Goal: Task Accomplishment & Management: Manage account settings

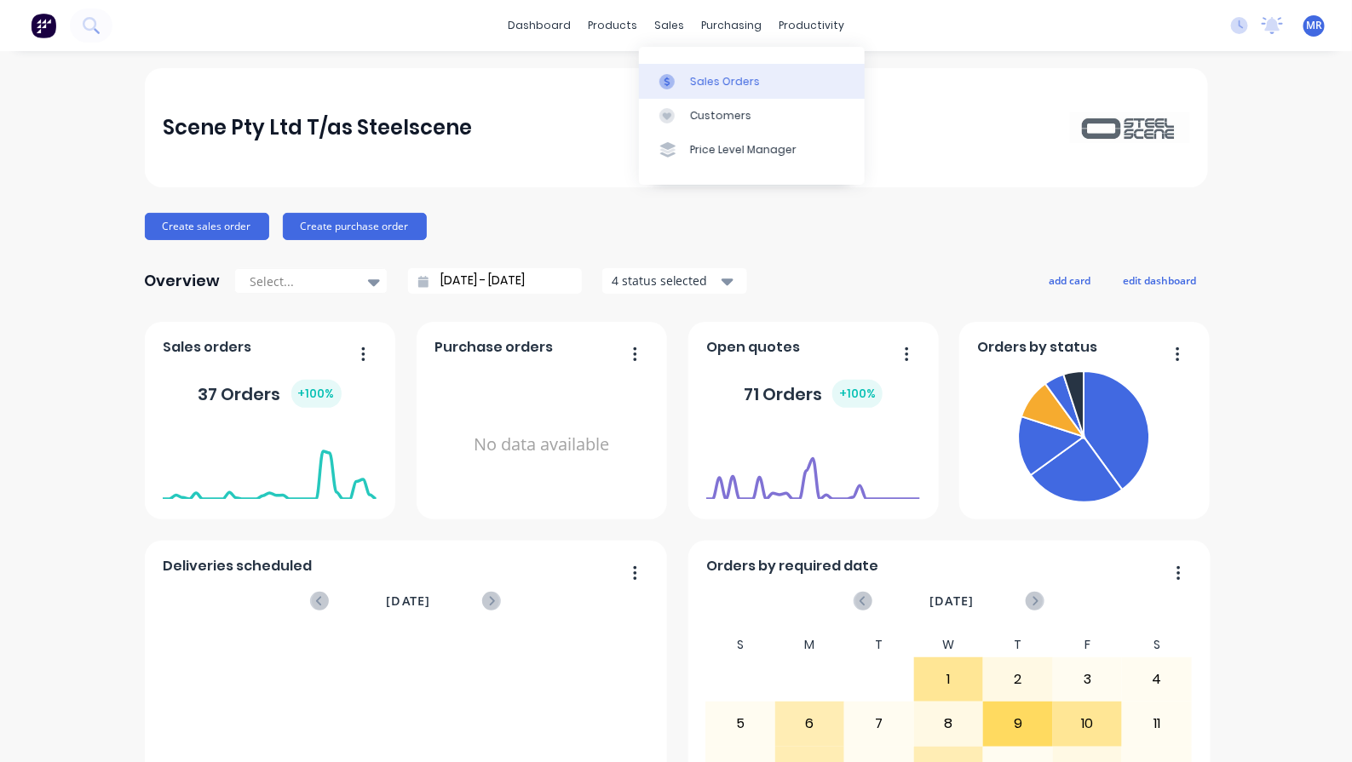
click at [721, 89] on link "Sales Orders" at bounding box center [752, 81] width 226 height 34
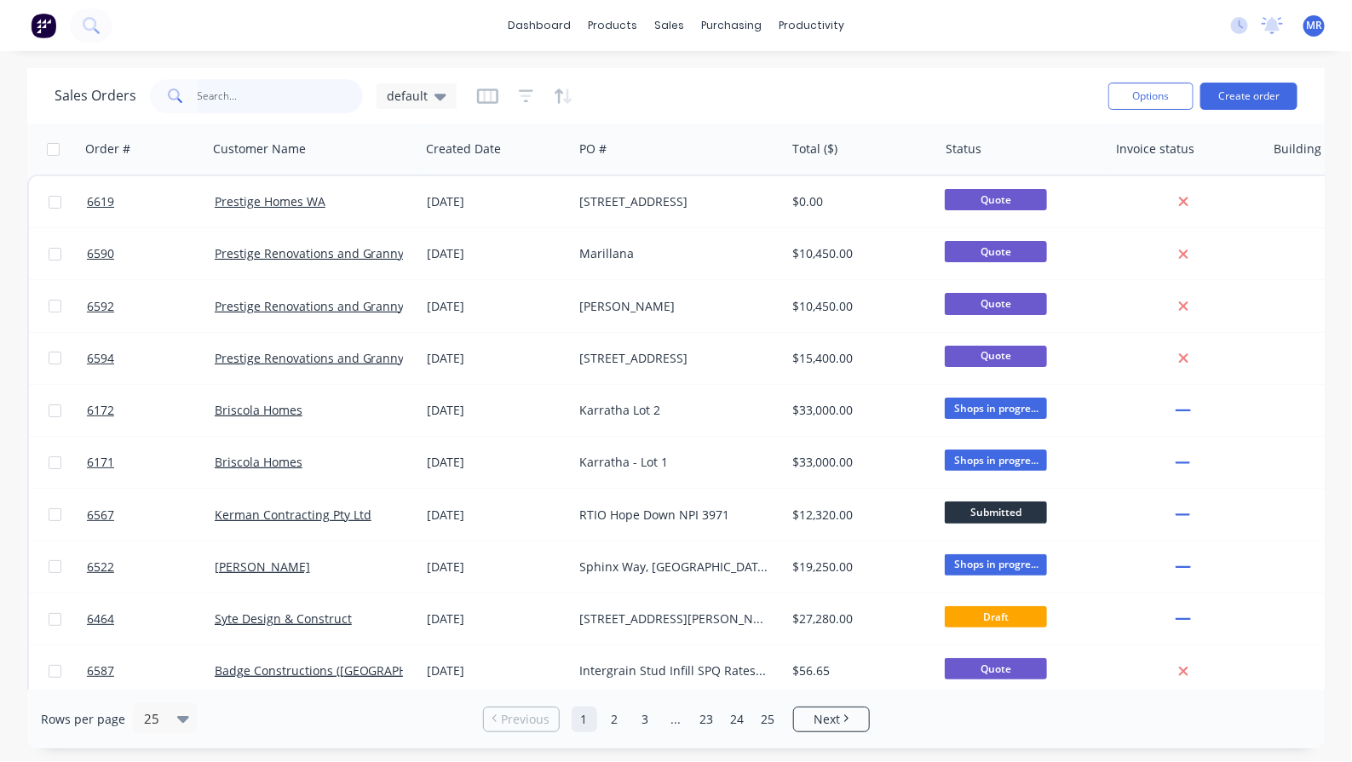
click at [264, 103] on input "text" at bounding box center [281, 96] width 166 height 34
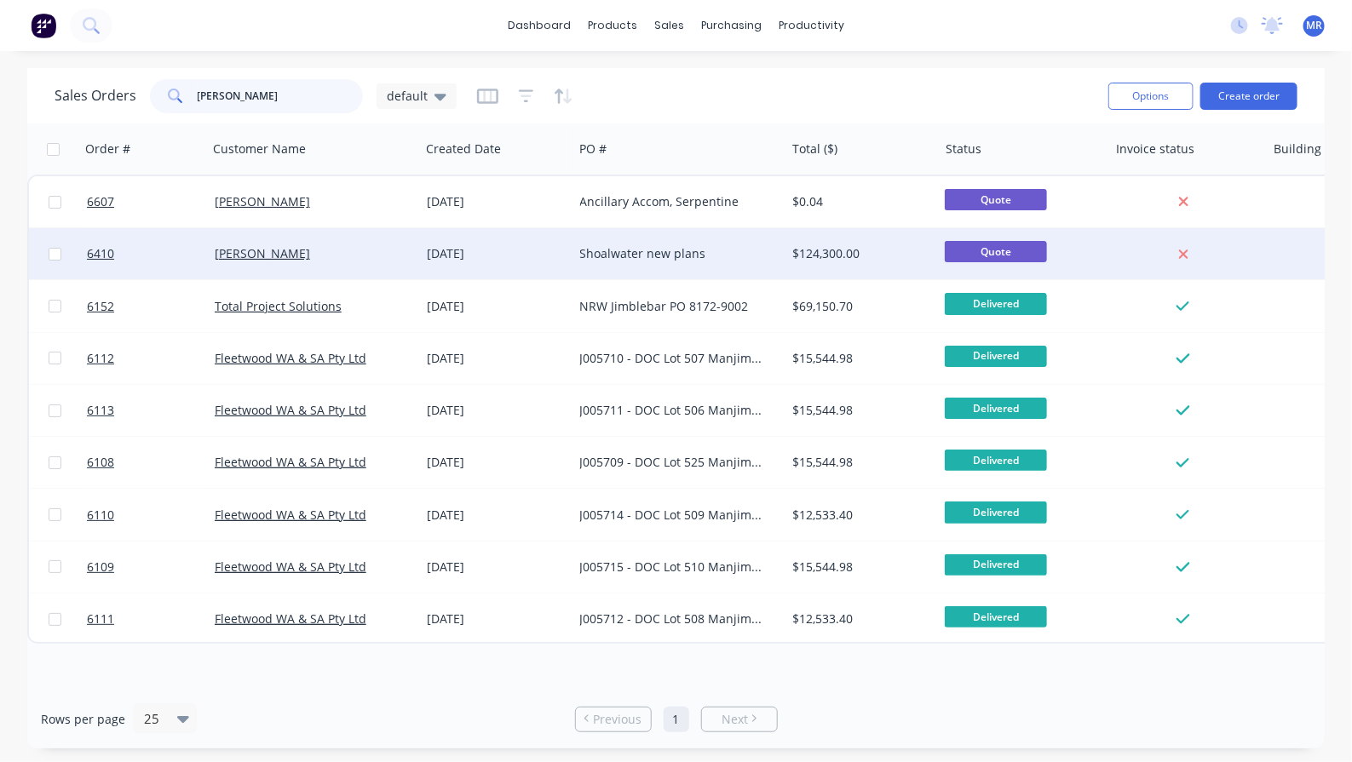
type input "jim"
click at [629, 251] on div "Shoalwater new plans" at bounding box center [674, 253] width 189 height 17
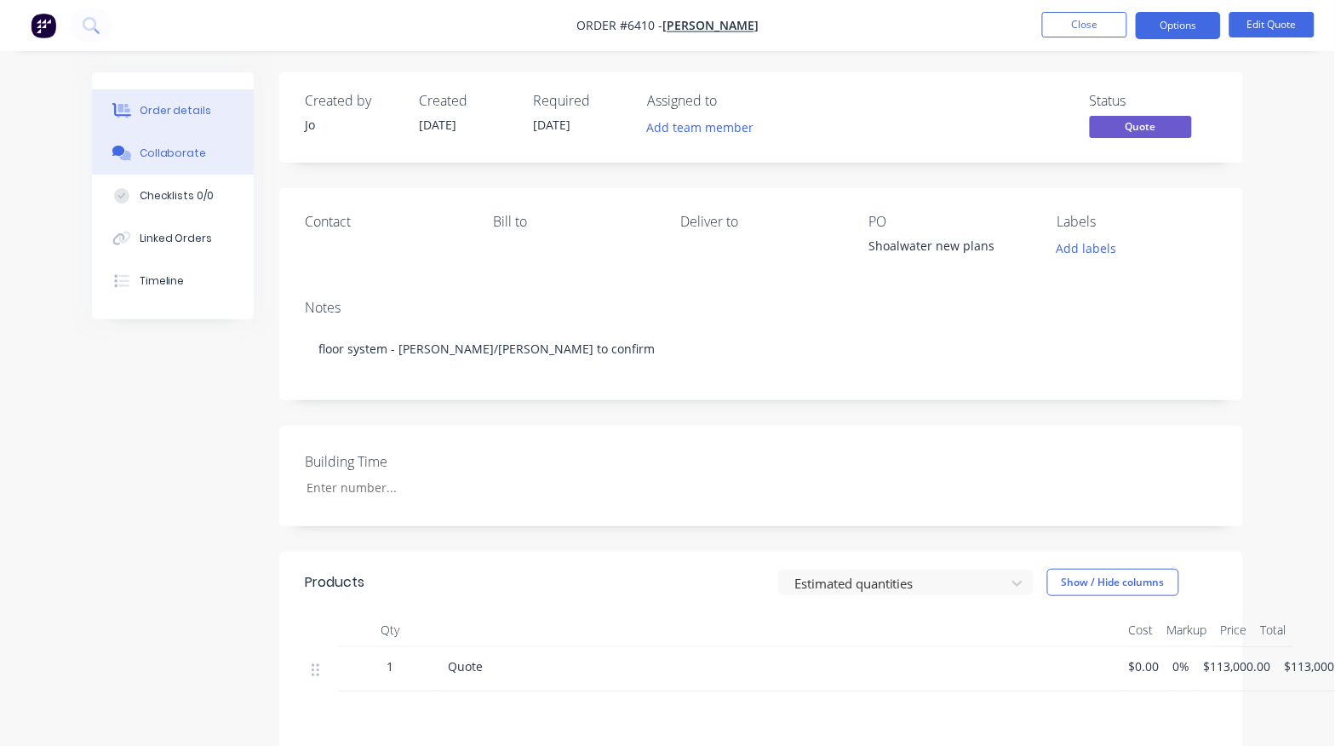
click at [183, 150] on div "Collaborate" at bounding box center [173, 153] width 67 height 15
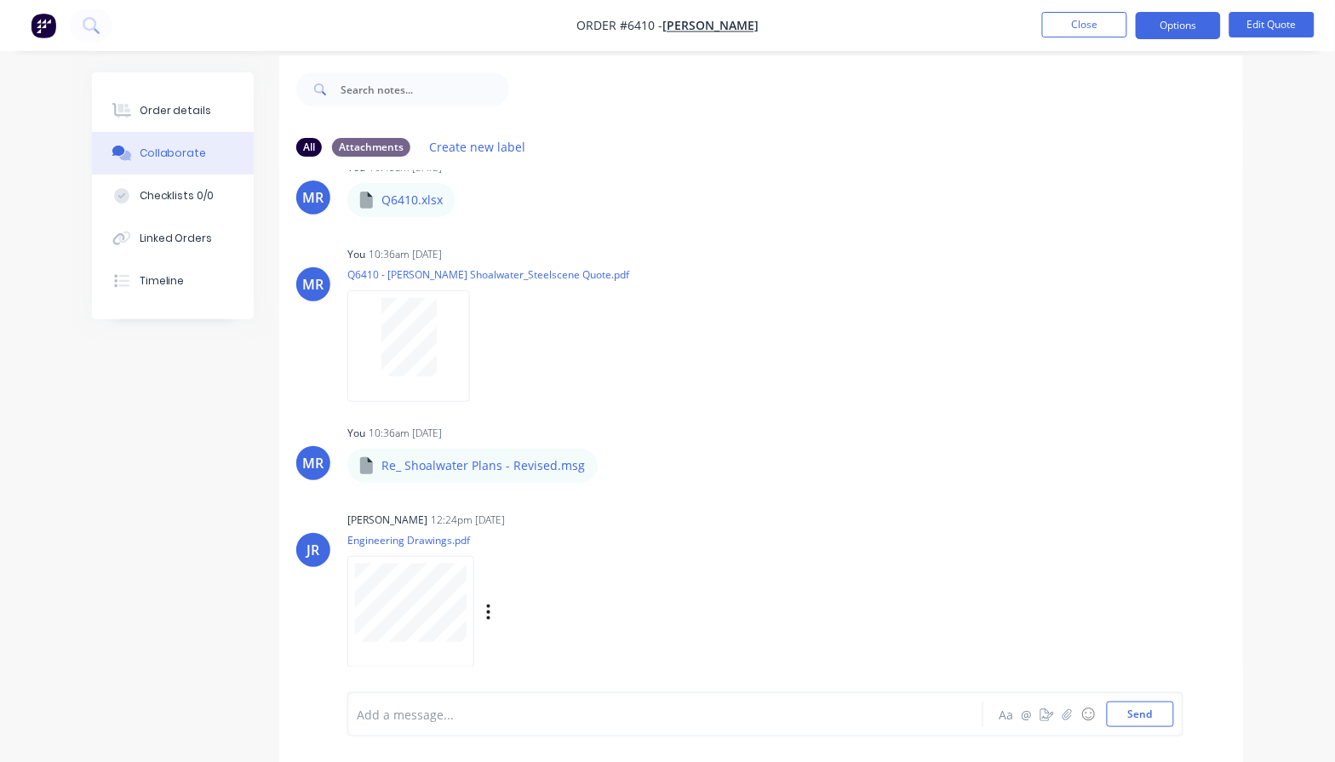
scroll to position [26, 0]
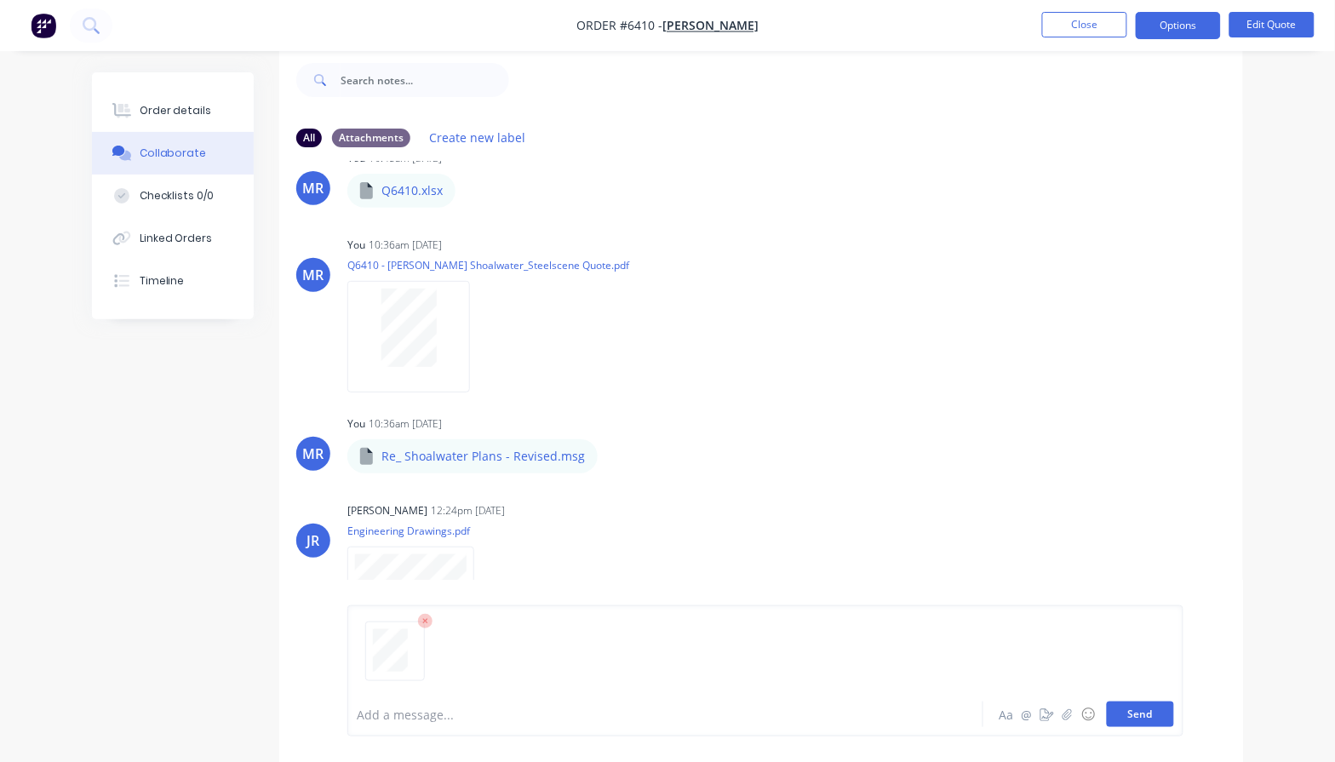
click at [1134, 714] on button "Send" at bounding box center [1140, 715] width 67 height 26
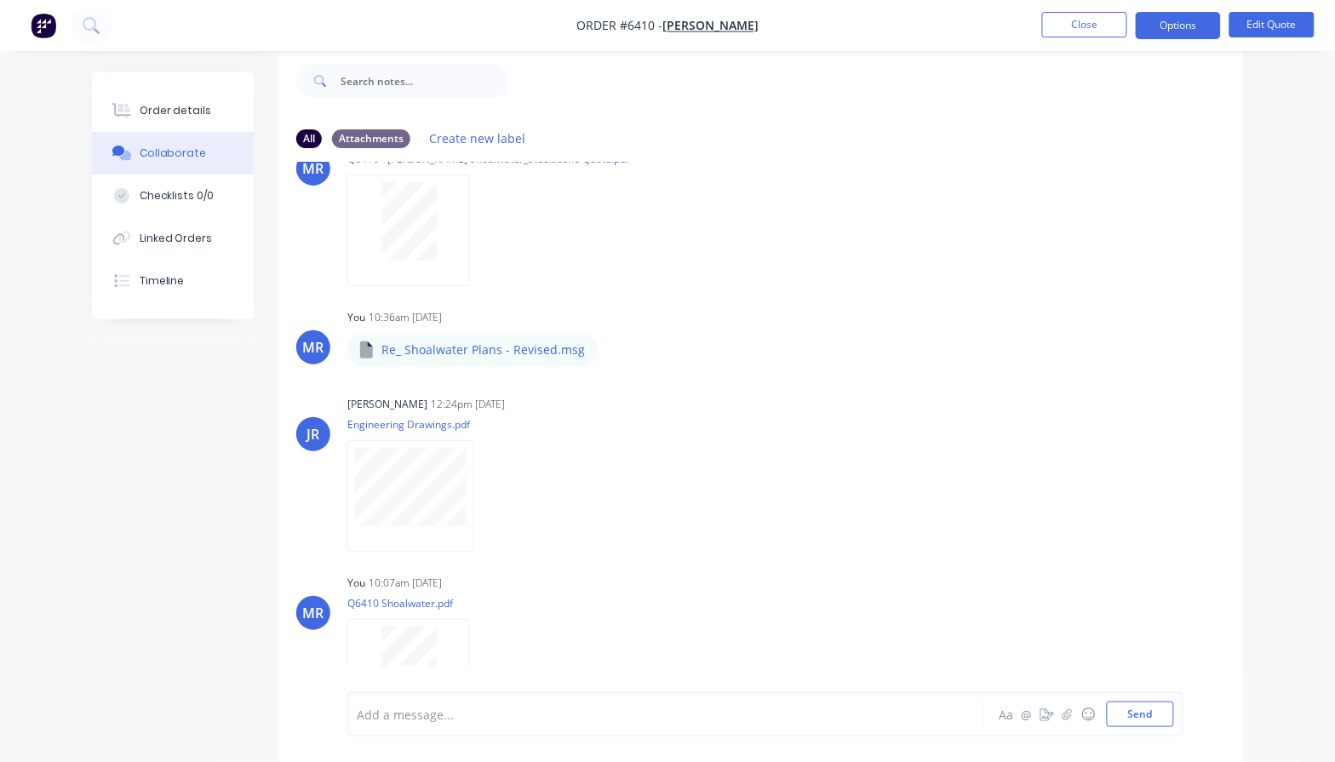
scroll to position [2454, 0]
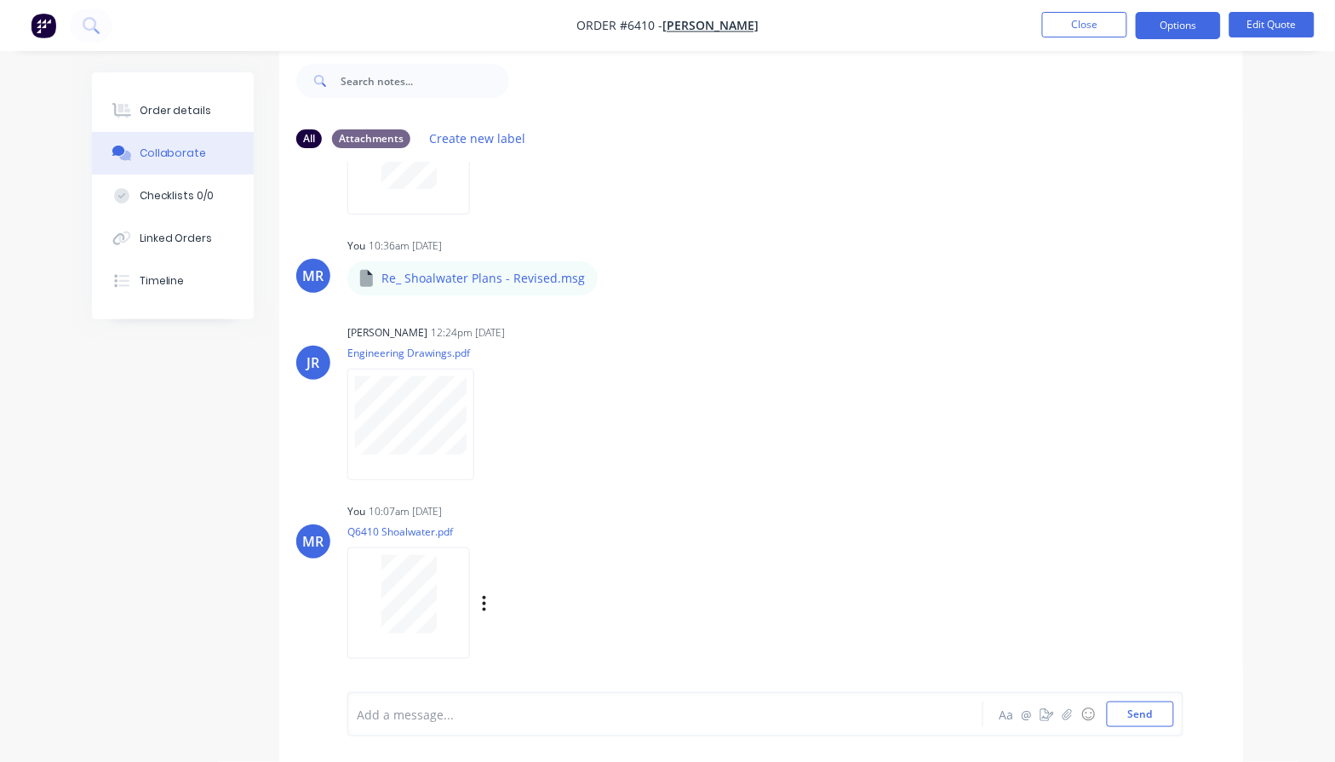
click at [443, 584] on div at bounding box center [408, 594] width 107 height 78
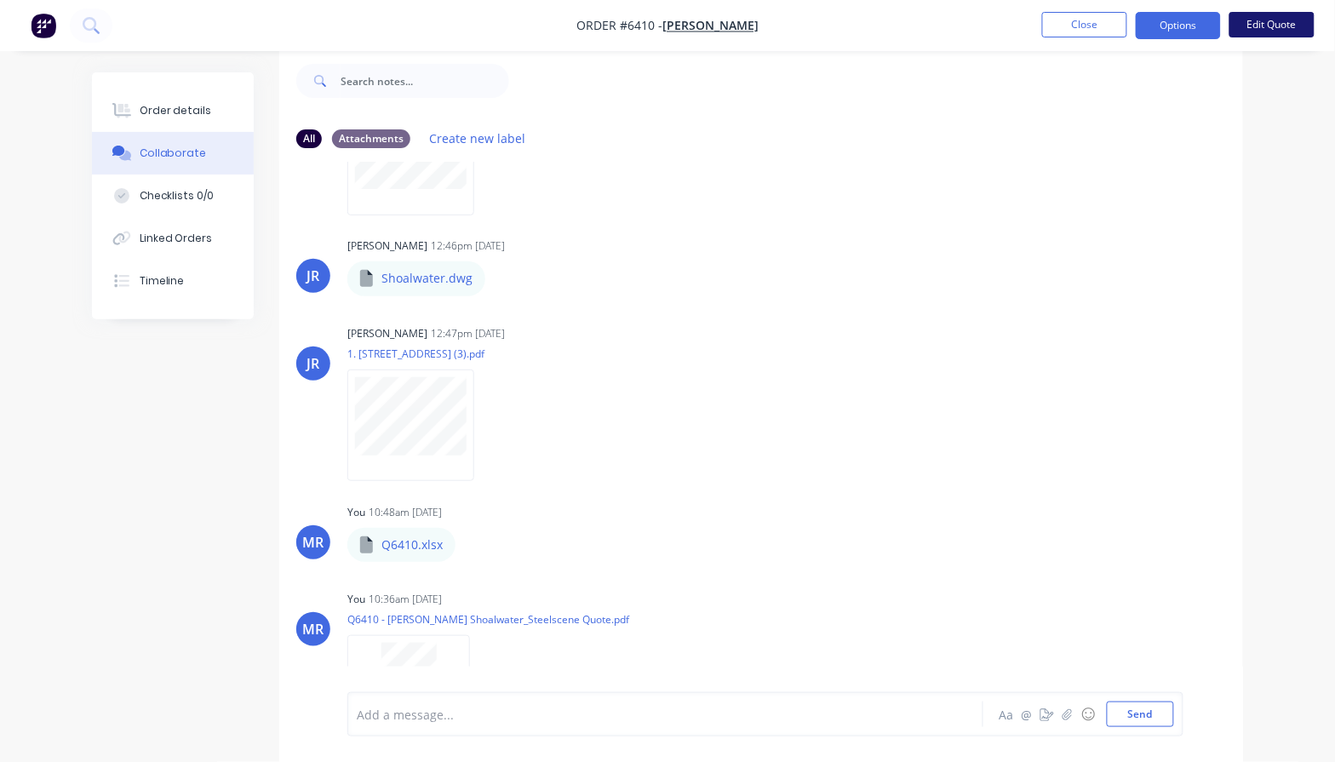
click at [1261, 22] on button "Edit Quote" at bounding box center [1272, 25] width 85 height 26
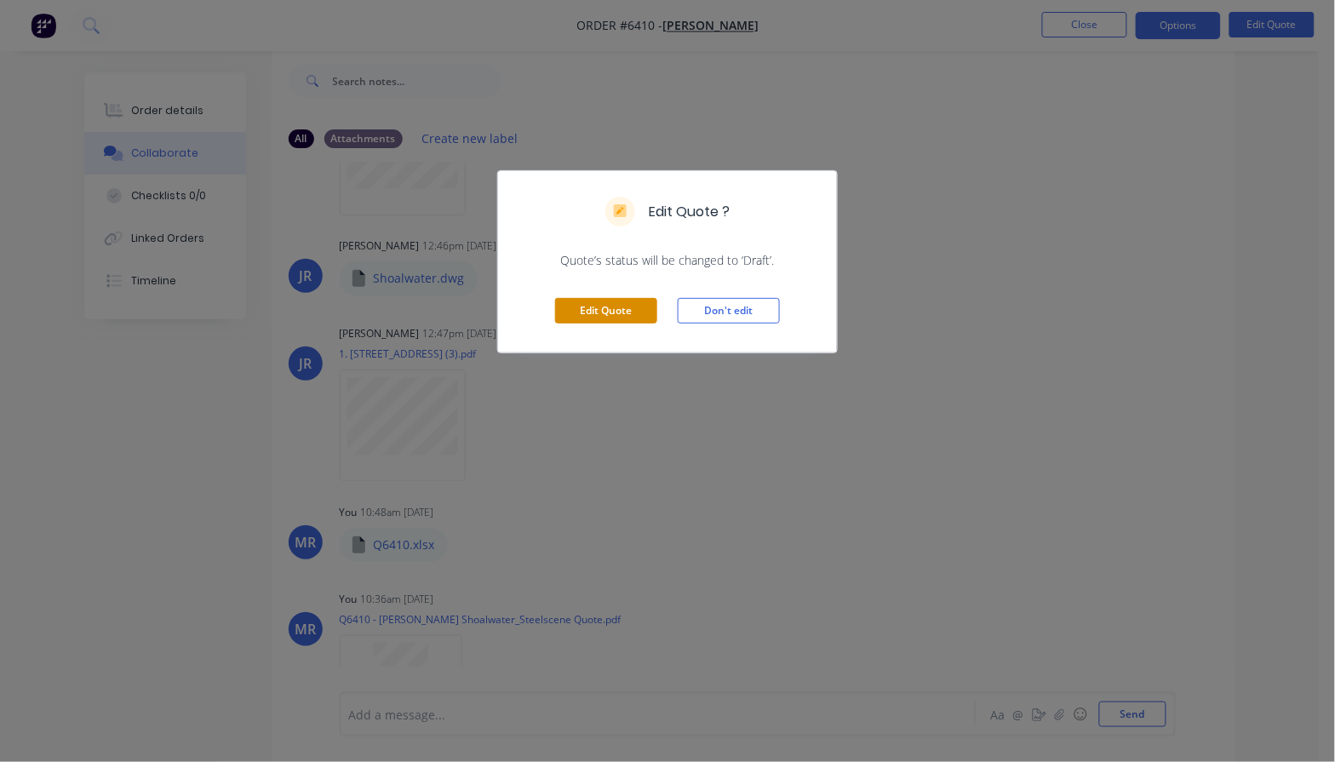
click at [593, 311] on button "Edit Quote" at bounding box center [606, 311] width 102 height 26
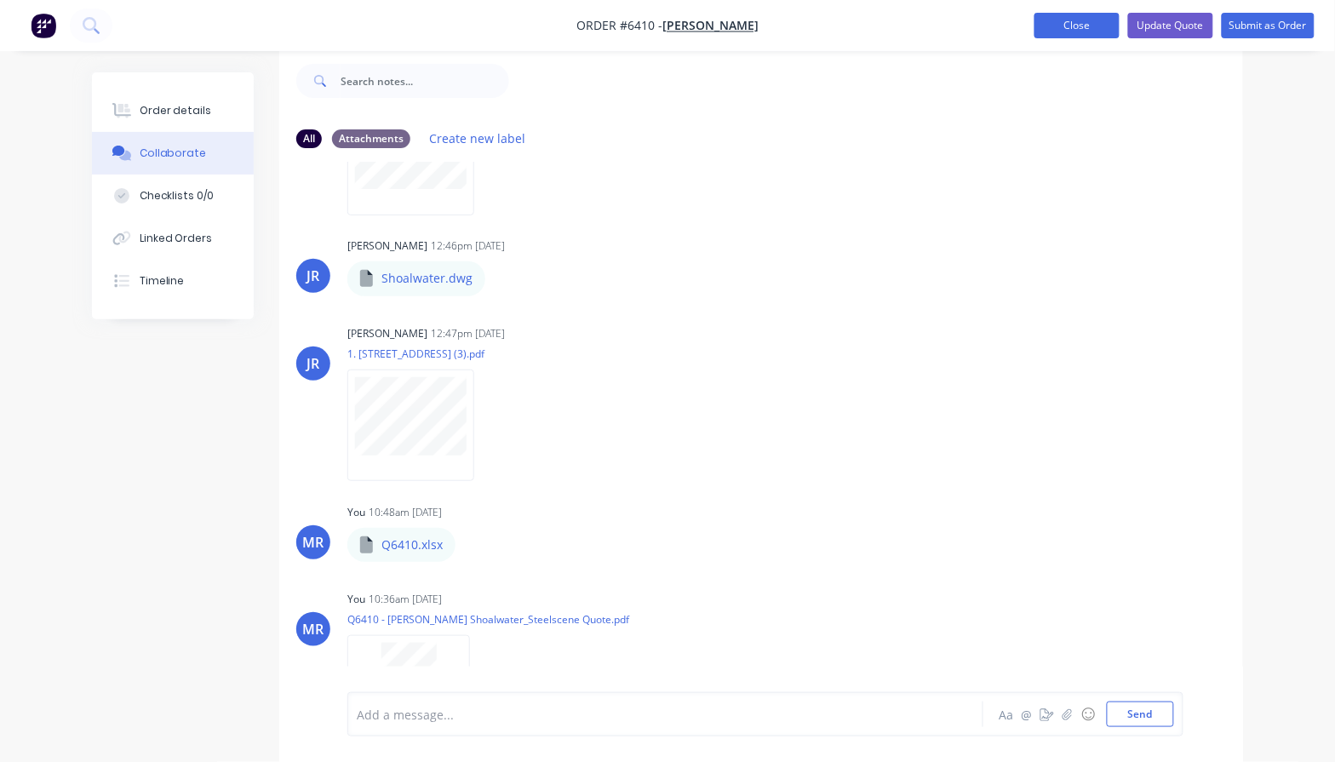
click at [1103, 27] on button "Close" at bounding box center [1077, 26] width 85 height 26
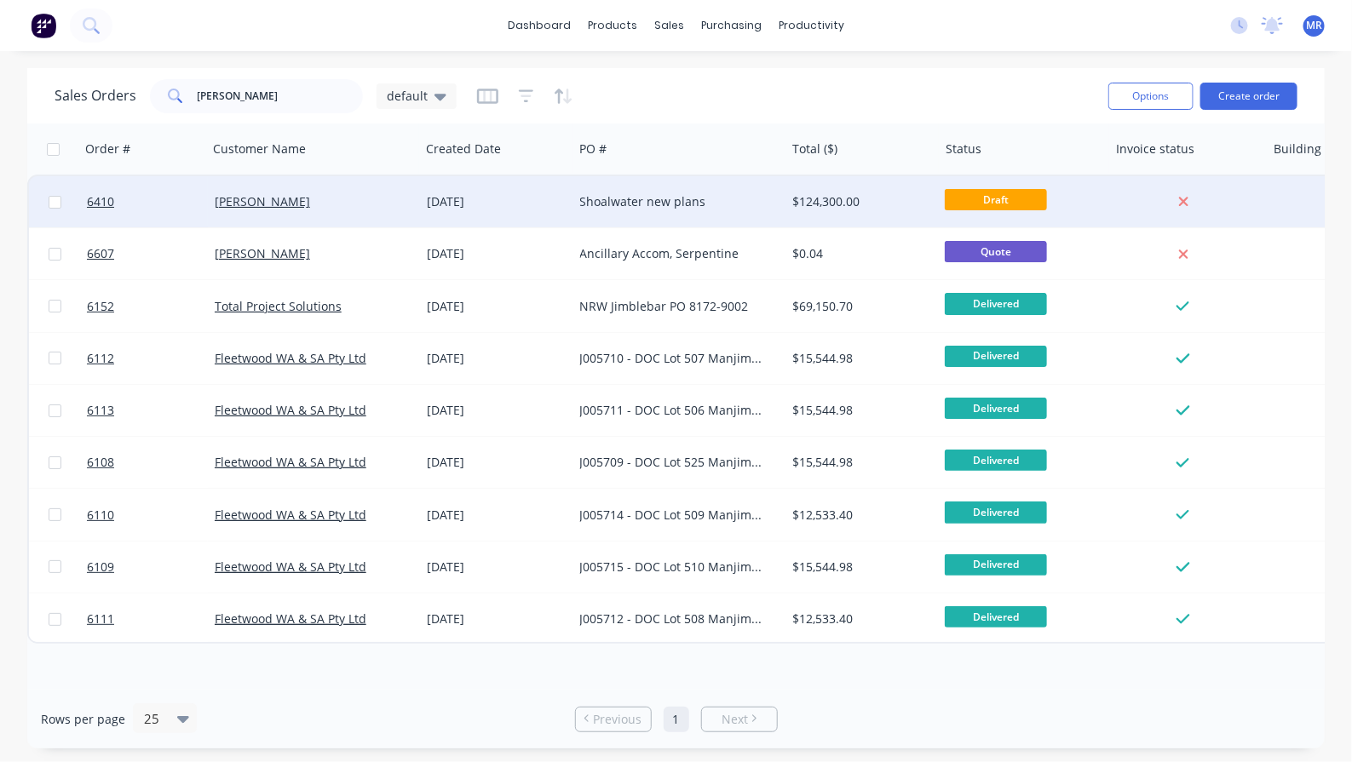
click at [488, 198] on div "[DATE]" at bounding box center [497, 201] width 140 height 17
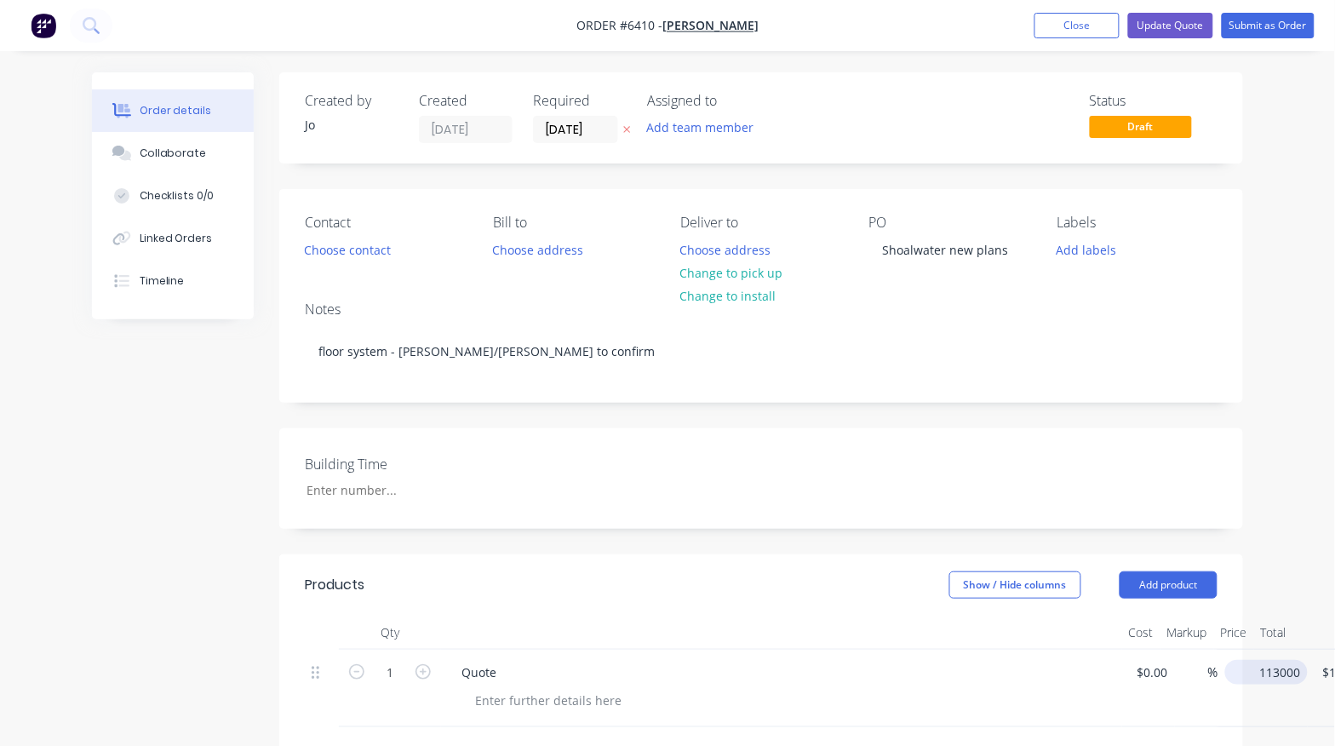
click at [1269, 685] on input "113000" at bounding box center [1270, 672] width 76 height 25
type input "$38,200.00"
click at [150, 518] on div "Created by Jo Created 23/07/25 Required 23/07/25 Assigned to Add team member St…" at bounding box center [668, 644] width 1152 height 1145
drag, startPoint x: 1163, startPoint y: 31, endPoint x: 1164, endPoint y: 56, distance: 25.6
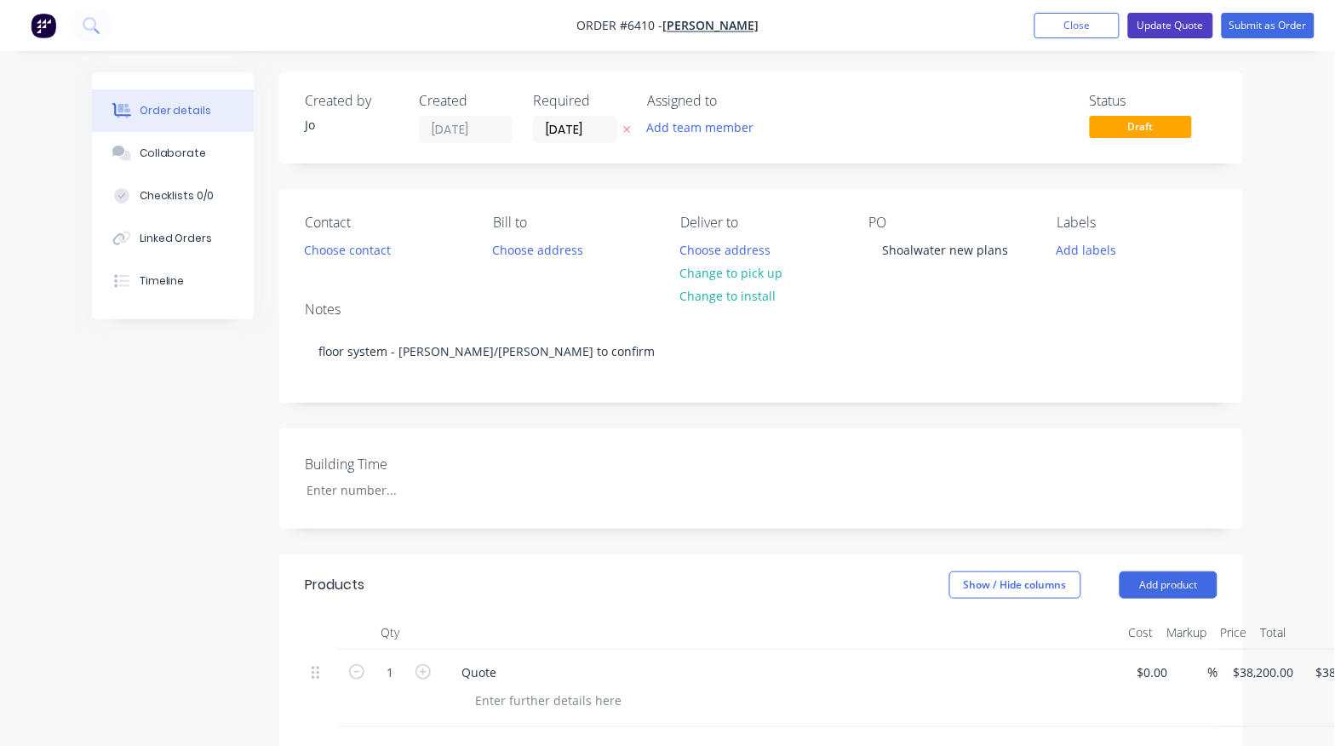
click at [1161, 34] on button "Update Quote" at bounding box center [1171, 26] width 85 height 26
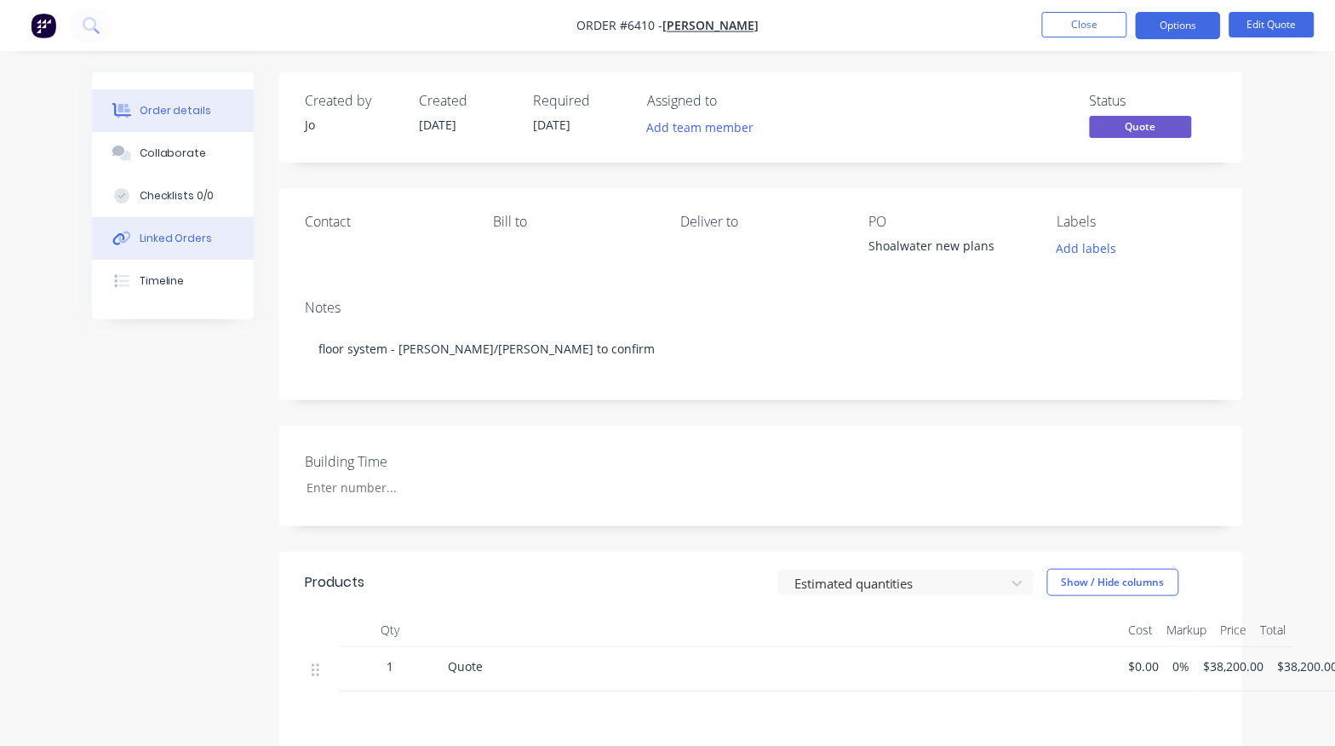
drag, startPoint x: 175, startPoint y: 150, endPoint x: 243, endPoint y: 245, distance: 117.2
click at [175, 153] on div "Collaborate" at bounding box center [173, 153] width 67 height 15
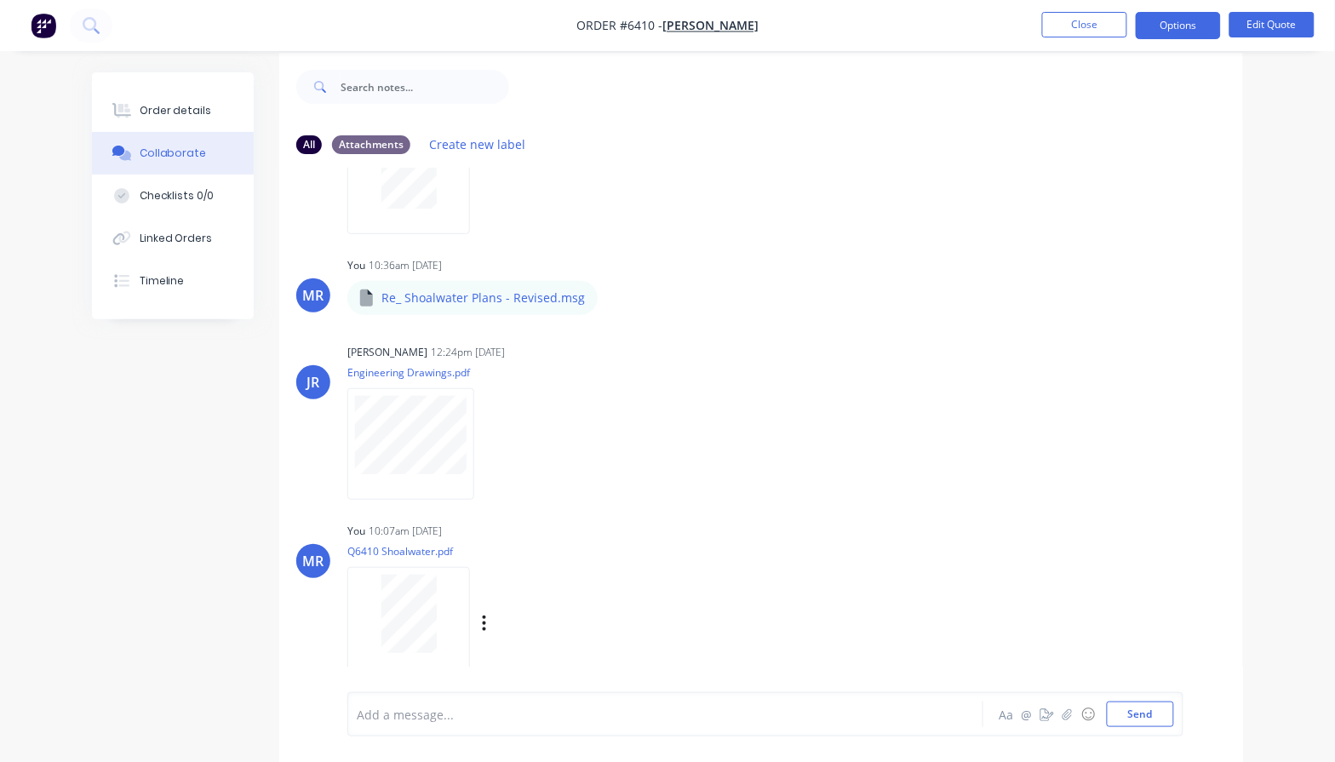
scroll to position [26, 0]
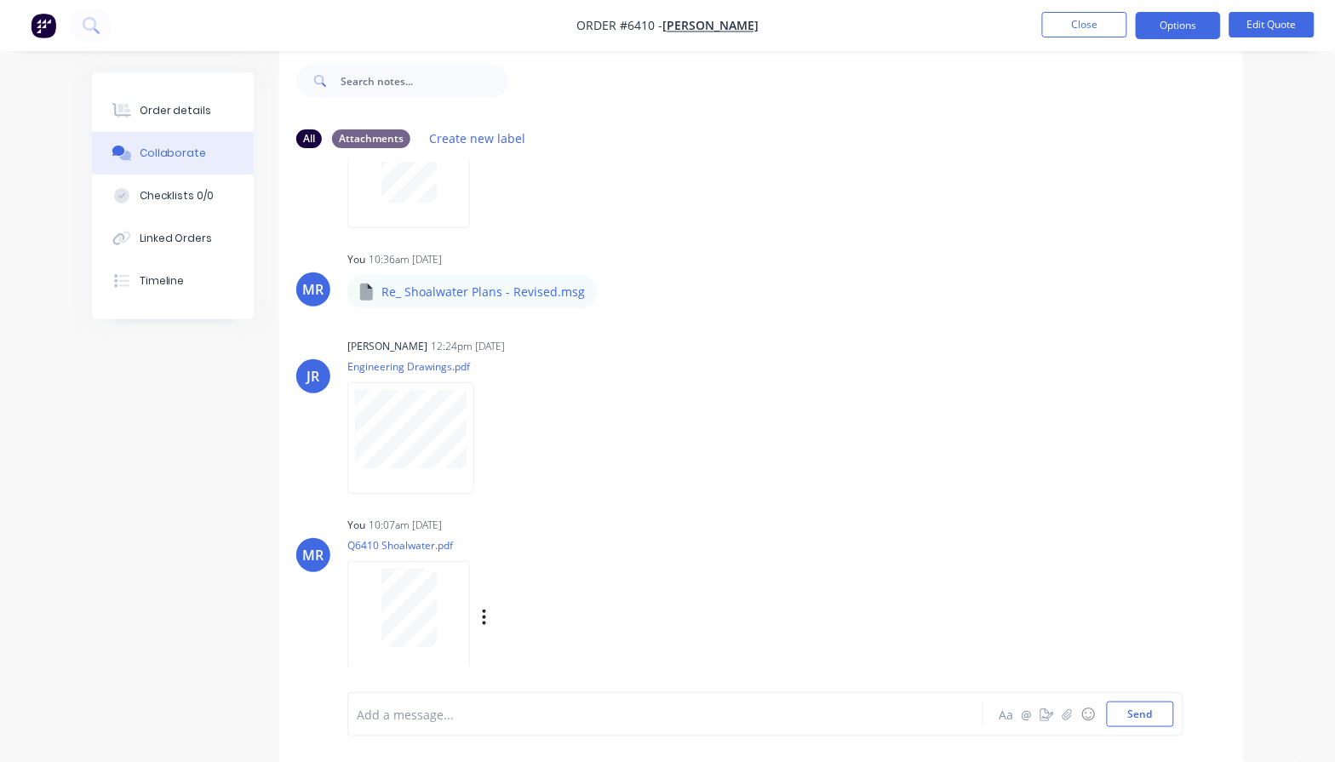
click at [372, 592] on div at bounding box center [408, 608] width 107 height 78
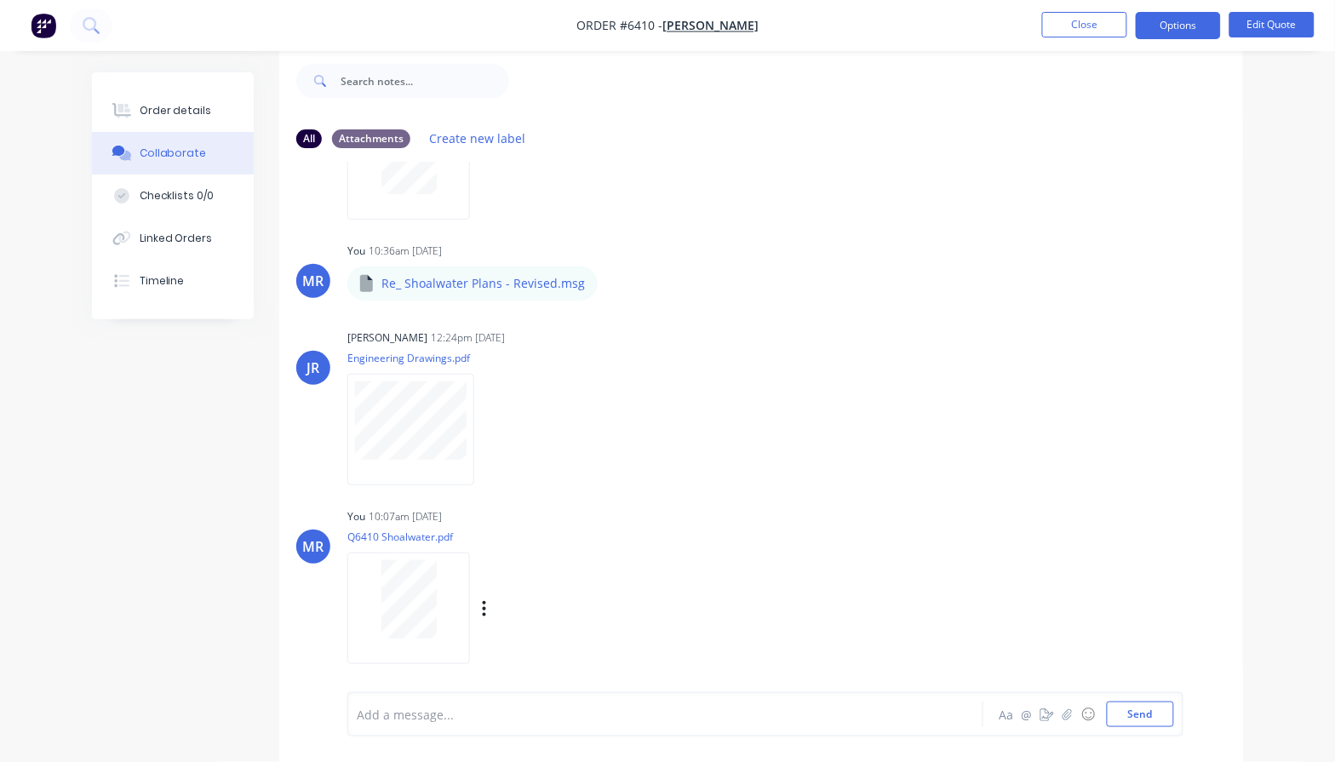
scroll to position [2454, 0]
click at [485, 602] on icon "button" at bounding box center [484, 603] width 3 height 15
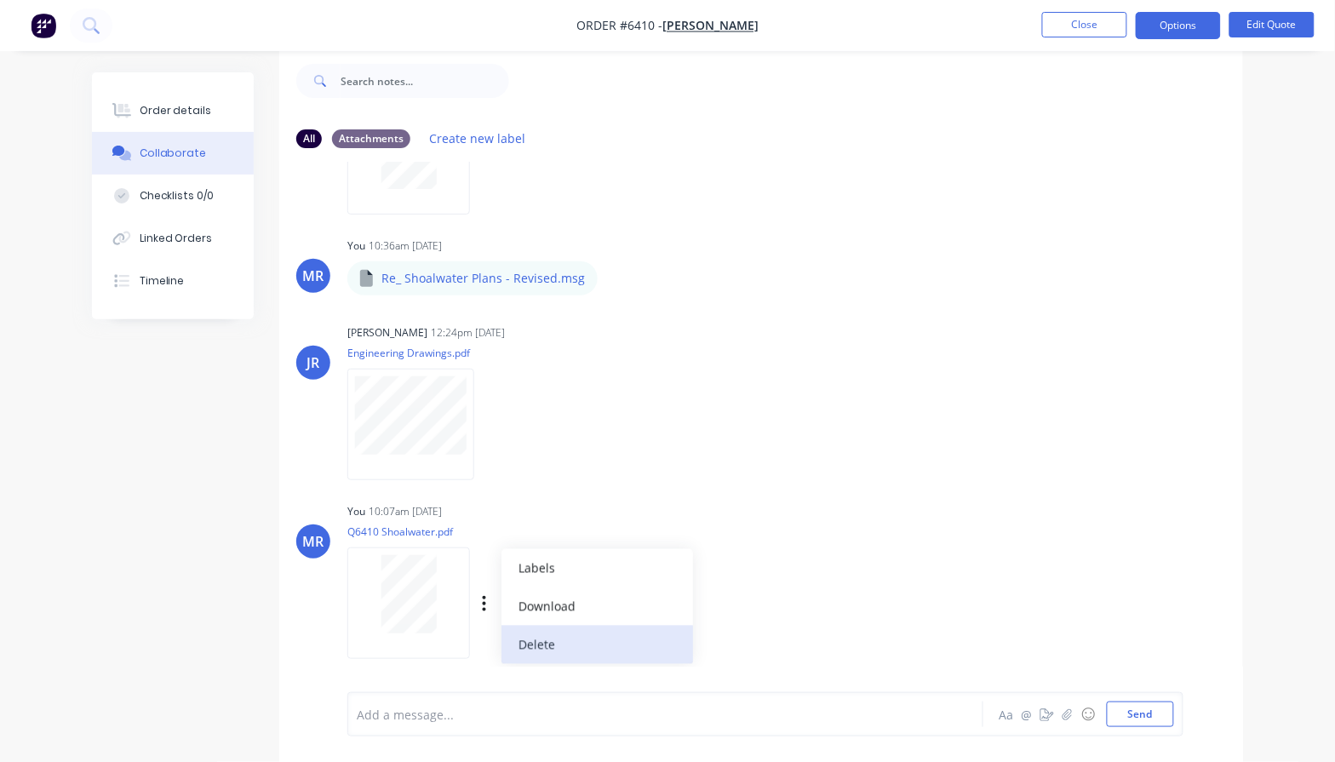
click at [537, 645] on button "Delete" at bounding box center [598, 645] width 192 height 38
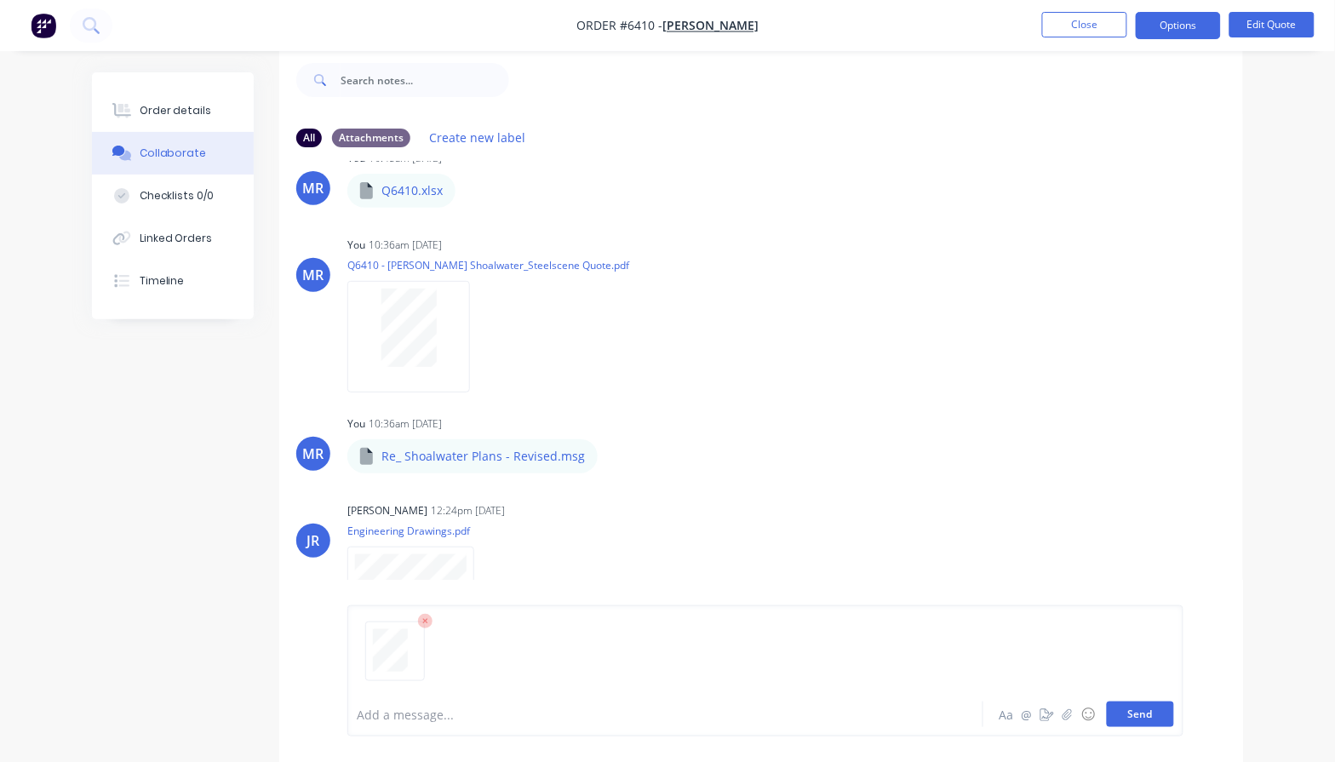
click at [1130, 714] on button "Send" at bounding box center [1140, 715] width 67 height 26
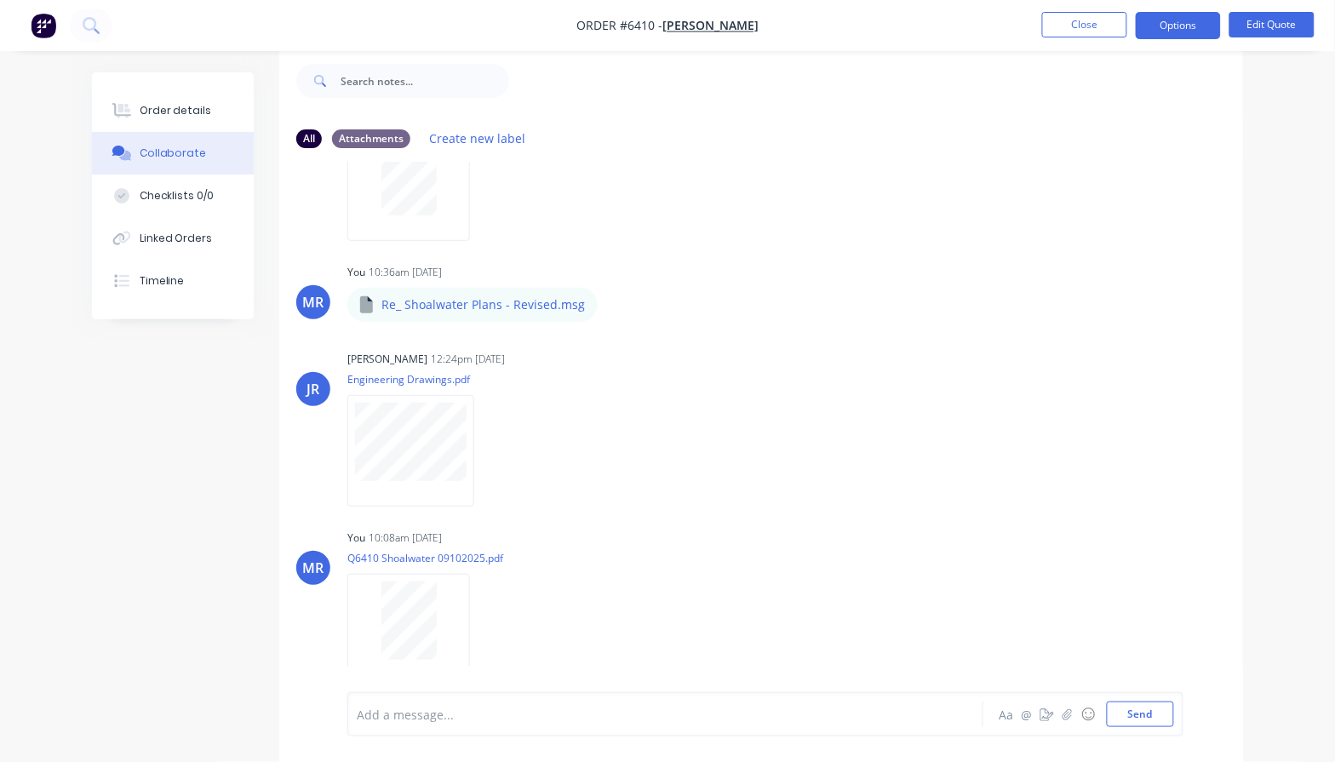
scroll to position [2454, 0]
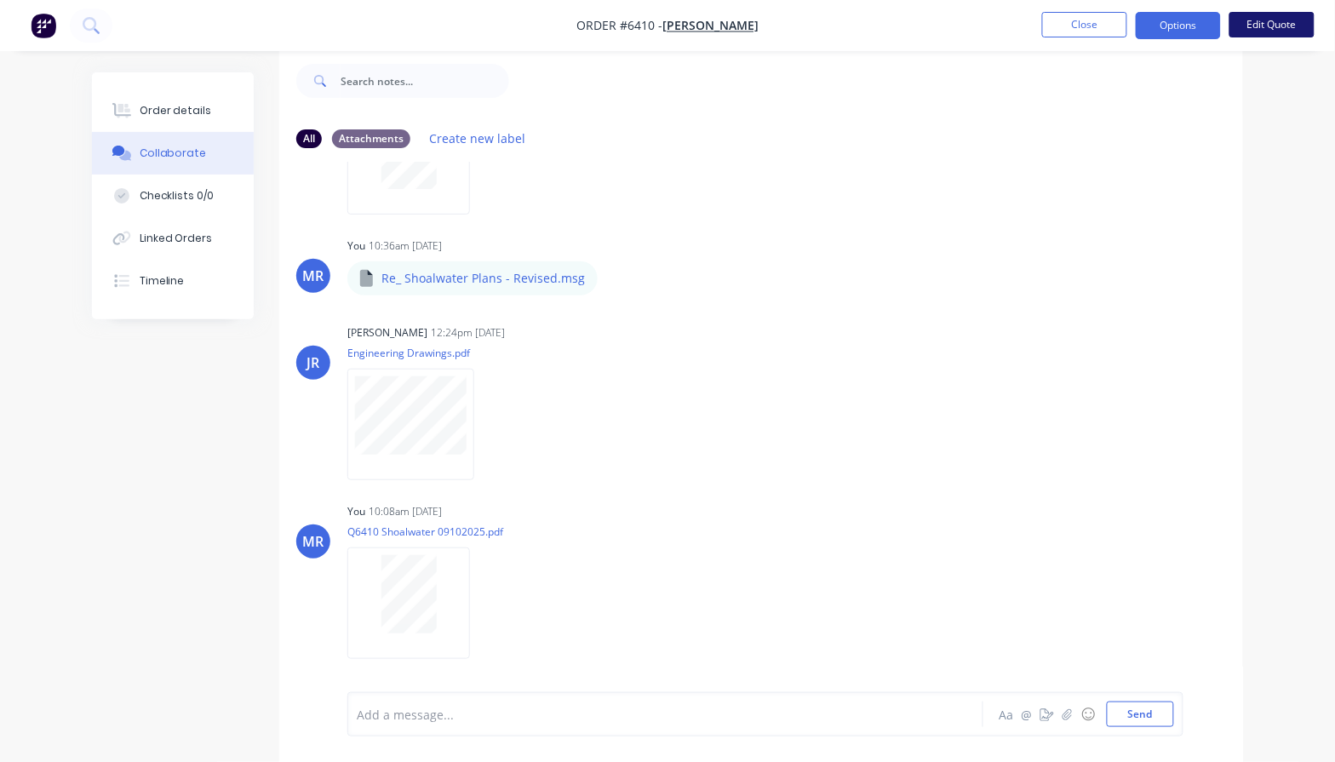
click at [1261, 24] on button "Edit Quote" at bounding box center [1272, 25] width 85 height 26
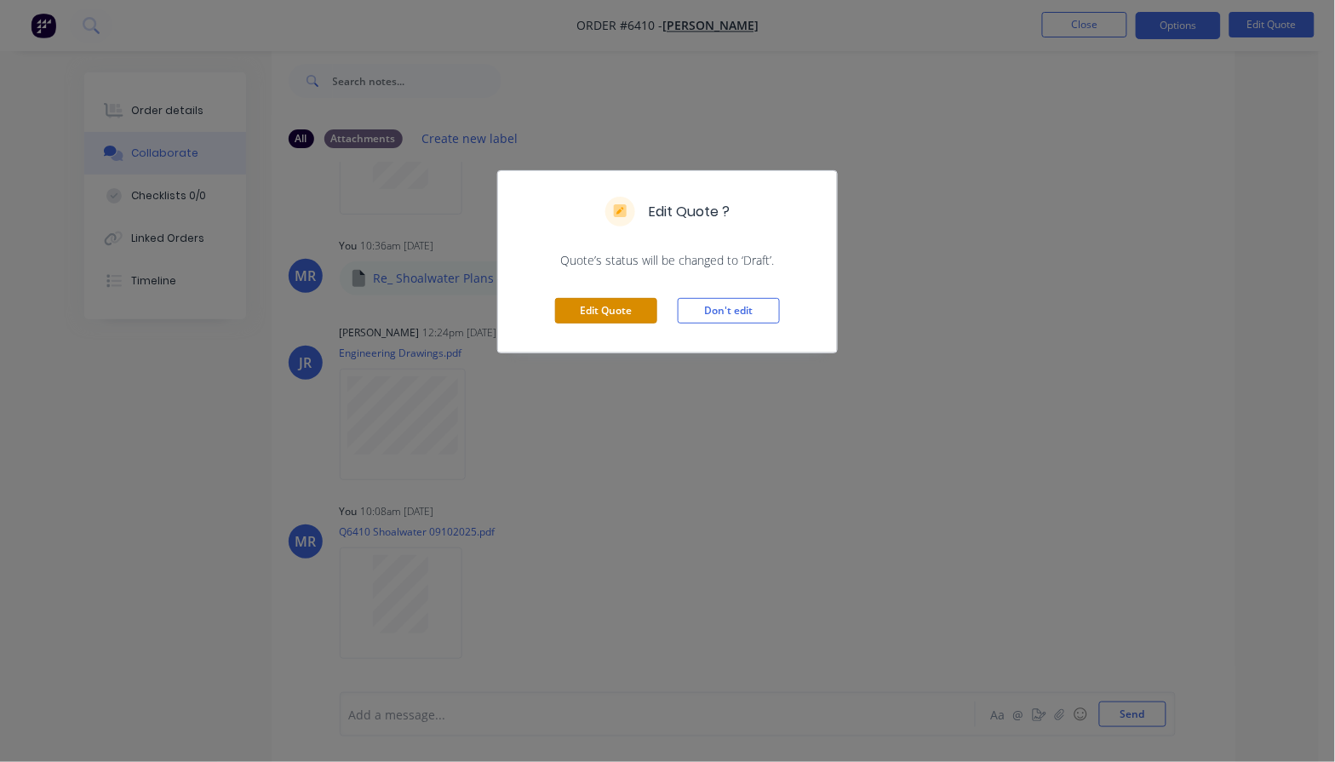
drag, startPoint x: 607, startPoint y: 311, endPoint x: 631, endPoint y: 318, distance: 24.8
click at [611, 312] on button "Edit Quote" at bounding box center [606, 311] width 102 height 26
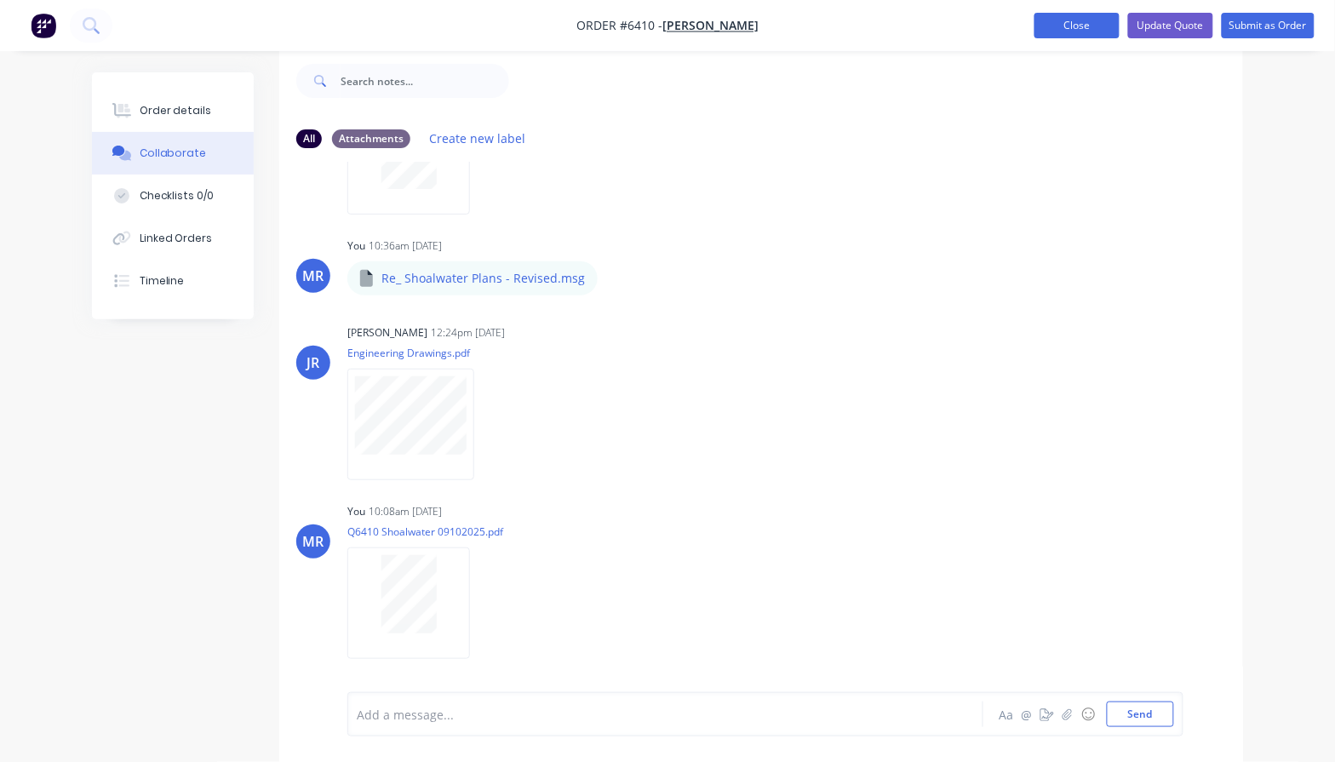
click at [1099, 20] on button "Close" at bounding box center [1077, 26] width 85 height 26
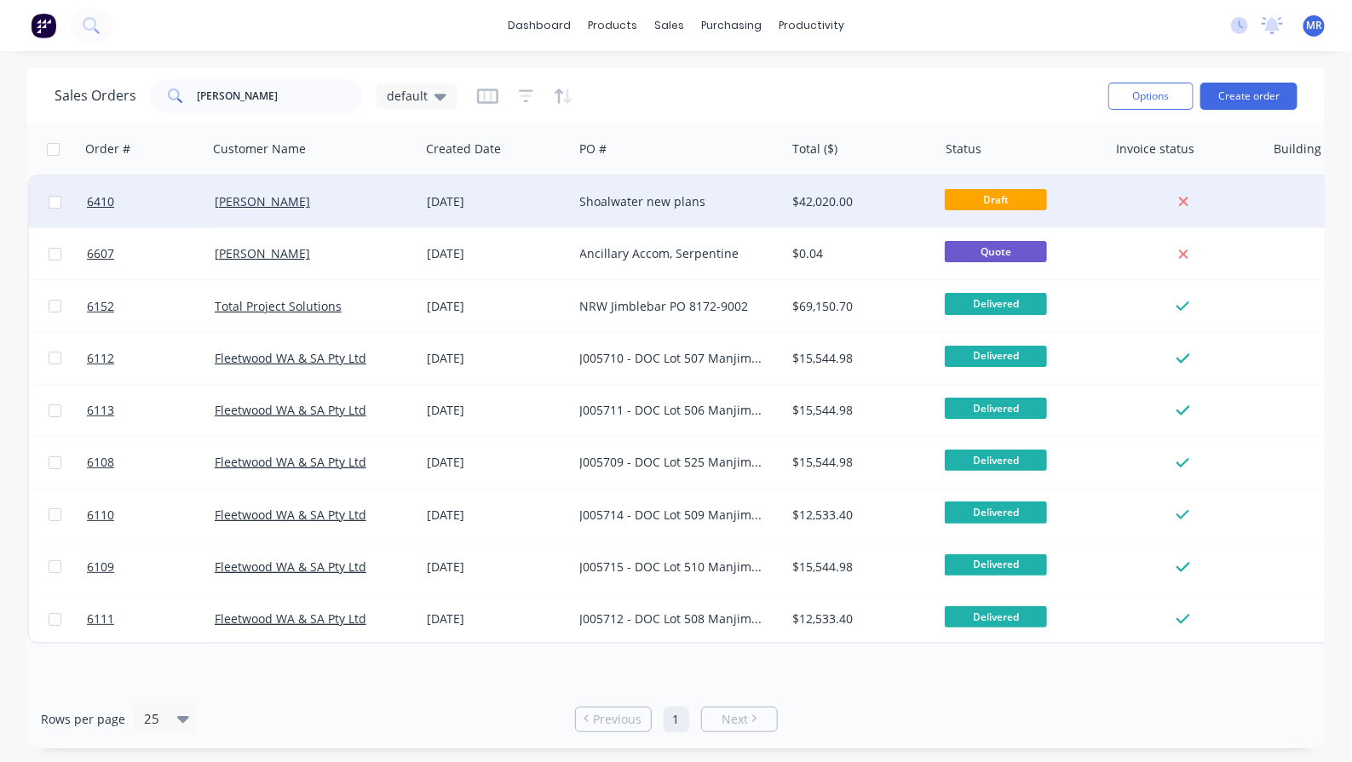
click at [658, 194] on div "Shoalwater new plans" at bounding box center [674, 201] width 189 height 17
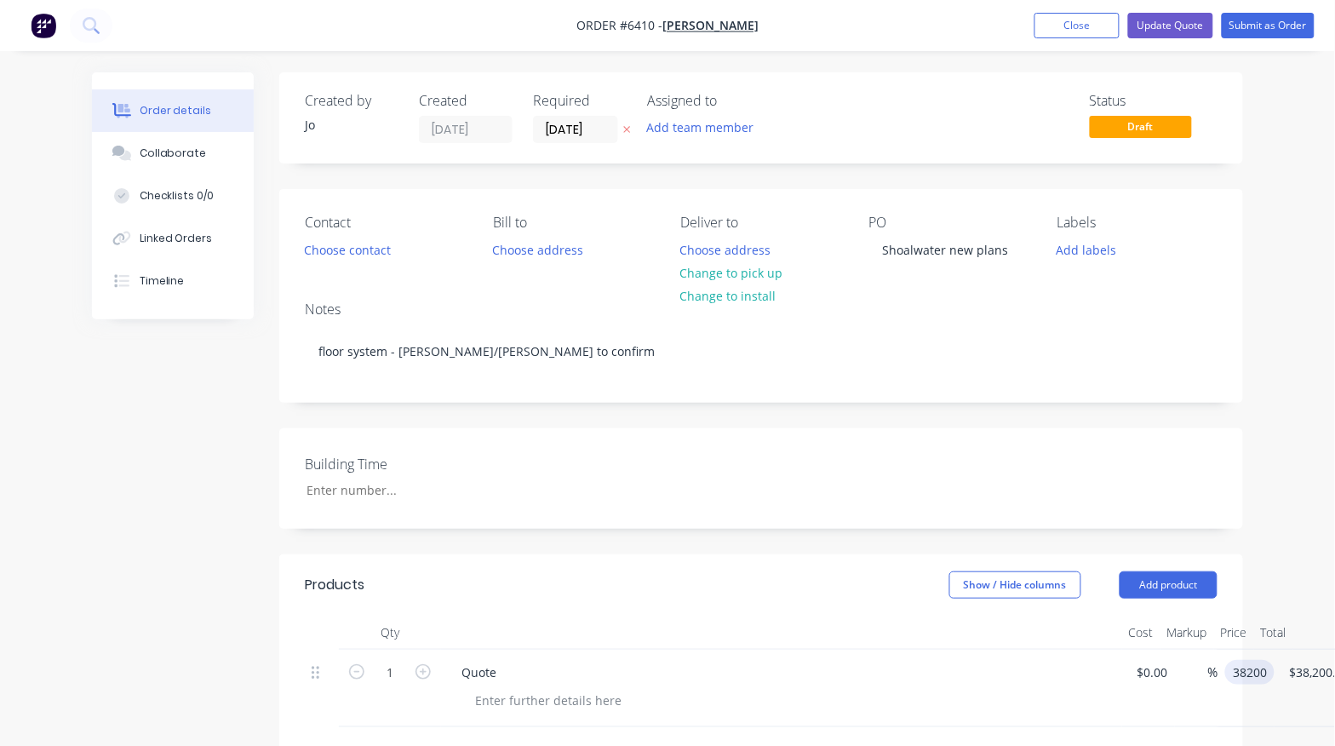
click at [1267, 685] on input "38200" at bounding box center [1253, 672] width 43 height 25
type input "$38,900.00"
click at [860, 649] on div at bounding box center [781, 633] width 681 height 34
click at [1184, 26] on button "Update Quote" at bounding box center [1171, 26] width 85 height 26
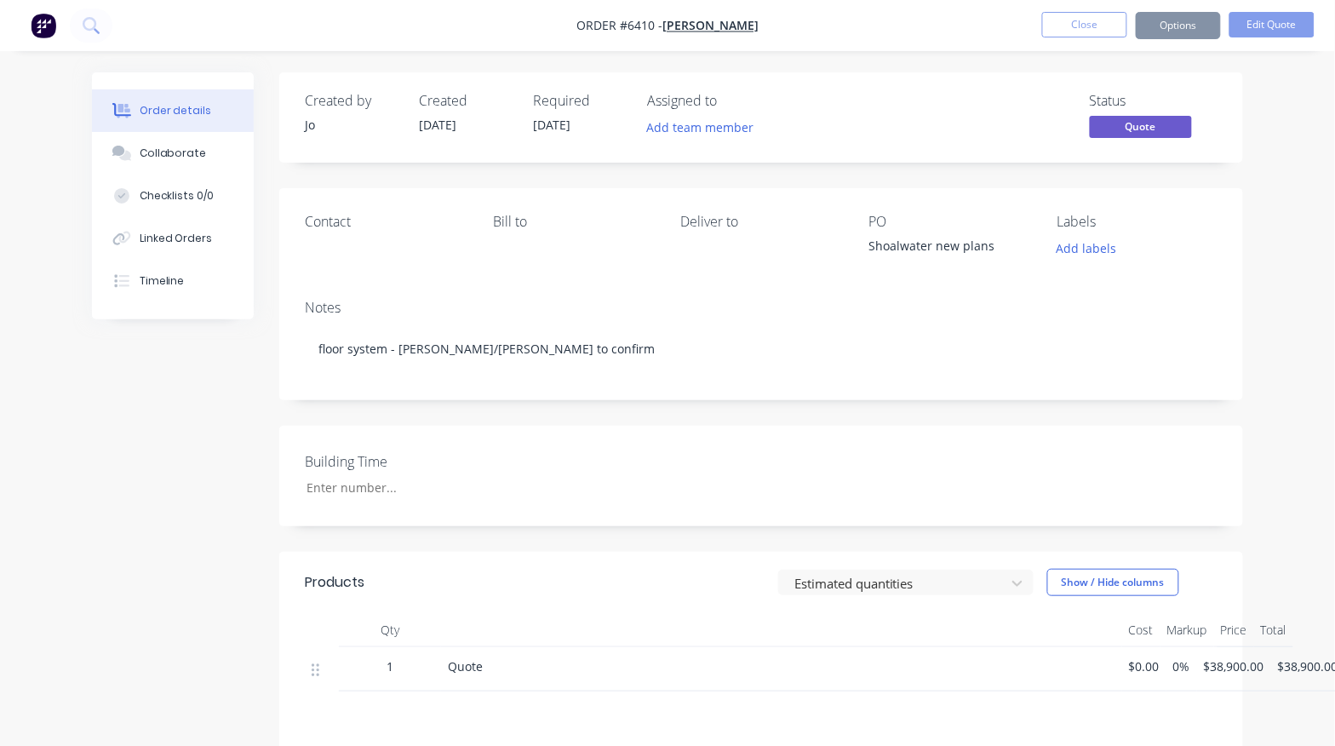
click at [1088, 21] on button "Close" at bounding box center [1085, 25] width 85 height 26
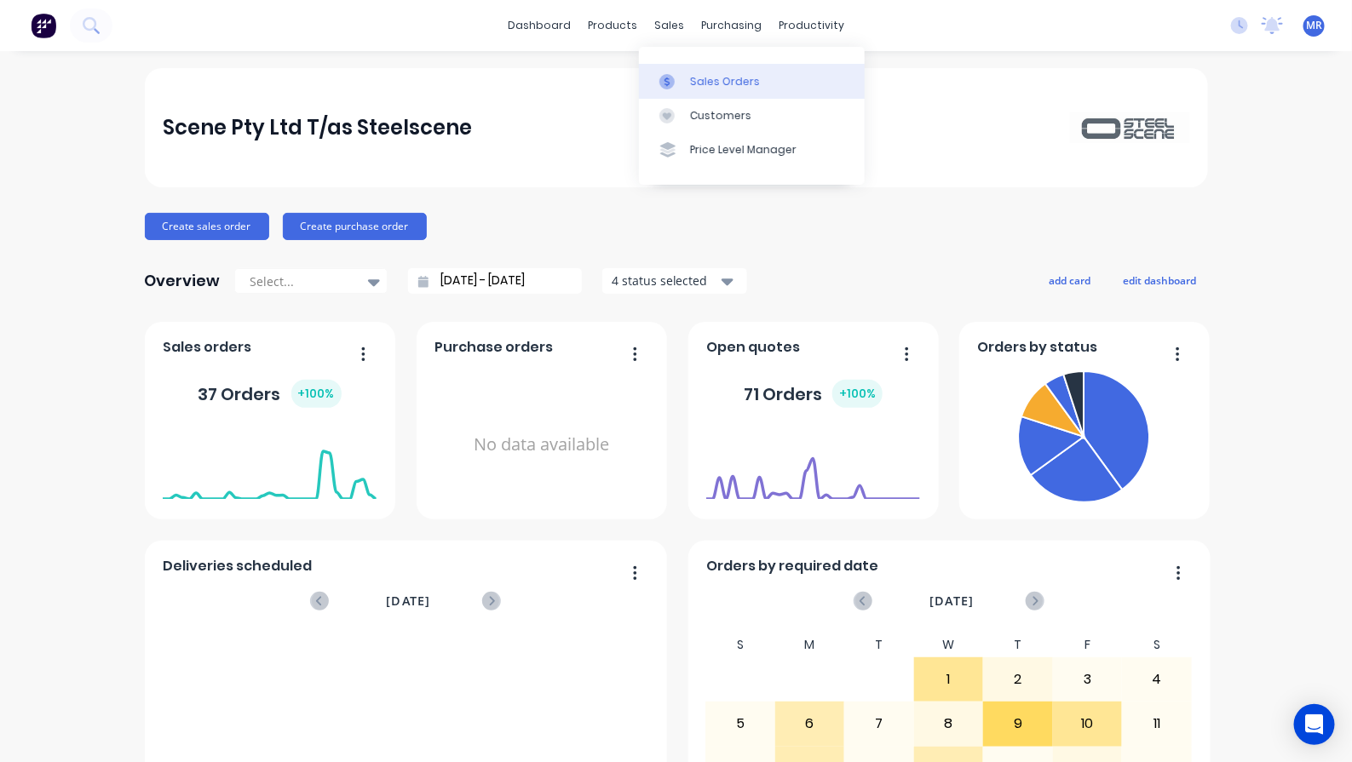
drag, startPoint x: 711, startPoint y: 83, endPoint x: 734, endPoint y: 96, distance: 26.7
click at [711, 83] on div "Sales Orders" at bounding box center [725, 81] width 70 height 15
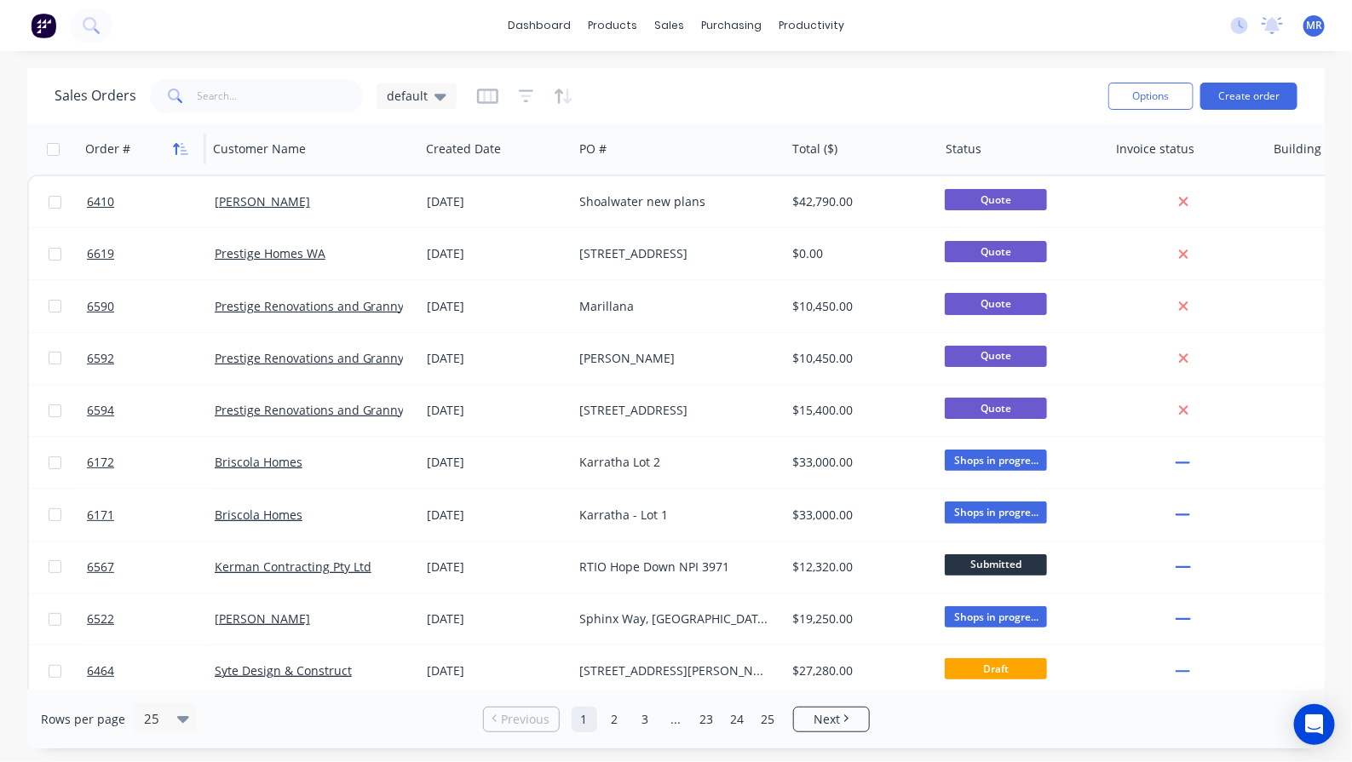
click at [183, 151] on icon "button" at bounding box center [185, 149] width 8 height 12
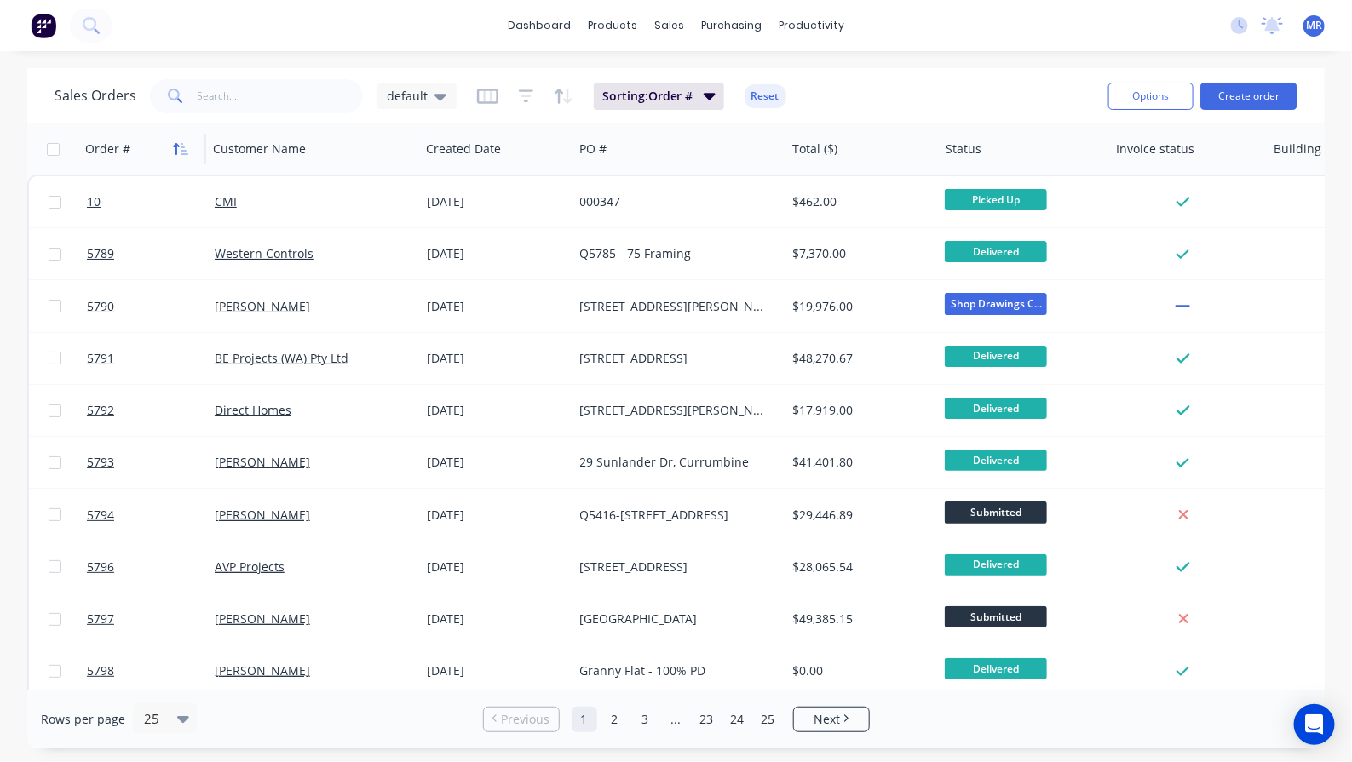
click at [183, 149] on icon "button" at bounding box center [180, 149] width 15 height 14
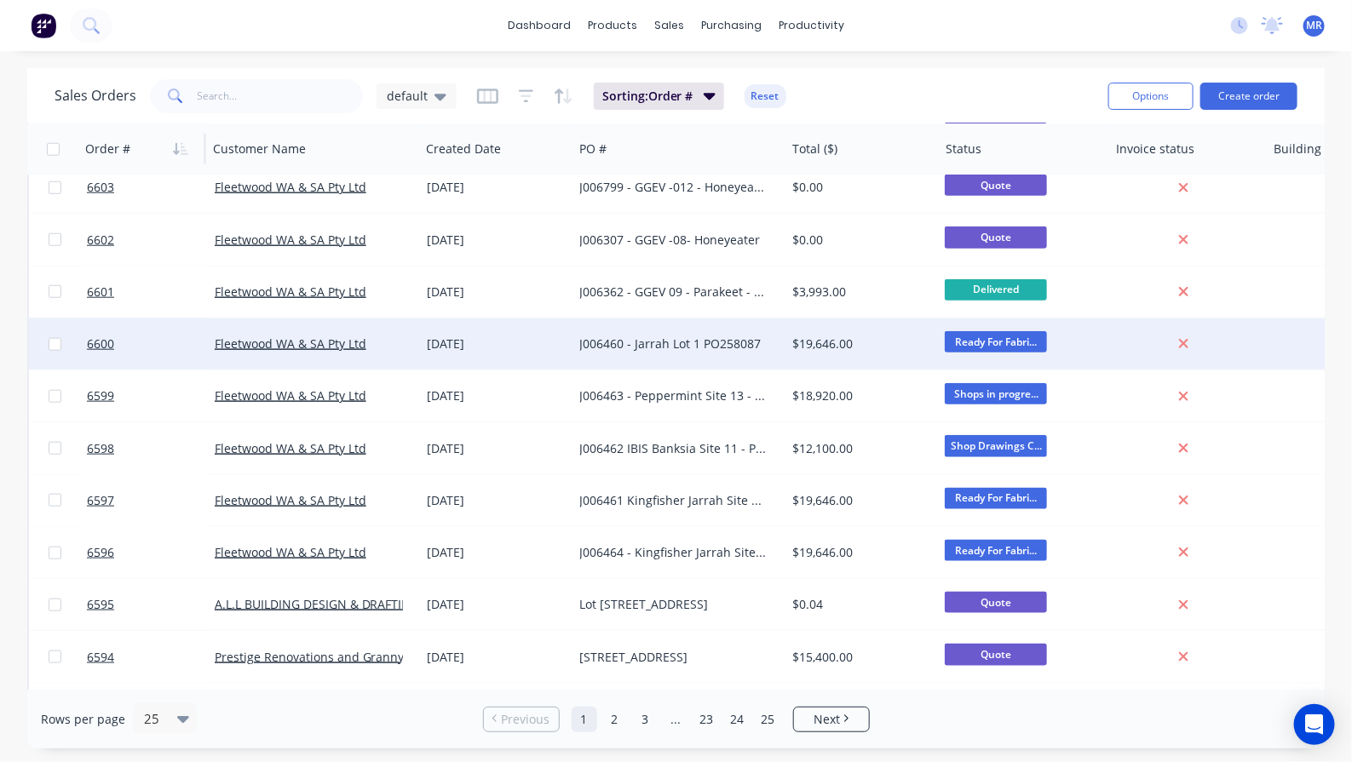
scroll to position [797, 0]
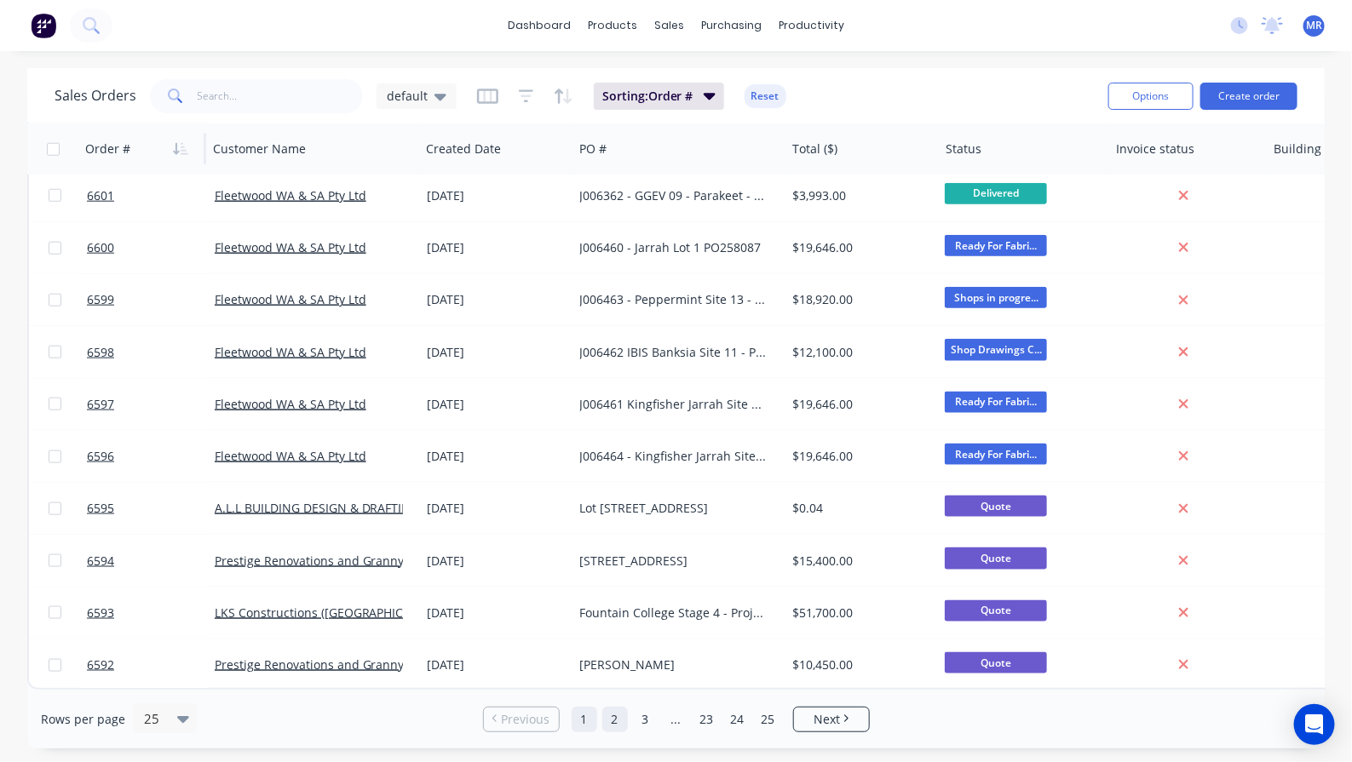
click at [615, 717] on link "2" at bounding box center [615, 720] width 26 height 26
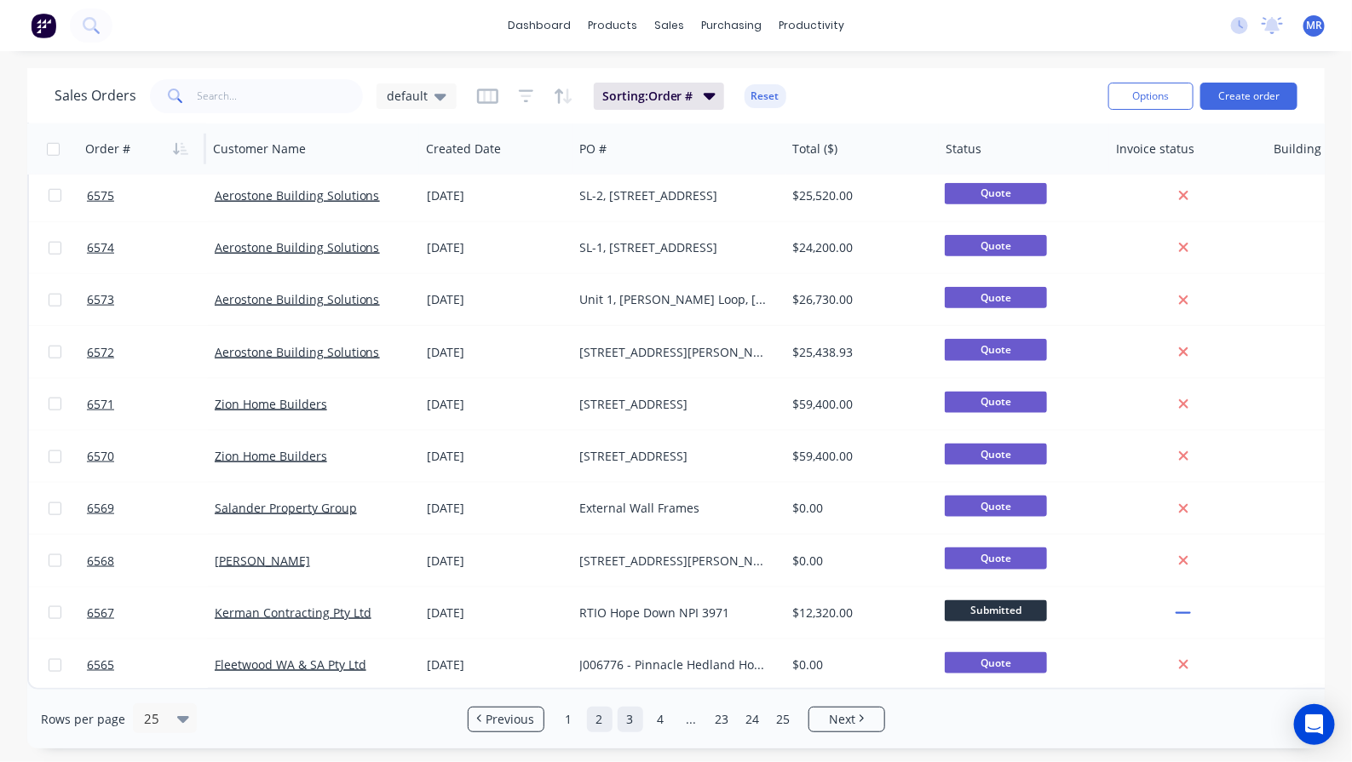
click at [629, 720] on link "3" at bounding box center [630, 720] width 26 height 26
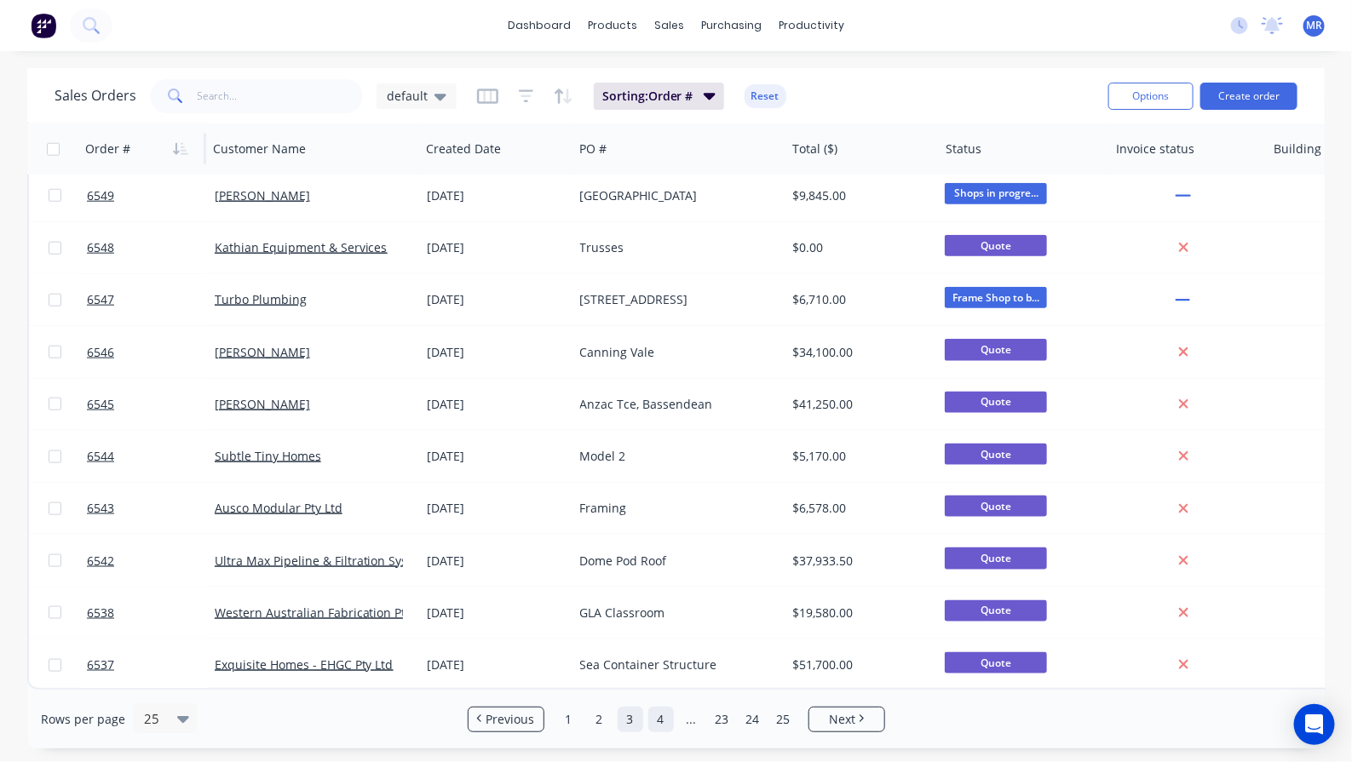
click at [660, 718] on link "4" at bounding box center [661, 720] width 26 height 26
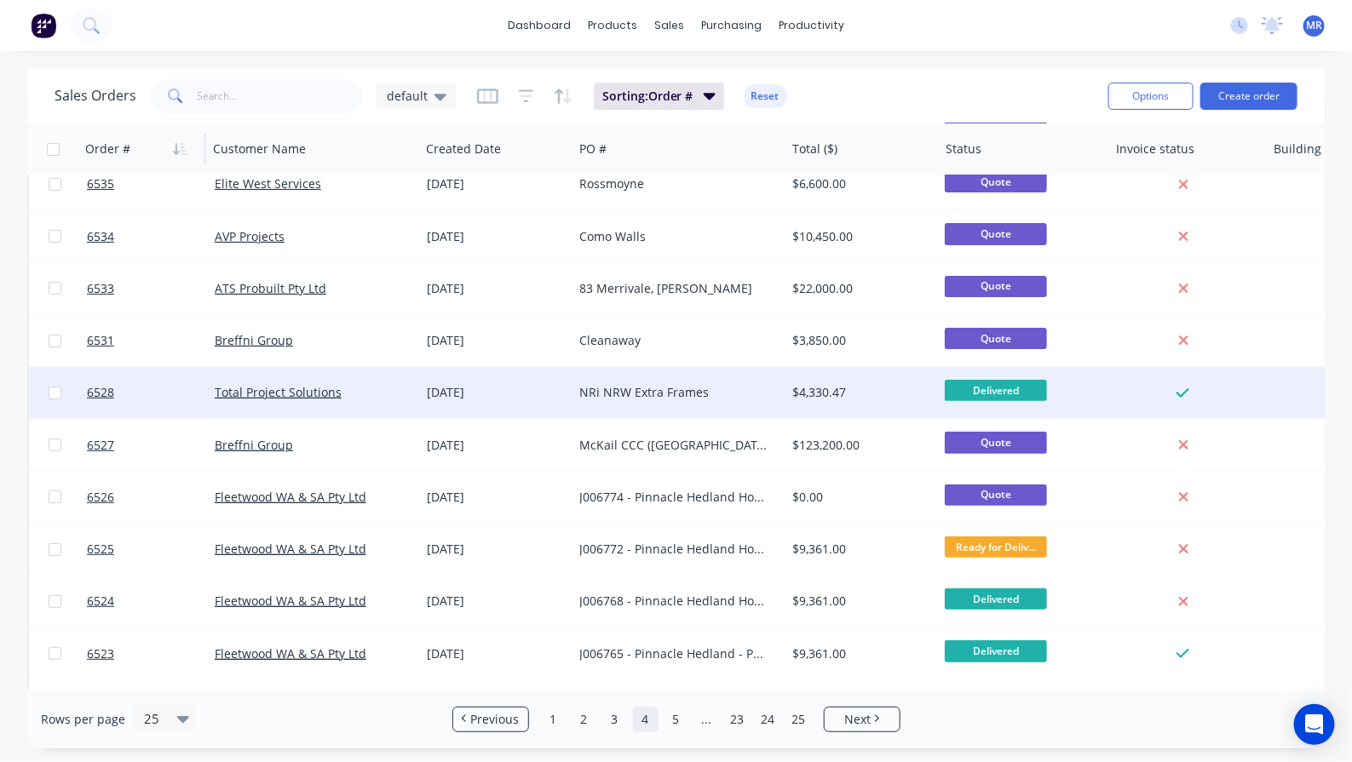
scroll to position [0, 0]
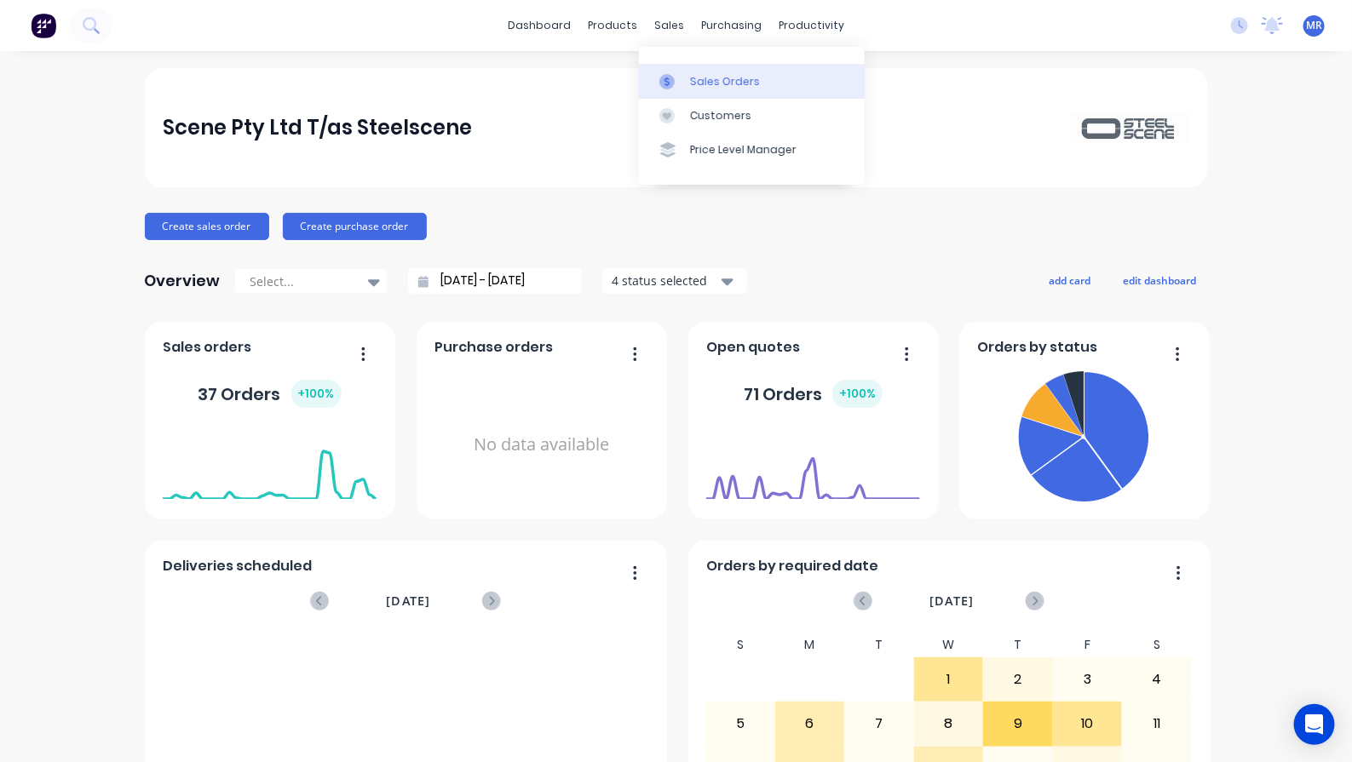
click at [726, 75] on div "Sales Orders" at bounding box center [725, 81] width 70 height 15
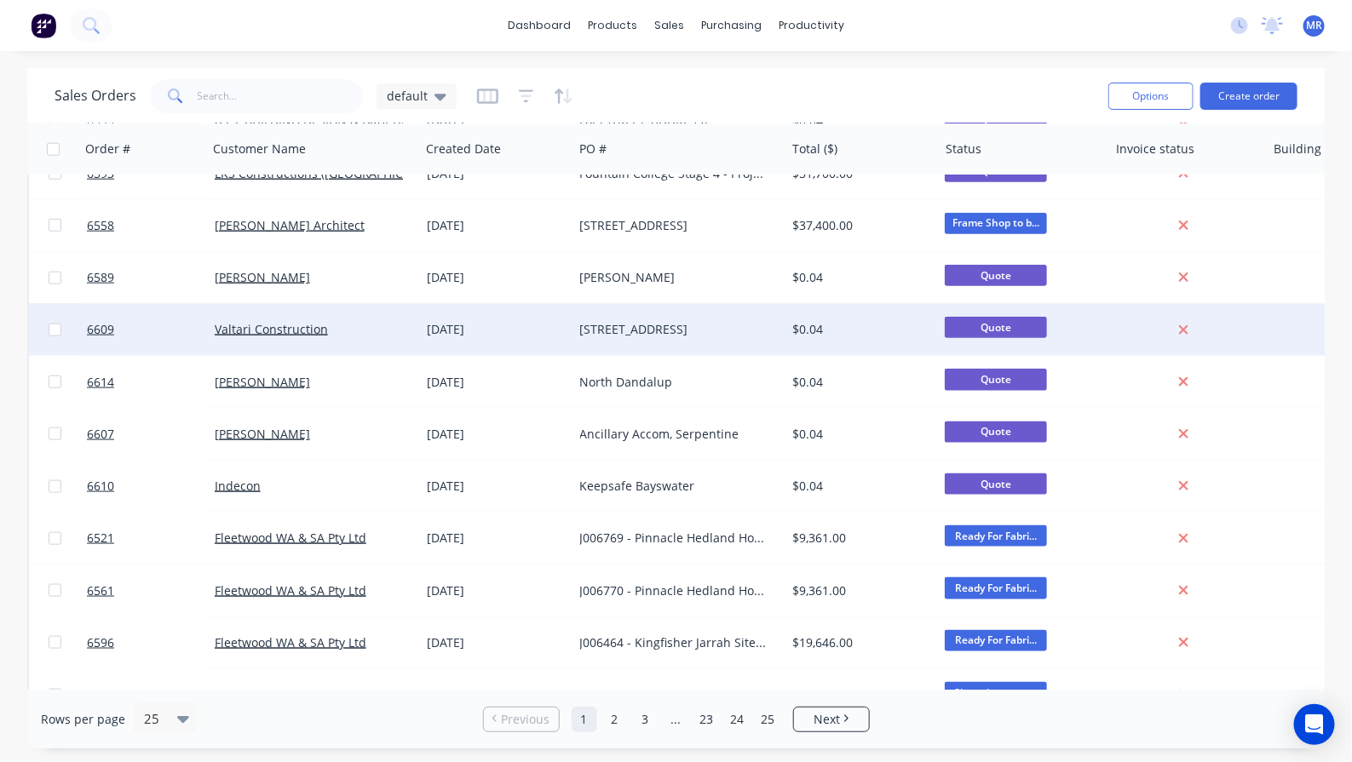
scroll to position [797, 0]
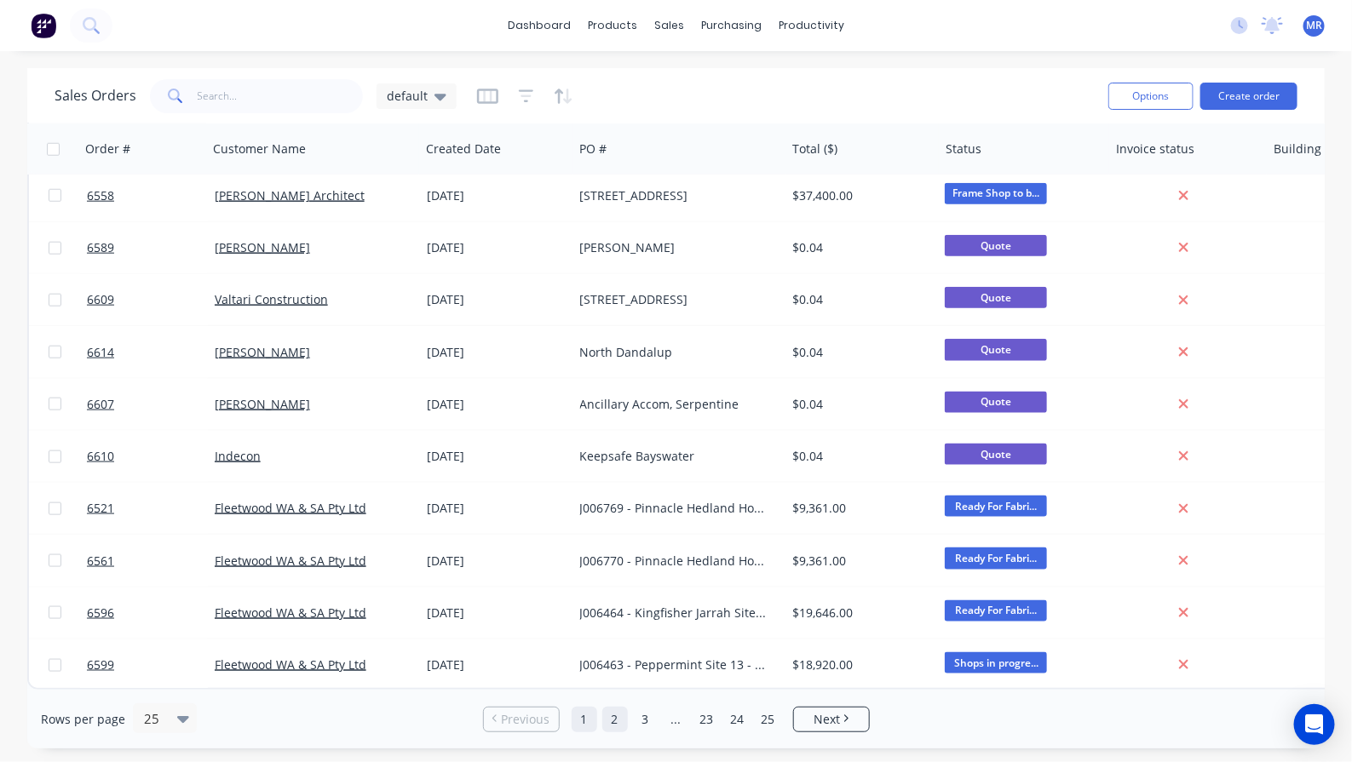
click at [619, 721] on link "2" at bounding box center [615, 720] width 26 height 26
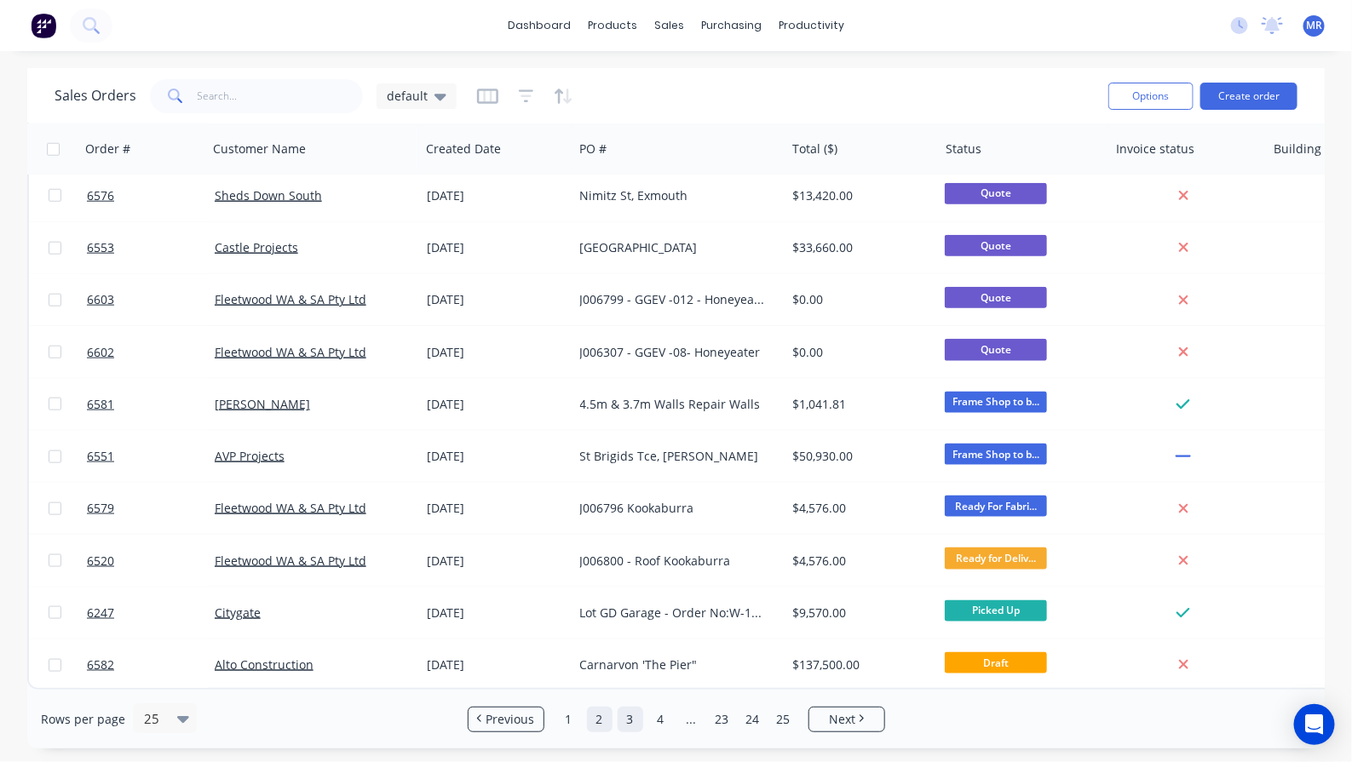
click at [629, 729] on link "3" at bounding box center [630, 720] width 26 height 26
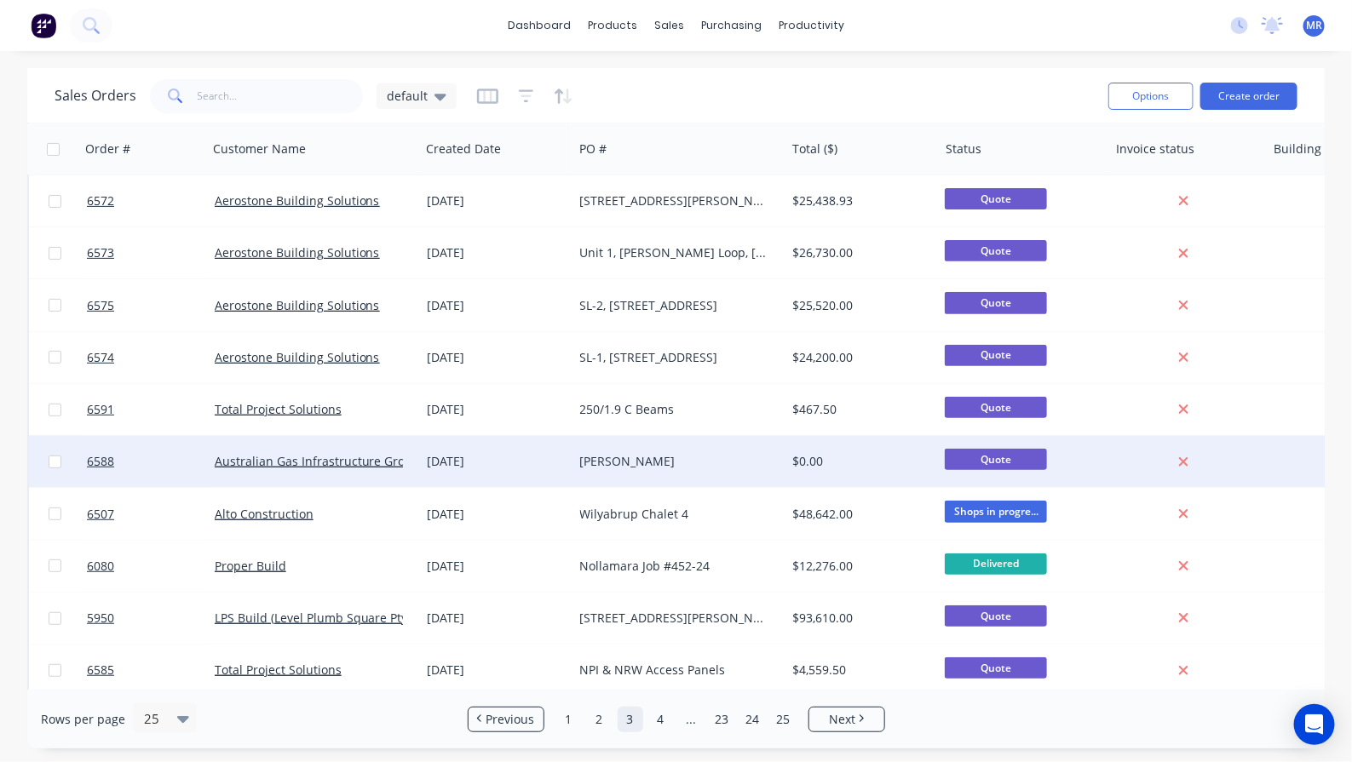
scroll to position [213, 0]
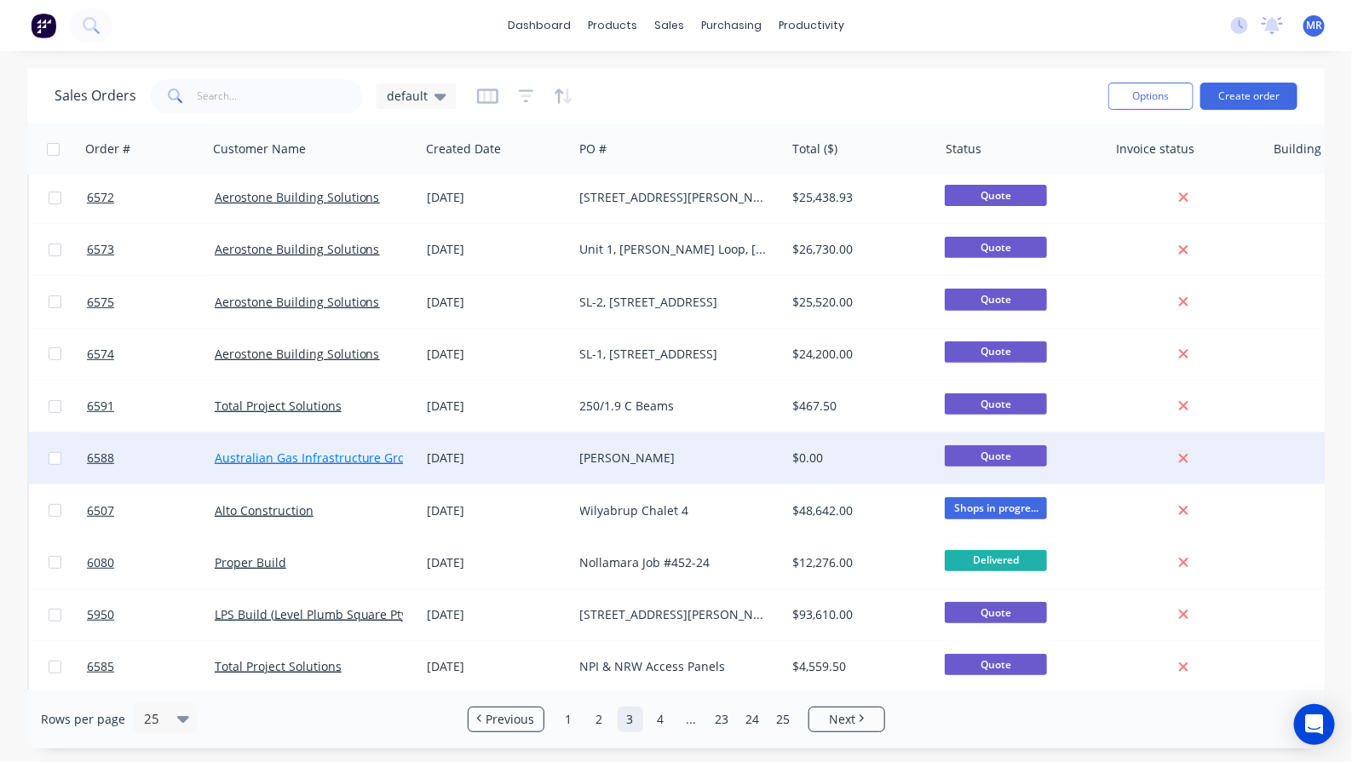
click at [371, 464] on link "Australian Gas Infrastructure Group" at bounding box center [318, 458] width 206 height 16
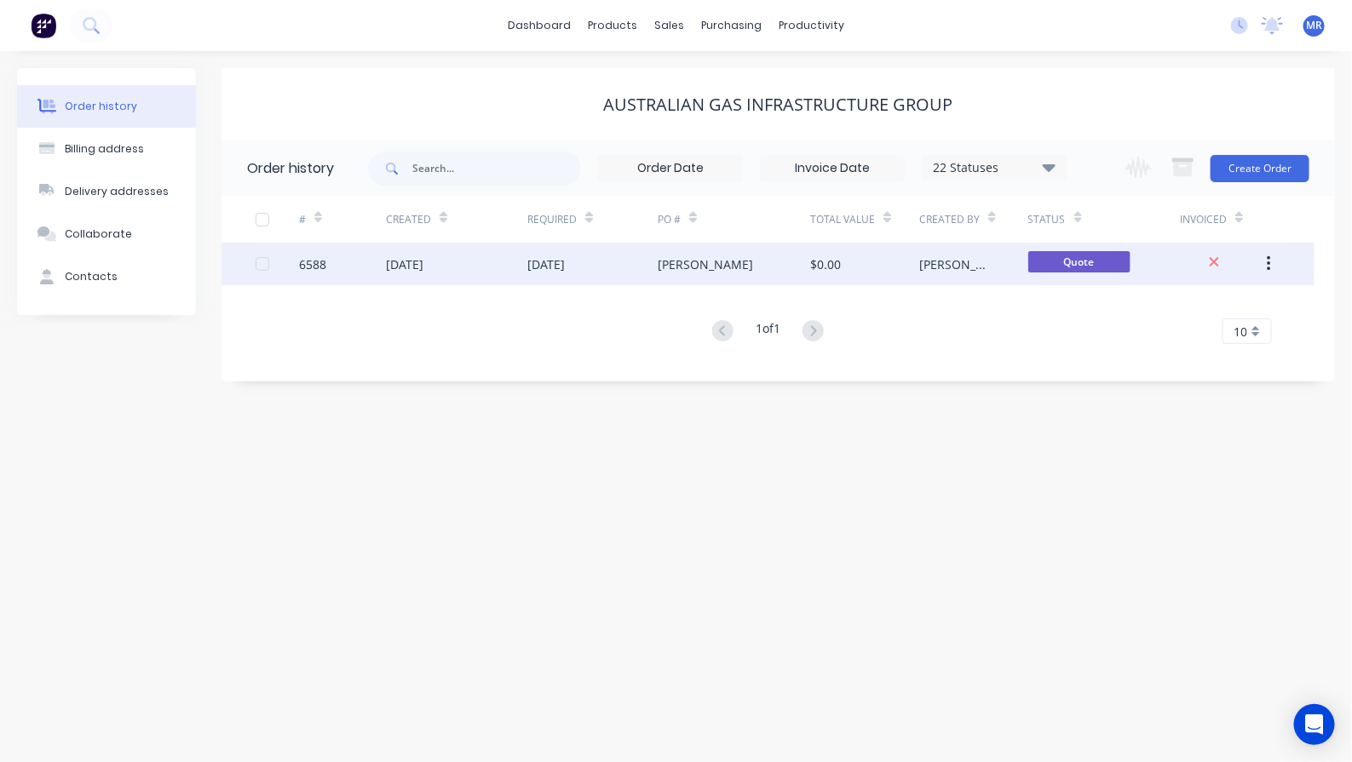
click at [597, 266] on div "[DATE]" at bounding box center [592, 264] width 130 height 43
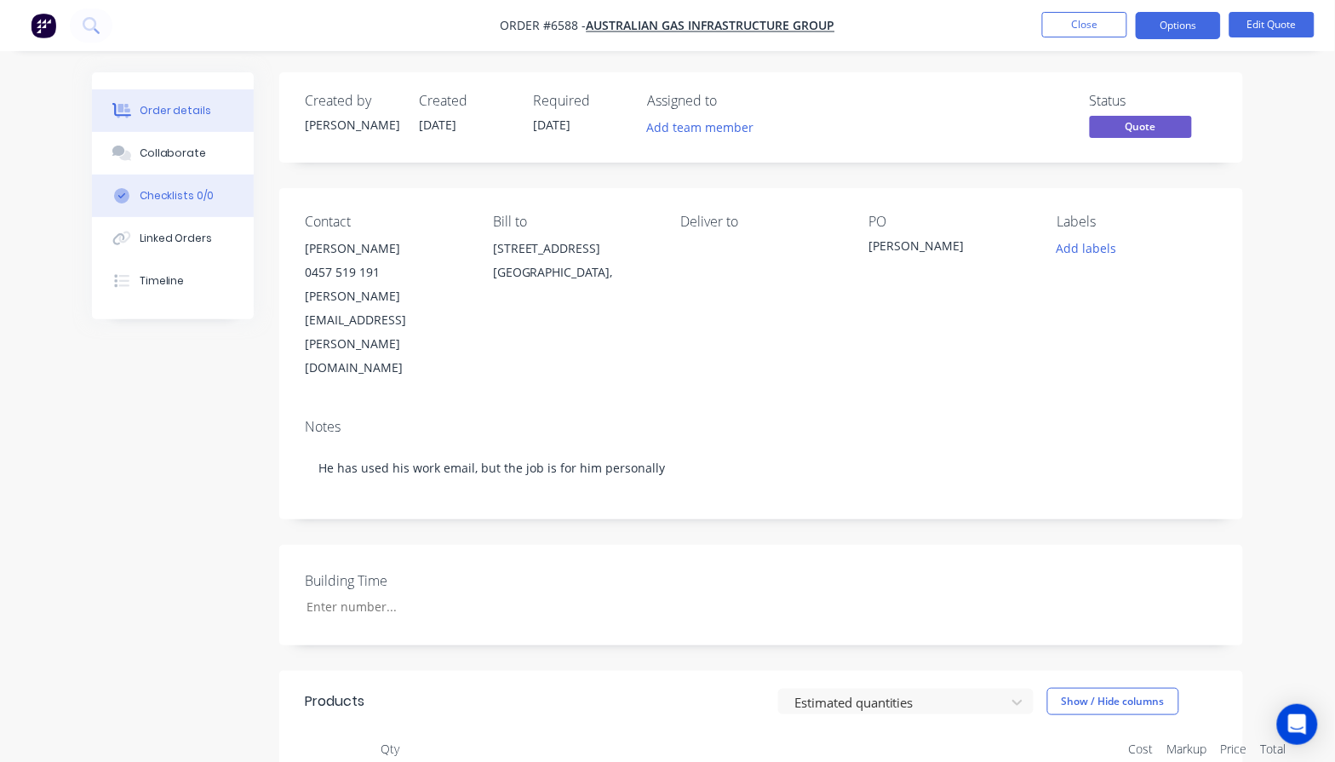
drag, startPoint x: 158, startPoint y: 145, endPoint x: 205, endPoint y: 198, distance: 71.8
click at [158, 146] on div "Collaborate" at bounding box center [173, 153] width 67 height 15
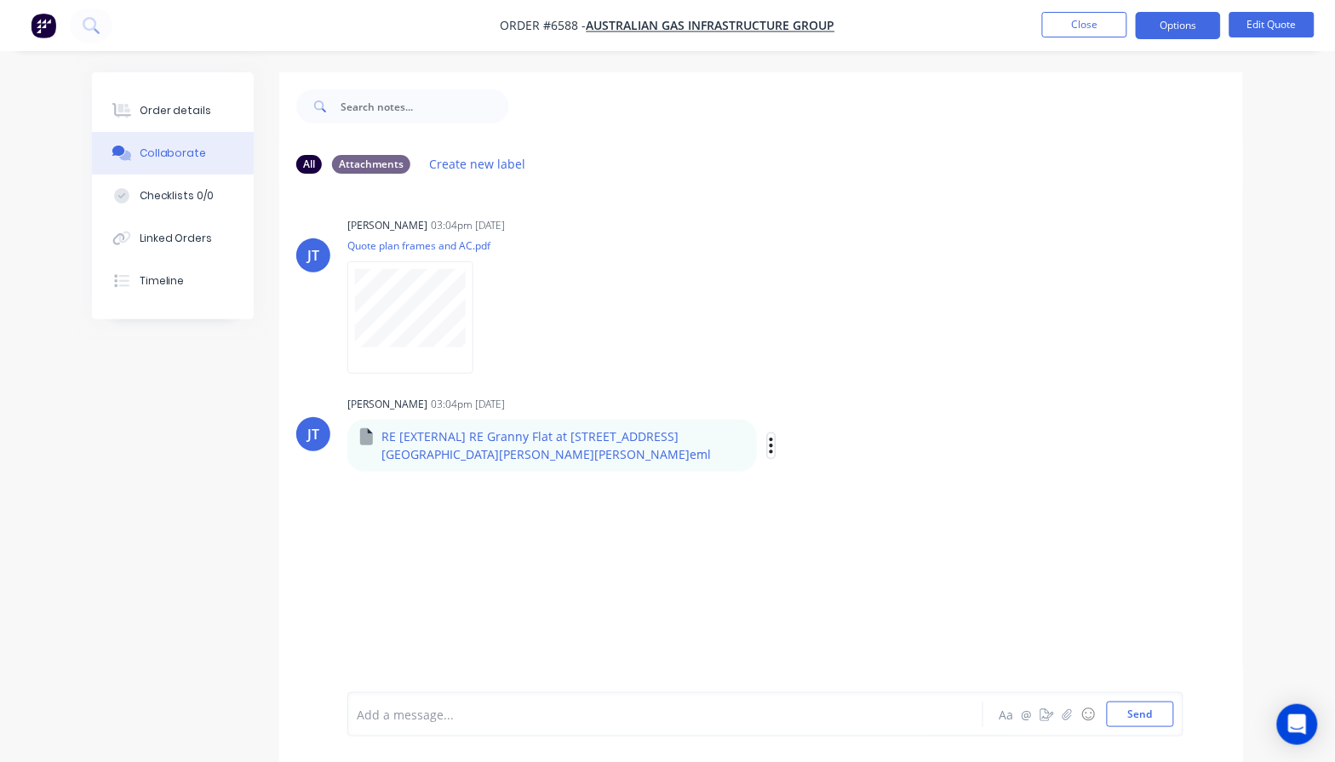
click at [769, 449] on icon "button" at bounding box center [771, 446] width 5 height 20
click at [0, 0] on button "Download" at bounding box center [0, 0] width 0 height 0
click at [980, 380] on div "JT Jason Tavai 03:04pm 26/09/25 Quote plan frames and AC.pdf Labels Download JT…" at bounding box center [761, 439] width 964 height 505
click at [731, 535] on div "JT Jason Tavai 03:04pm 26/09/25 Quote plan frames and AC.pdf Labels Download JT…" at bounding box center [761, 439] width 964 height 505
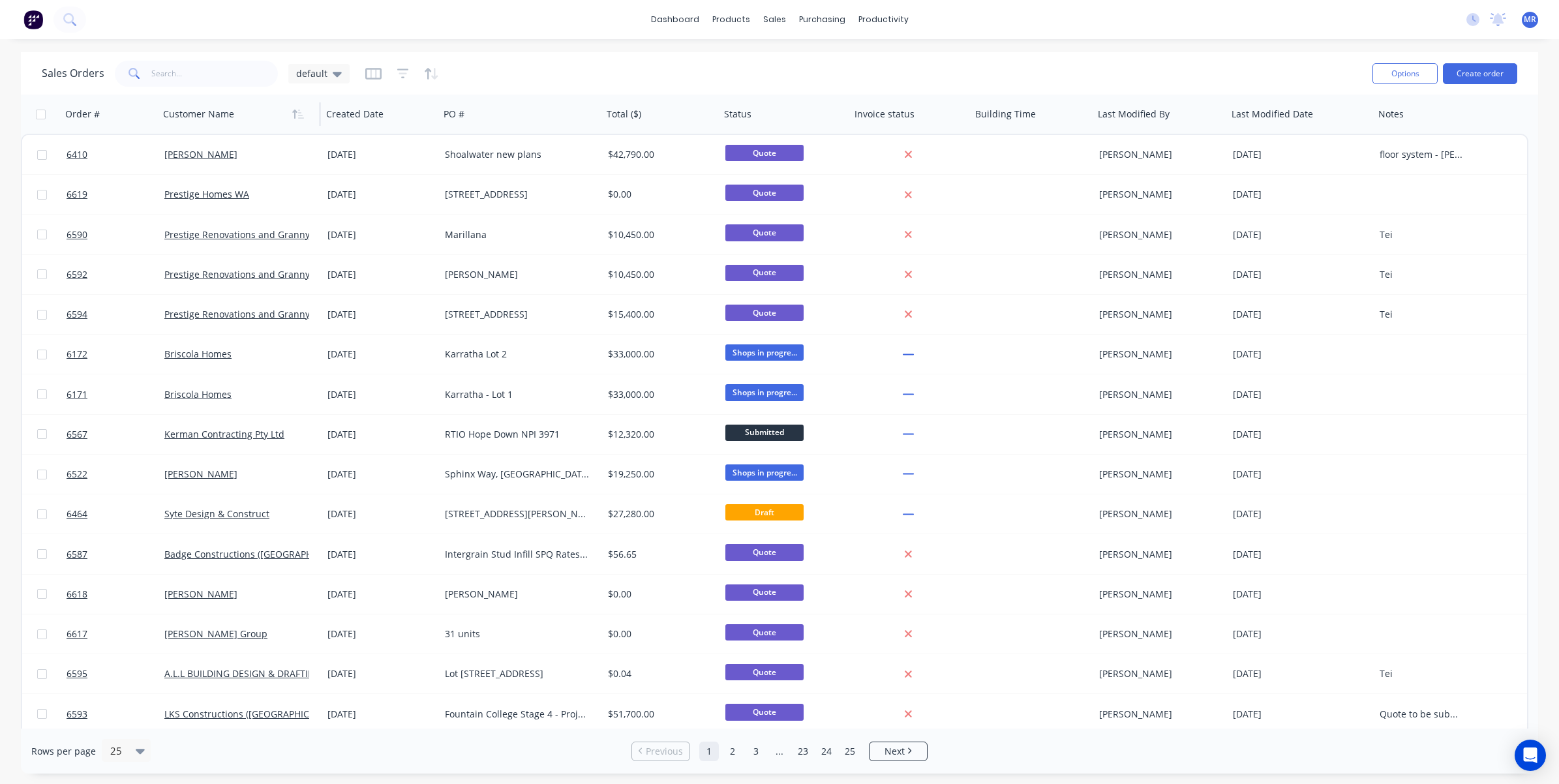
click at [204, 112] on div at bounding box center [235, 114] width 145 height 26
click at [174, 80] on input "text" at bounding box center [215, 74] width 127 height 26
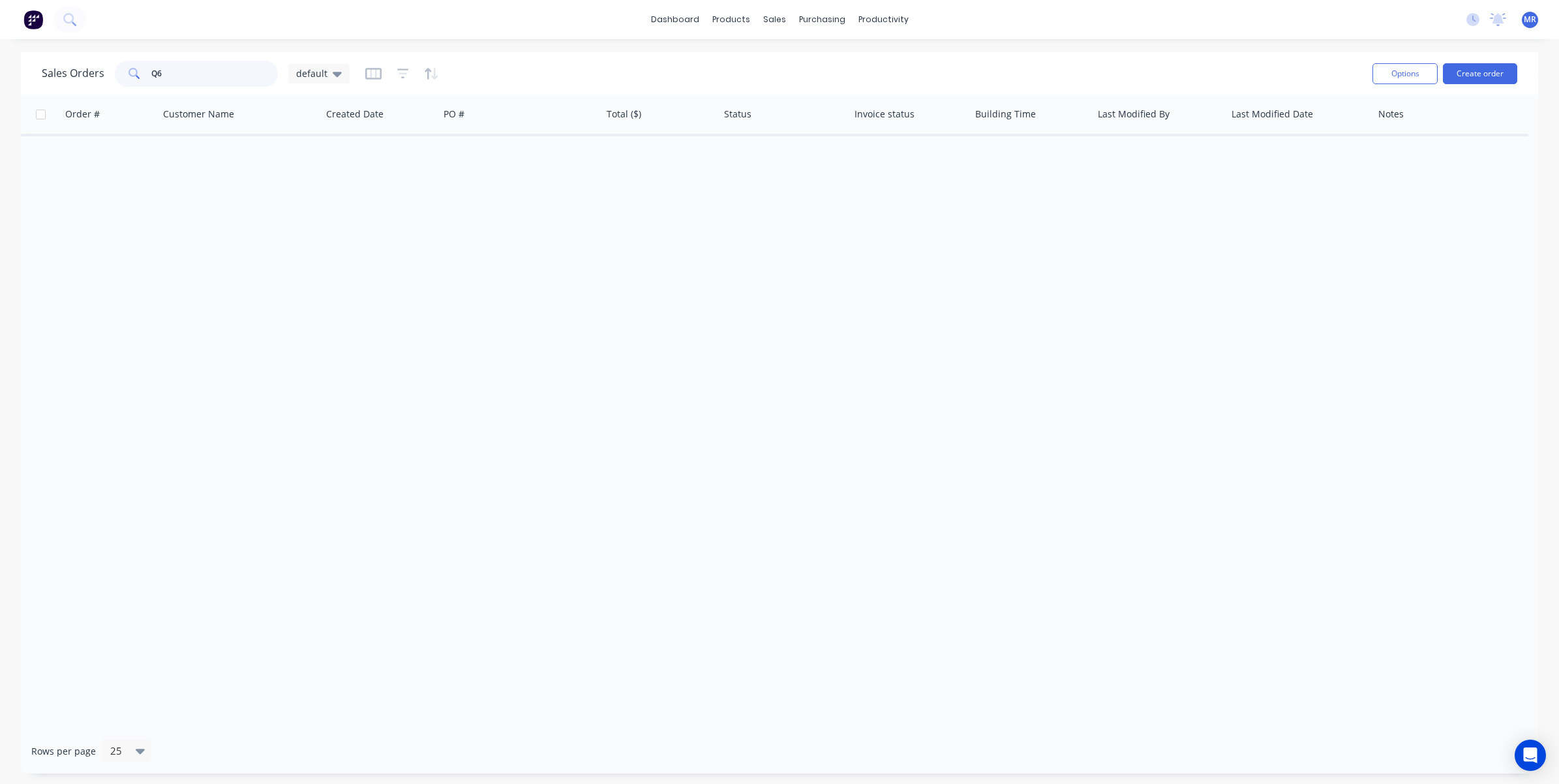
type input "Q"
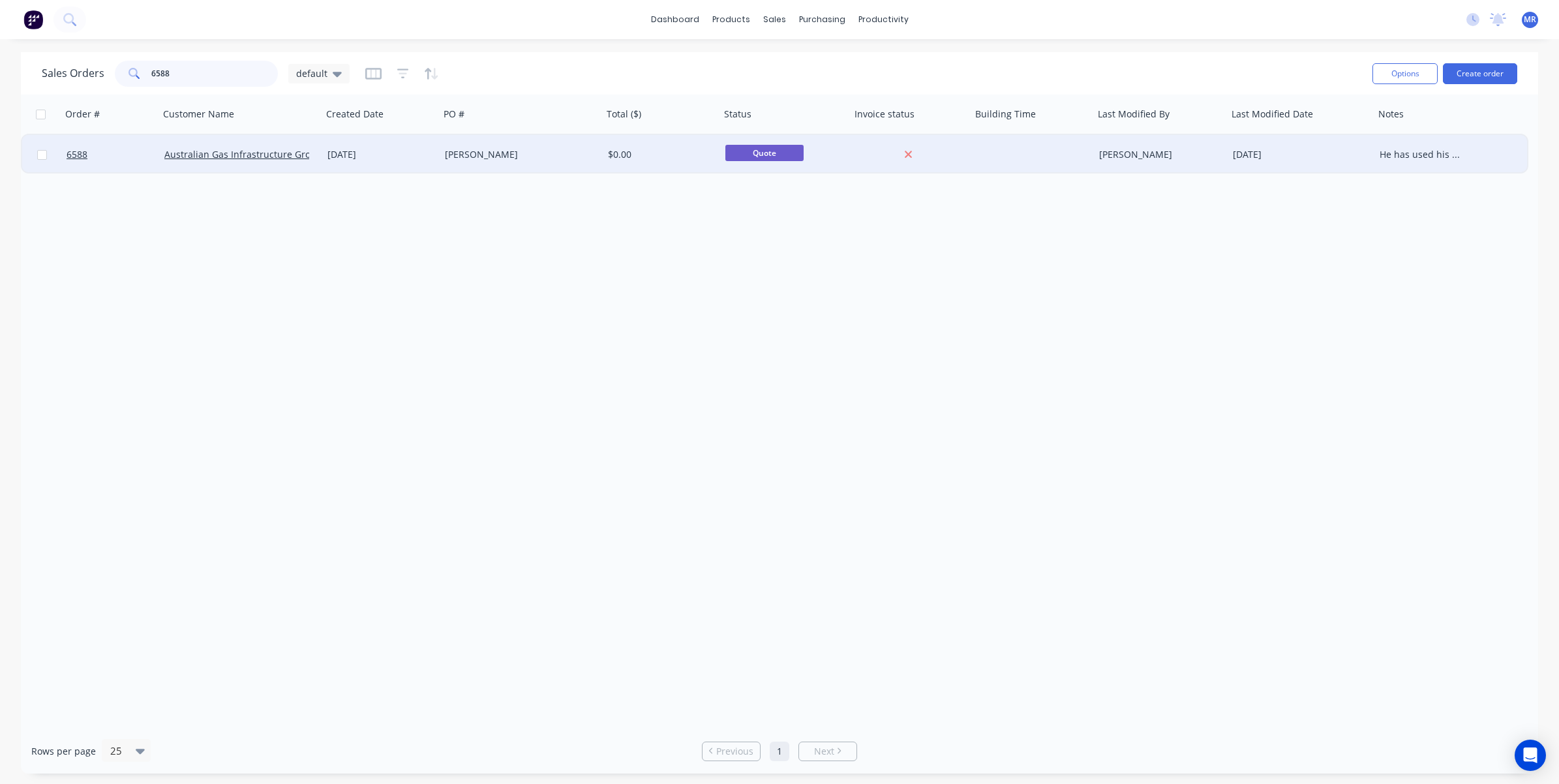
type input "6588"
click at [1034, 158] on div "He has used his work email, but the job is for him personally" at bounding box center [1420, 154] width 83 height 13
click at [1034, 336] on div "Order # Customer Name Created Date PO # Total ($) Status Invoice status Buildin…" at bounding box center [779, 411] width 1517 height 634
click at [205, 155] on link "Australian Gas Infrastructure Group" at bounding box center [243, 154] width 158 height 12
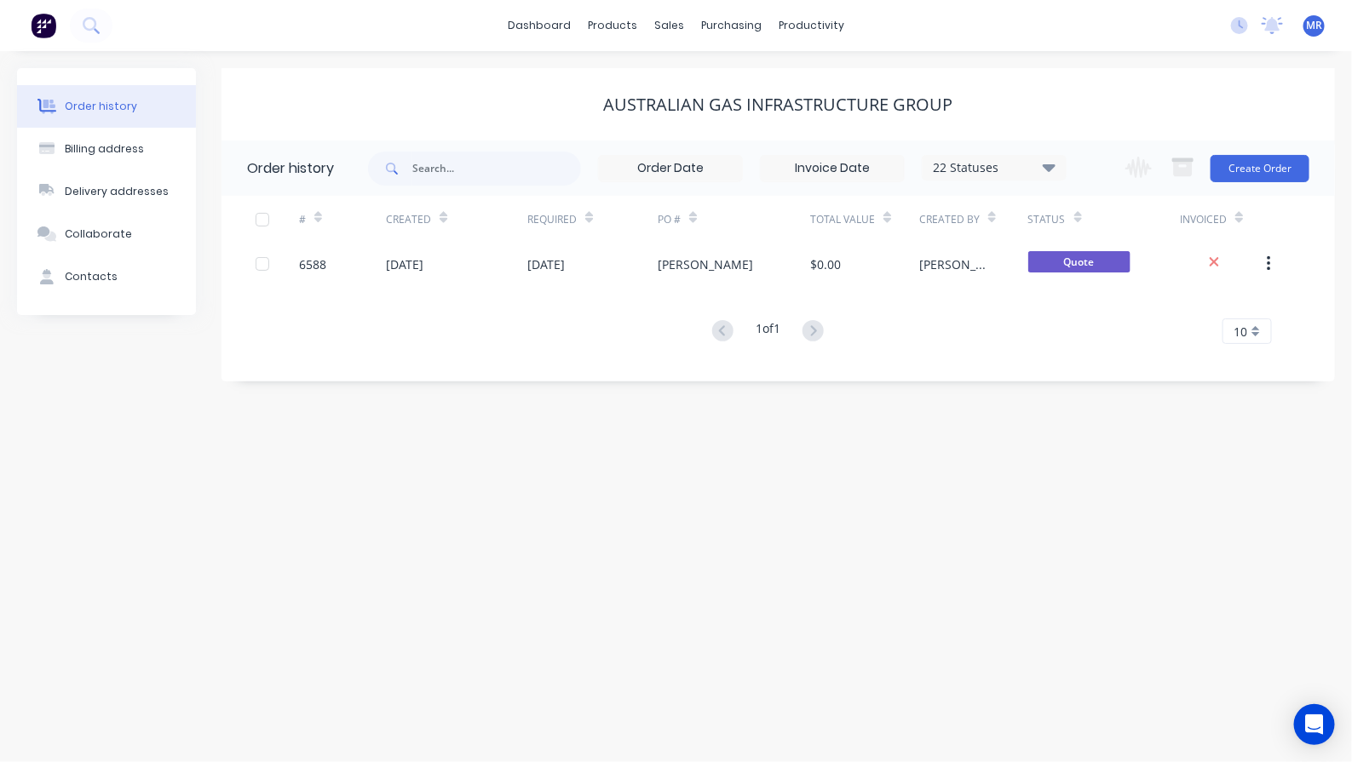
click at [274, 428] on div "Order history Billing address Delivery addresses Collaborate Contacts Australia…" at bounding box center [676, 406] width 1352 height 711
click at [424, 78] on div "Australian Gas Infrastructure Group" at bounding box center [777, 104] width 1113 height 72
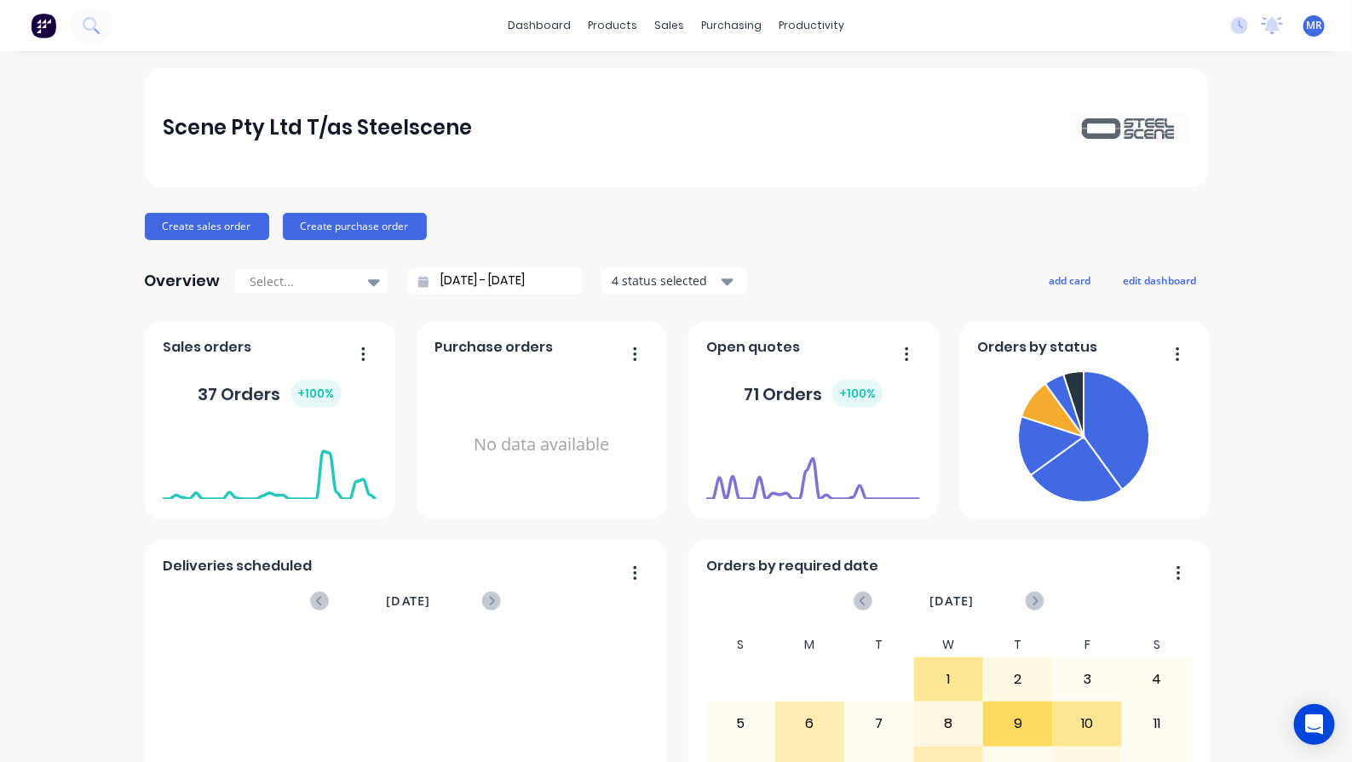
click at [83, 109] on div "Scene Pty Ltd T/as Steelscene Create sales order Create purchase order Overview…" at bounding box center [676, 512] width 1352 height 889
click at [715, 79] on div "Sales Orders" at bounding box center [725, 81] width 70 height 15
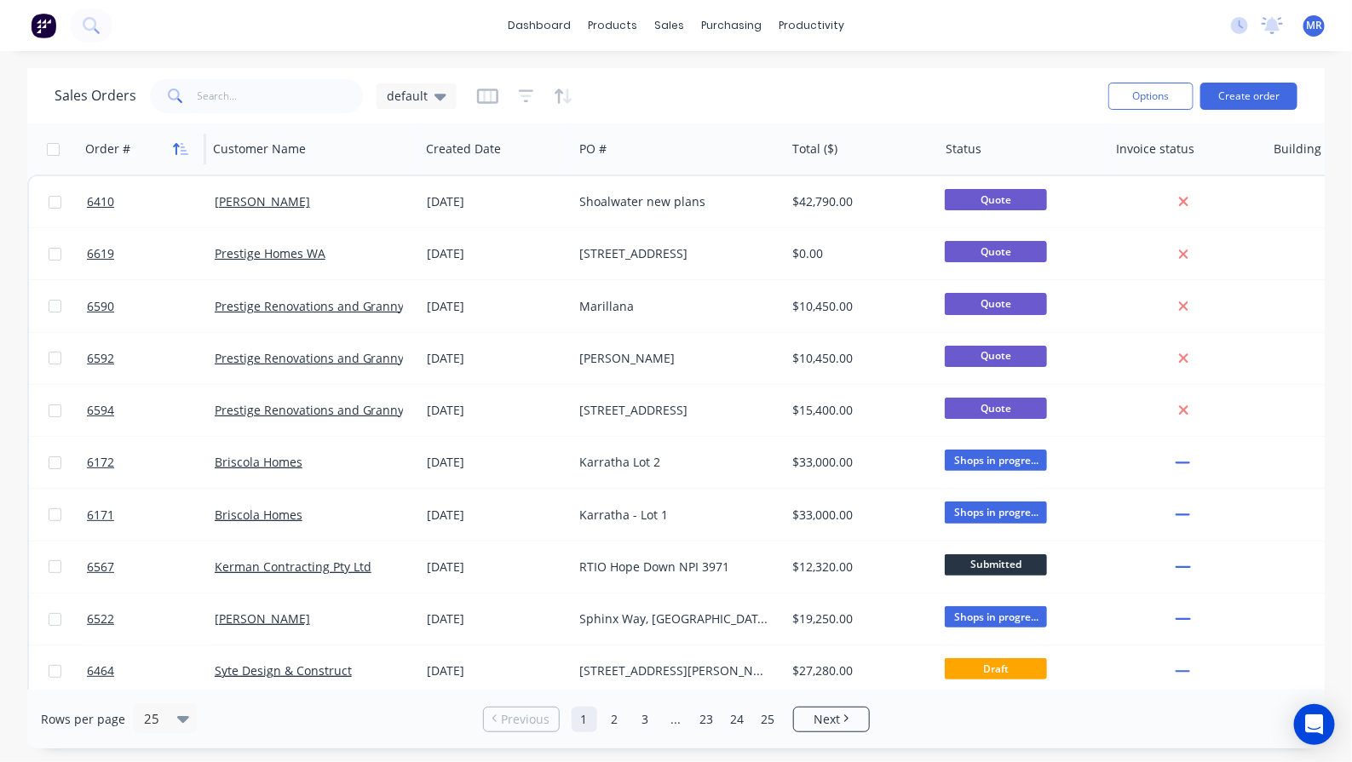
click at [179, 151] on icon "button" at bounding box center [180, 149] width 15 height 14
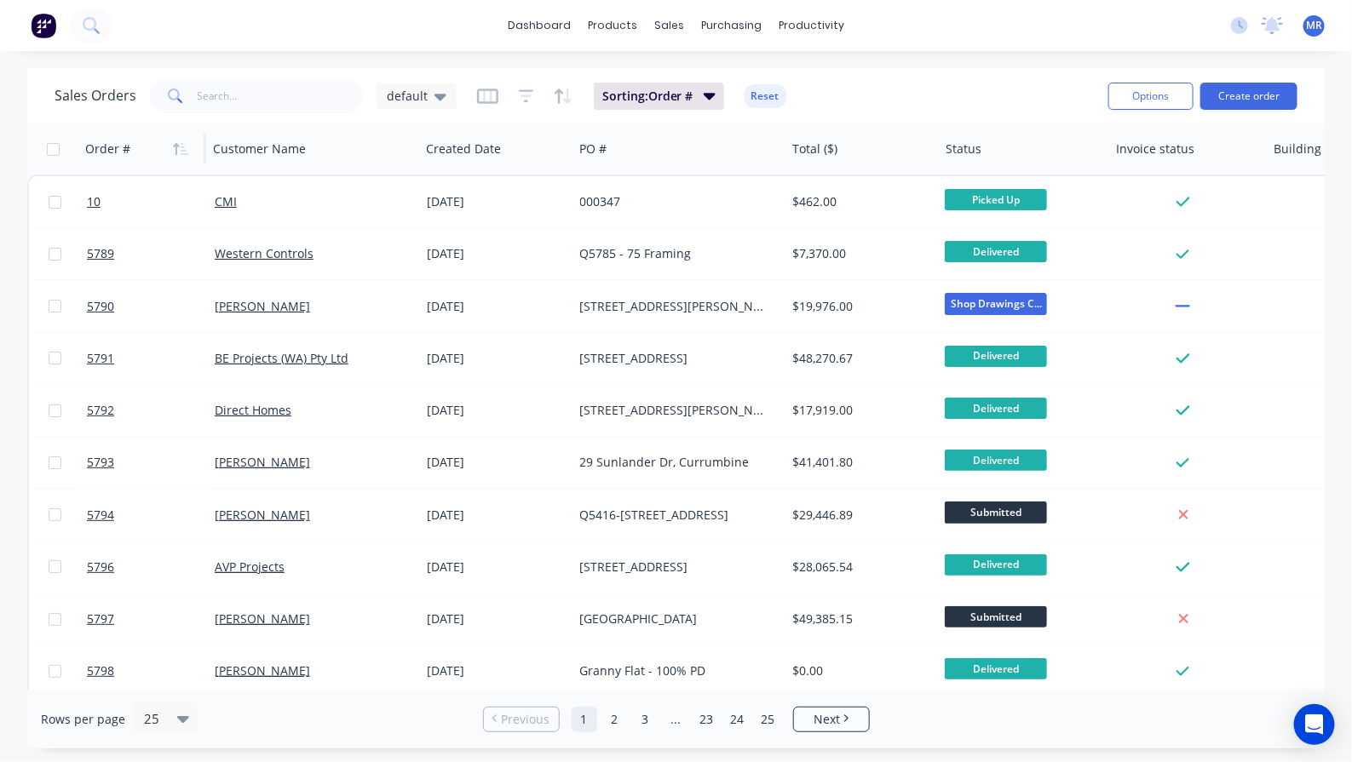
click at [183, 147] on icon "button" at bounding box center [180, 149] width 15 height 14
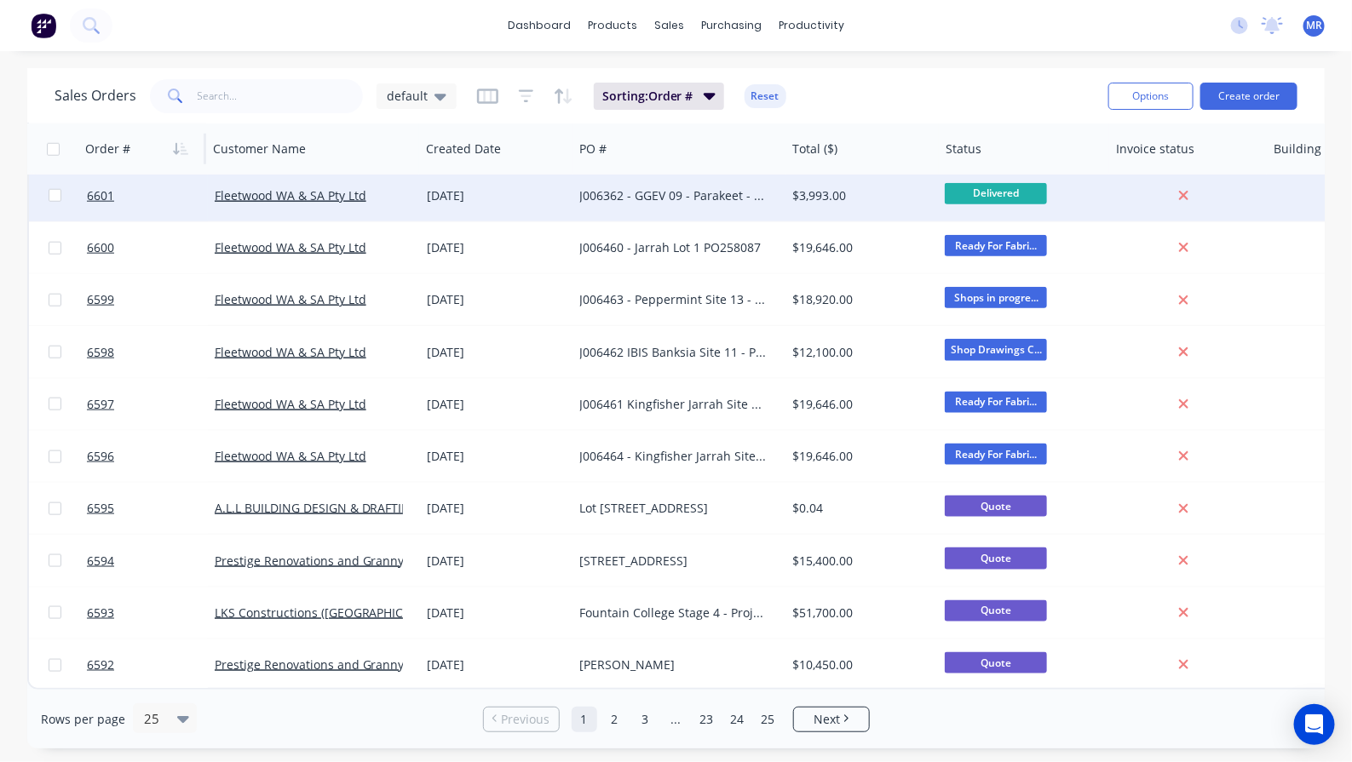
scroll to position [797, 0]
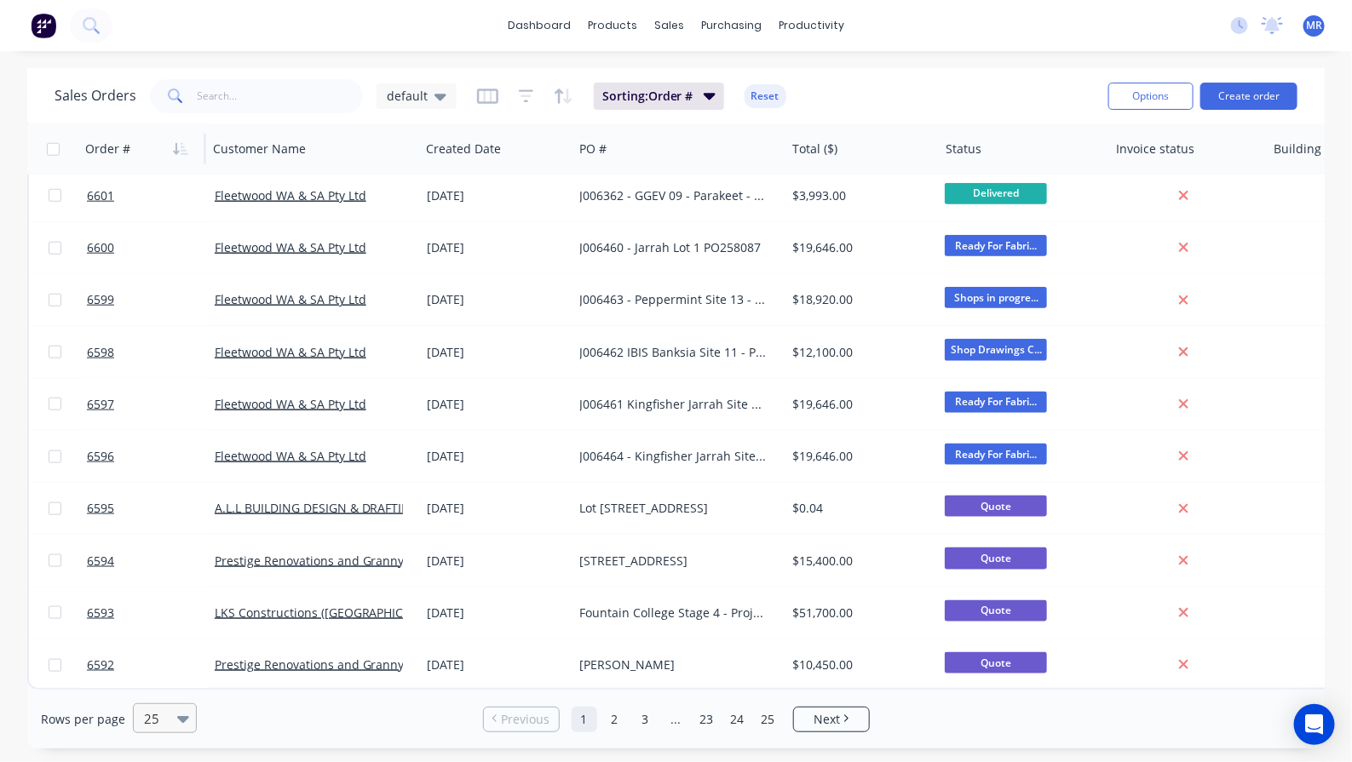
click at [177, 721] on icon at bounding box center [183, 719] width 12 height 7
click at [164, 684] on div "100" at bounding box center [162, 678] width 64 height 32
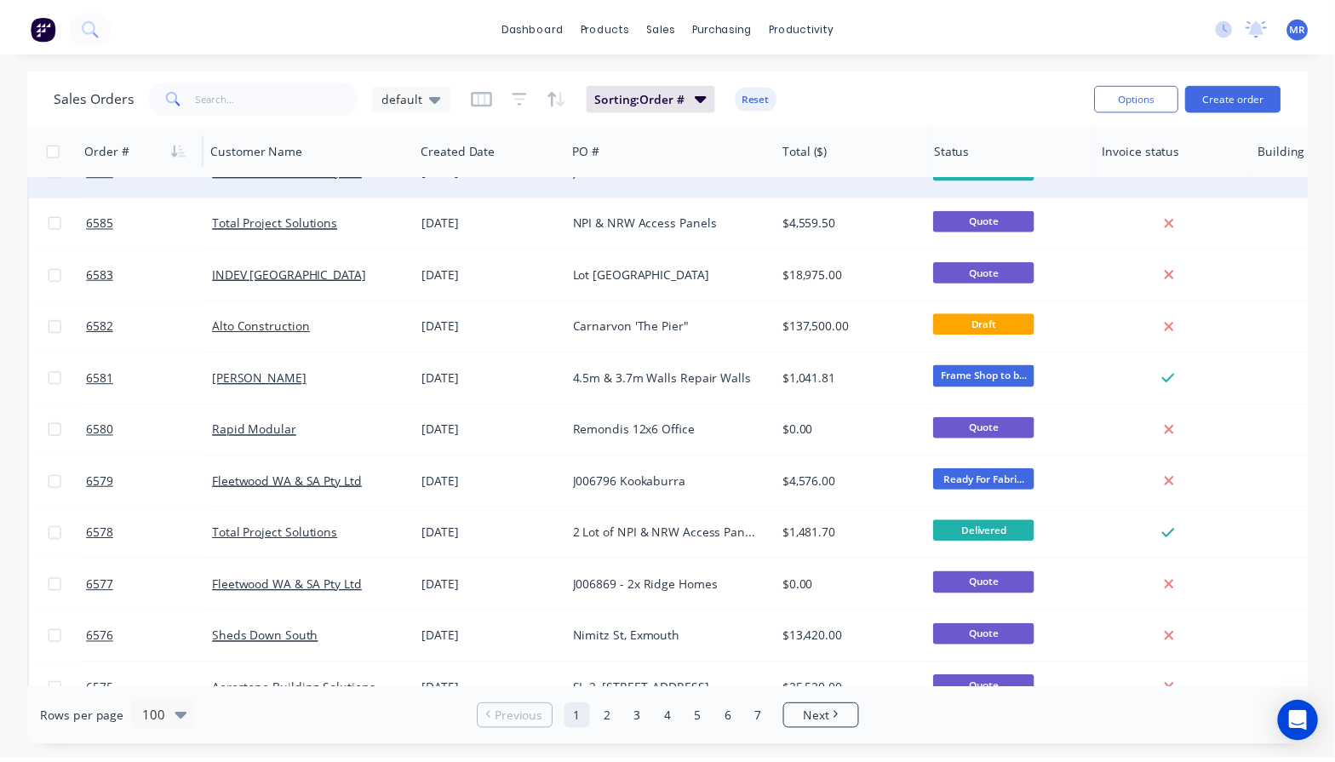
scroll to position [1703, 0]
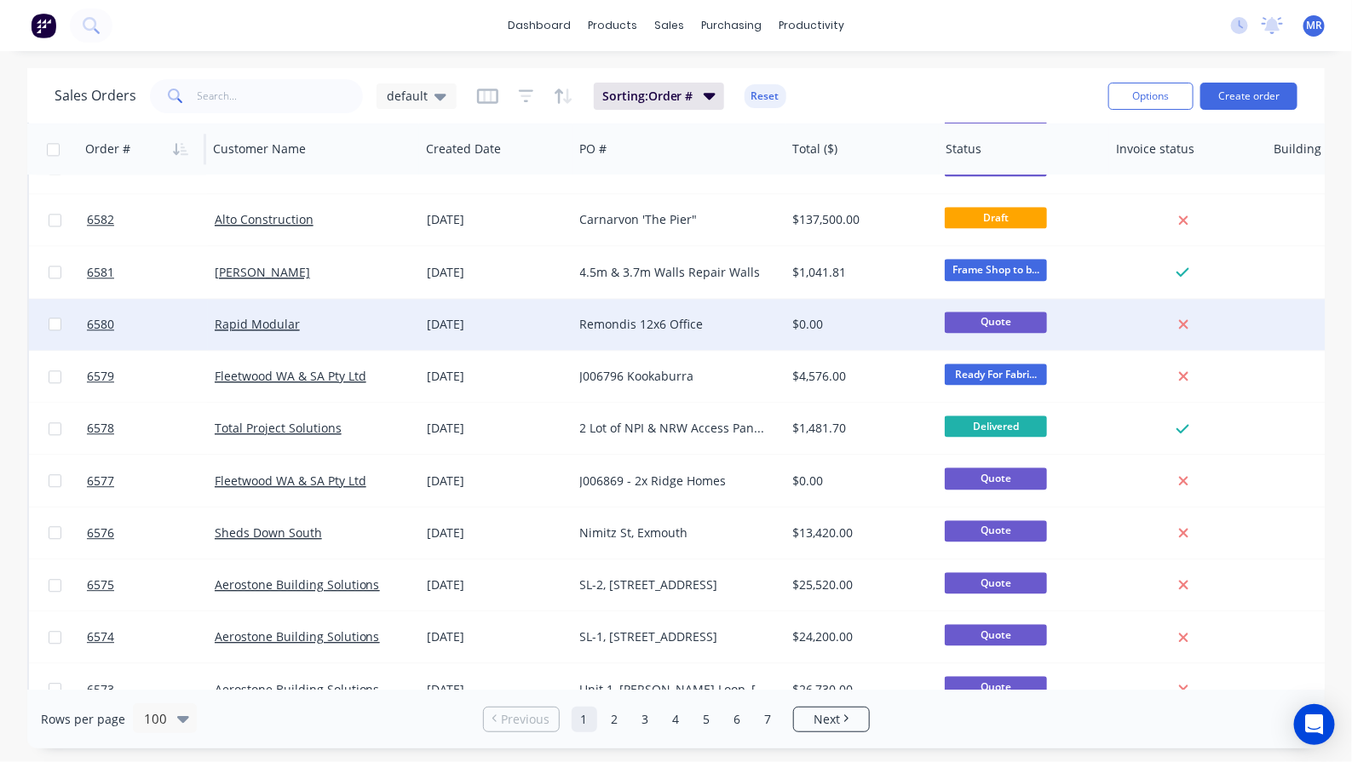
click at [645, 329] on div "Remondis 12x6 Office" at bounding box center [674, 324] width 189 height 17
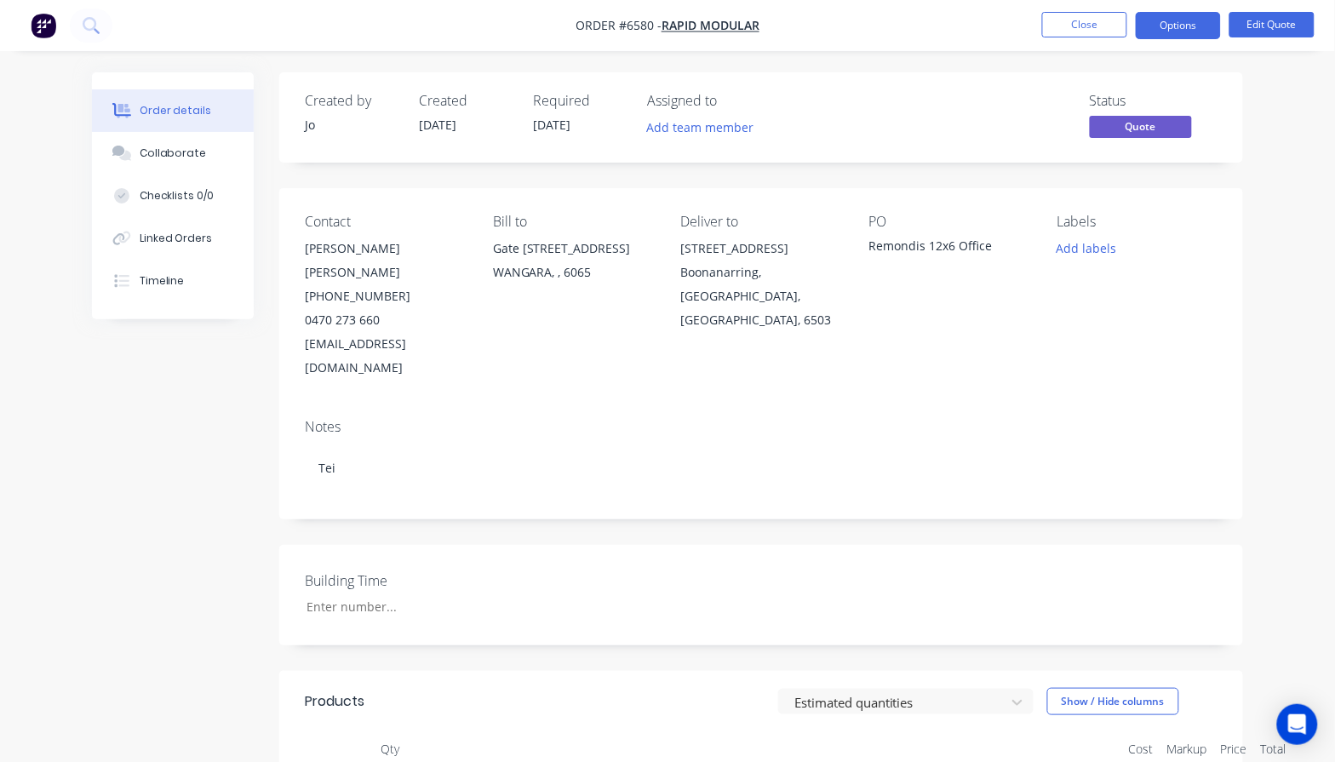
click at [181, 456] on div "Created by Jo Created 24/09/25 Required 24/09/25 Assigned to Add team member St…" at bounding box center [668, 593] width 1152 height 1042
drag, startPoint x: 73, startPoint y: 469, endPoint x: 70, endPoint y: 454, distance: 15.7
click at [71, 467] on div "Order details Collaborate Checklists 0/0 Linked Orders Timeline Order details C…" at bounding box center [667, 557] width 1335 height 1114
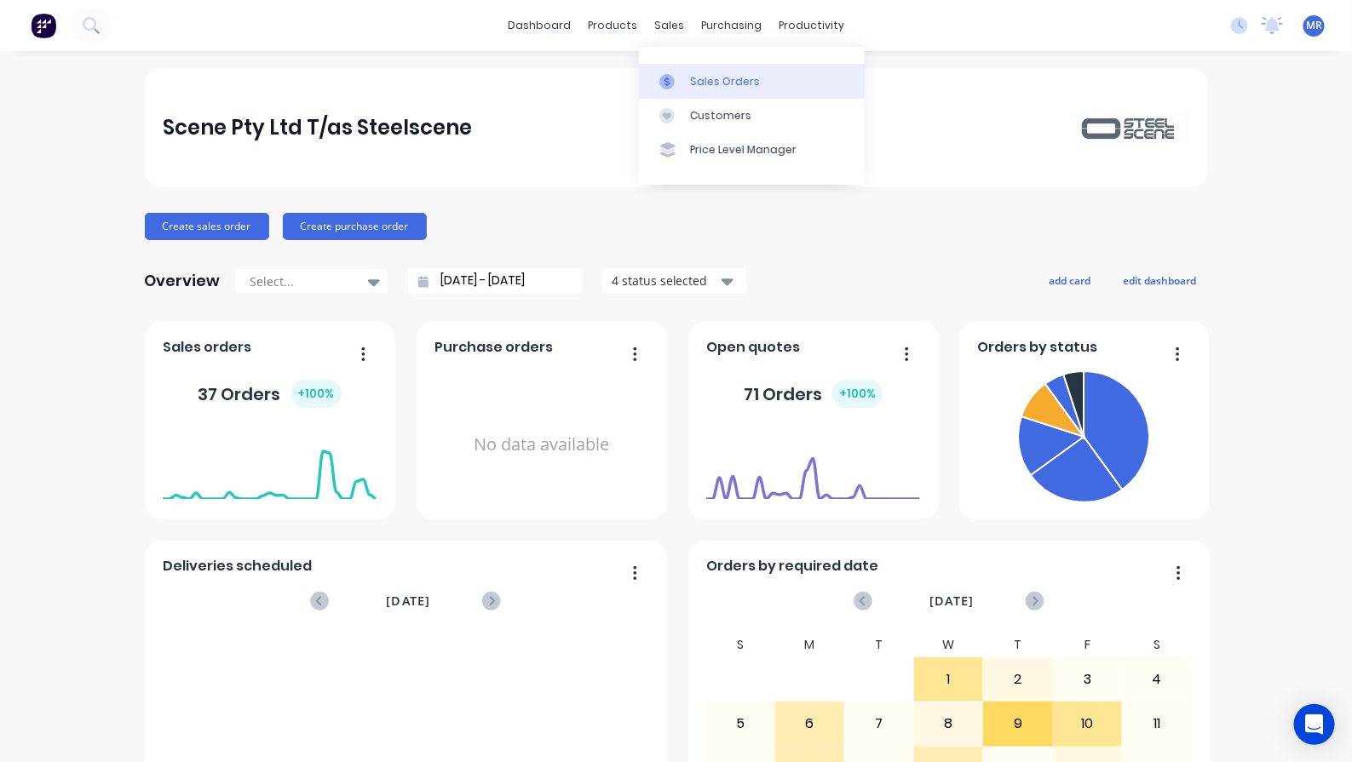
click at [687, 66] on link "Sales Orders" at bounding box center [752, 81] width 226 height 34
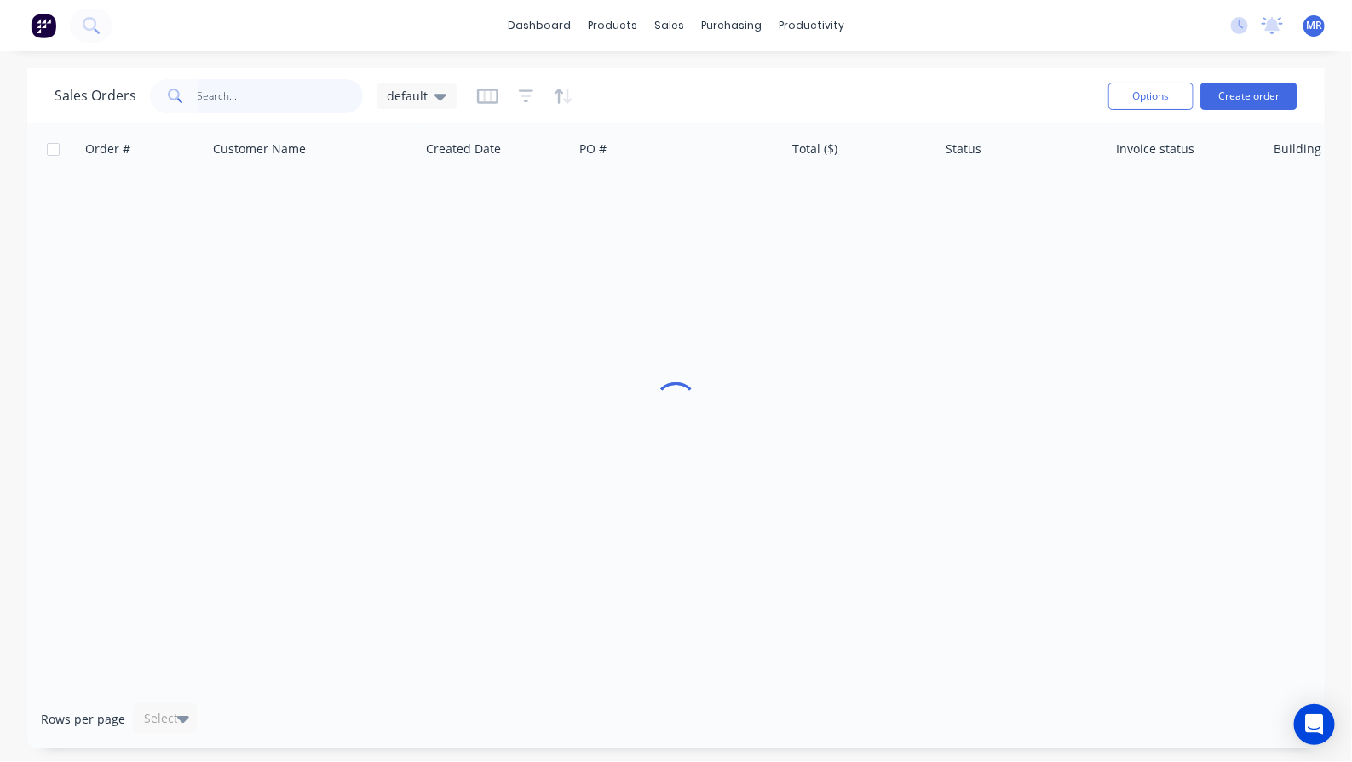
click at [265, 94] on input "text" at bounding box center [281, 96] width 166 height 34
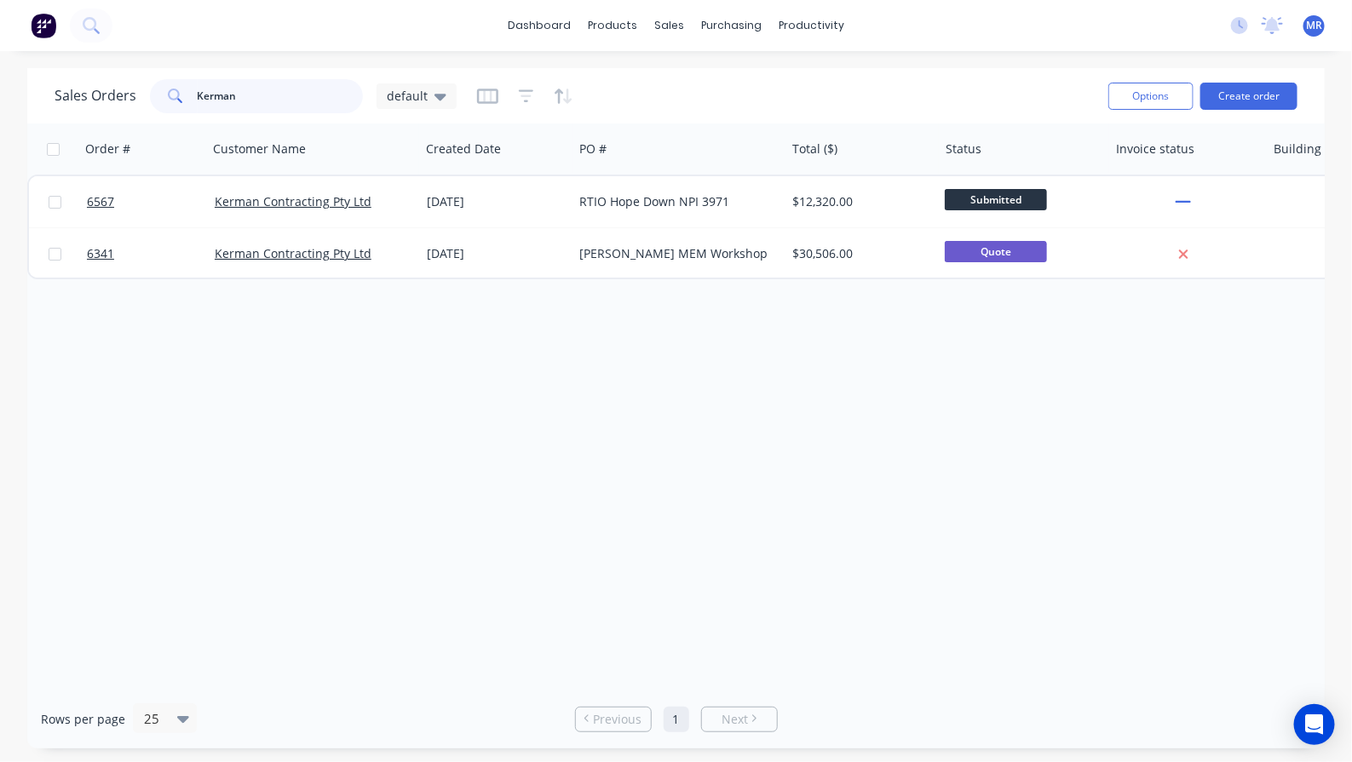
type input "Kerman"
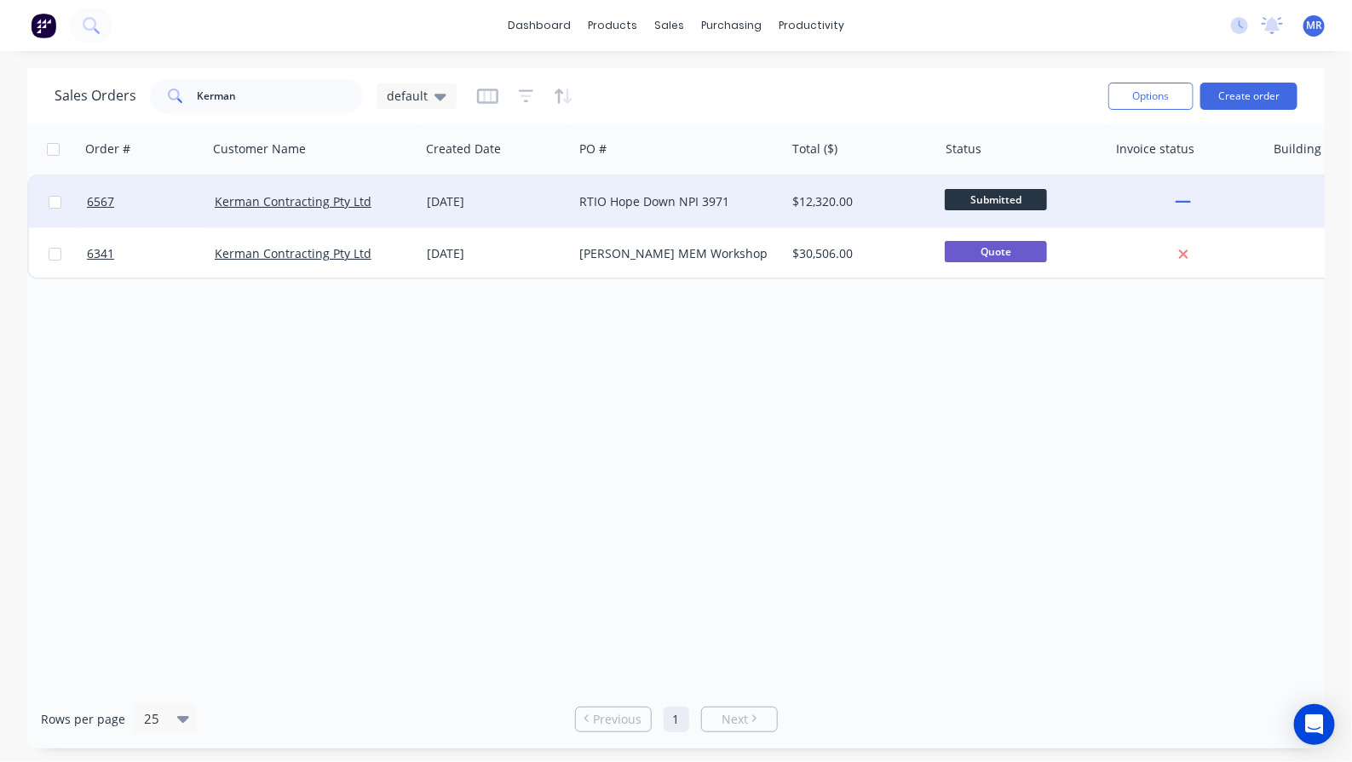
click at [632, 201] on div "RTIO Hope Down NPI 3971" at bounding box center [674, 201] width 189 height 17
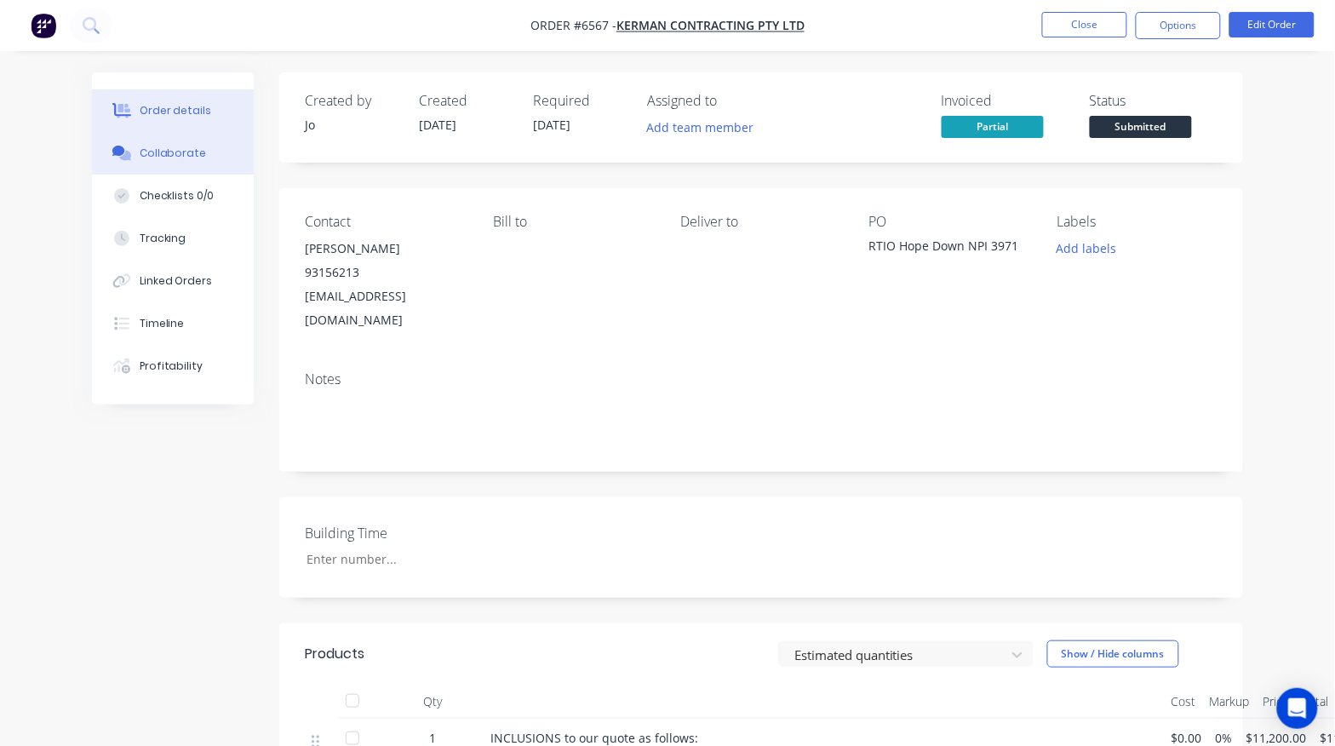
click at [179, 146] on div "Collaborate" at bounding box center [173, 153] width 67 height 15
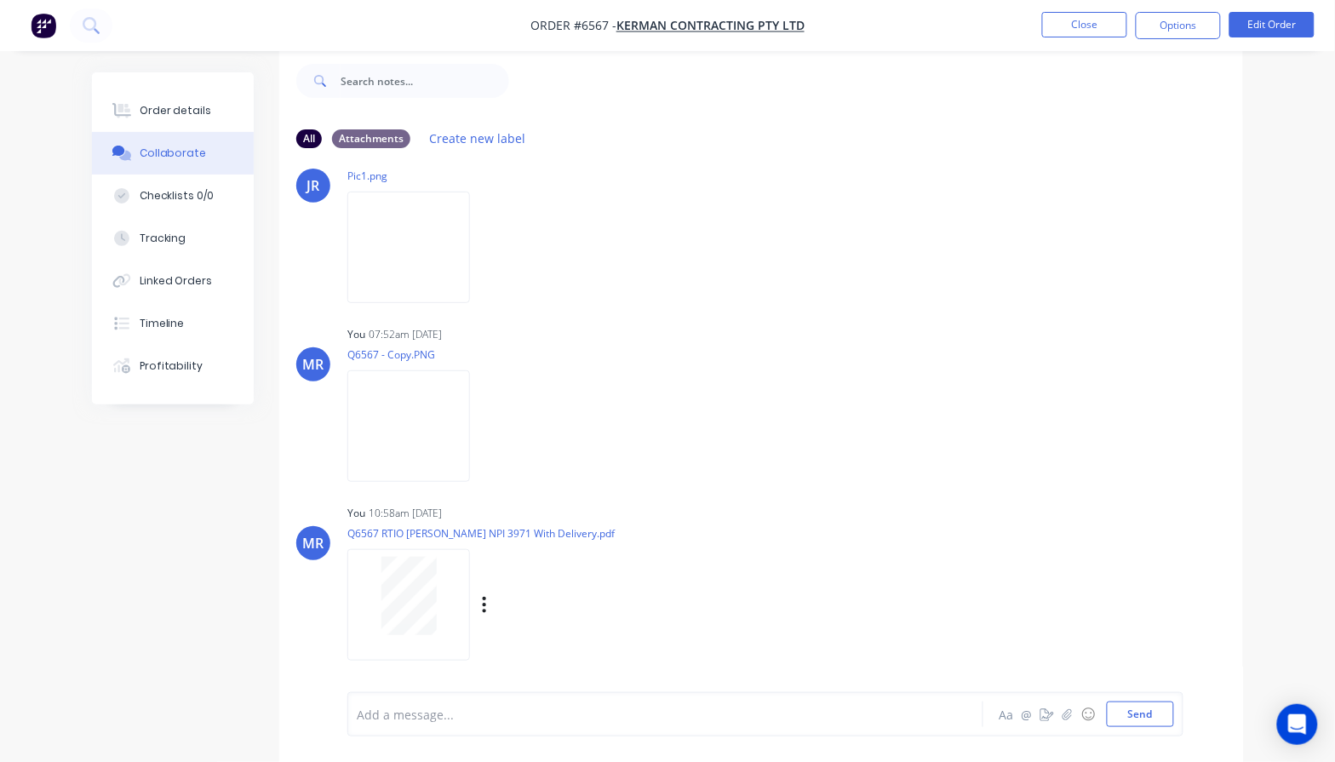
scroll to position [577, 0]
drag, startPoint x: 1134, startPoint y: 716, endPoint x: 1157, endPoint y: 713, distance: 22.4
click at [1138, 715] on button "Send" at bounding box center [1140, 715] width 67 height 26
click at [1284, 30] on button "Edit Order" at bounding box center [1272, 25] width 85 height 26
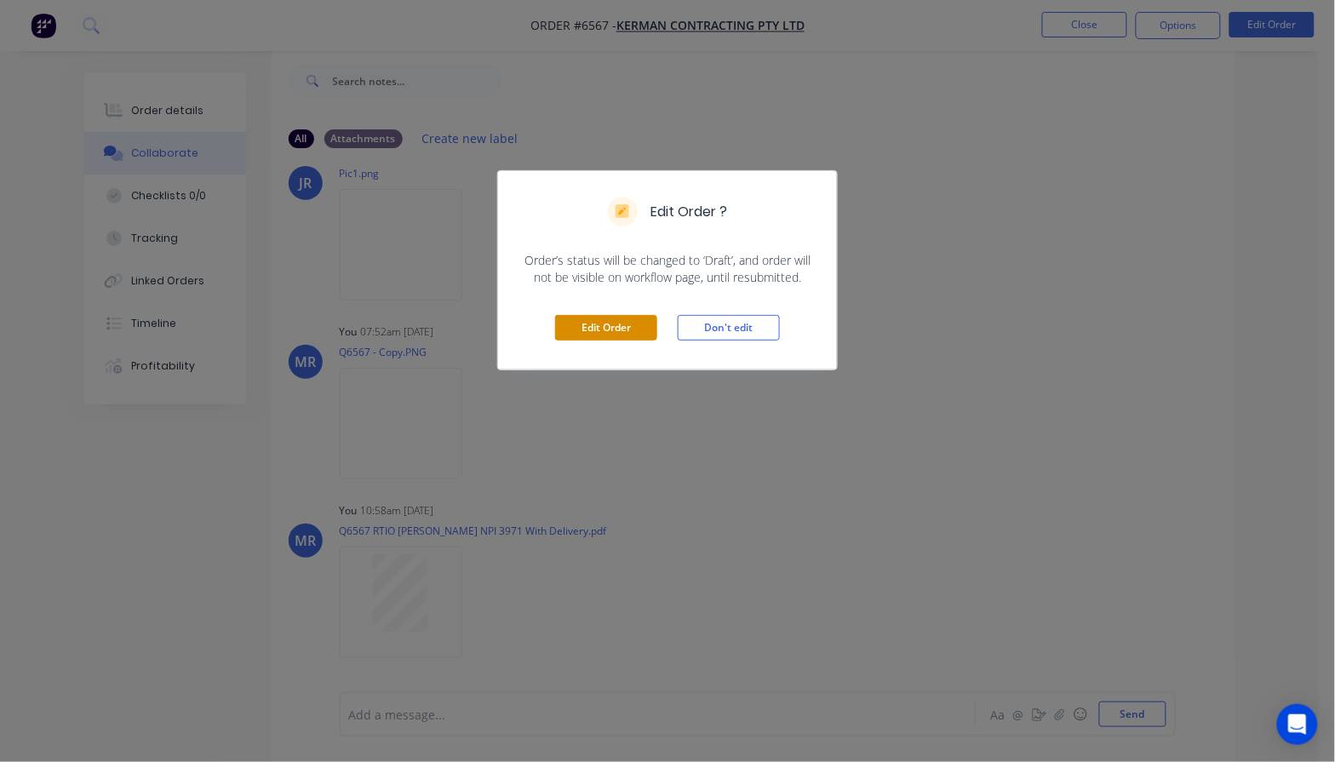
click at [640, 325] on button "Edit Order" at bounding box center [606, 328] width 102 height 26
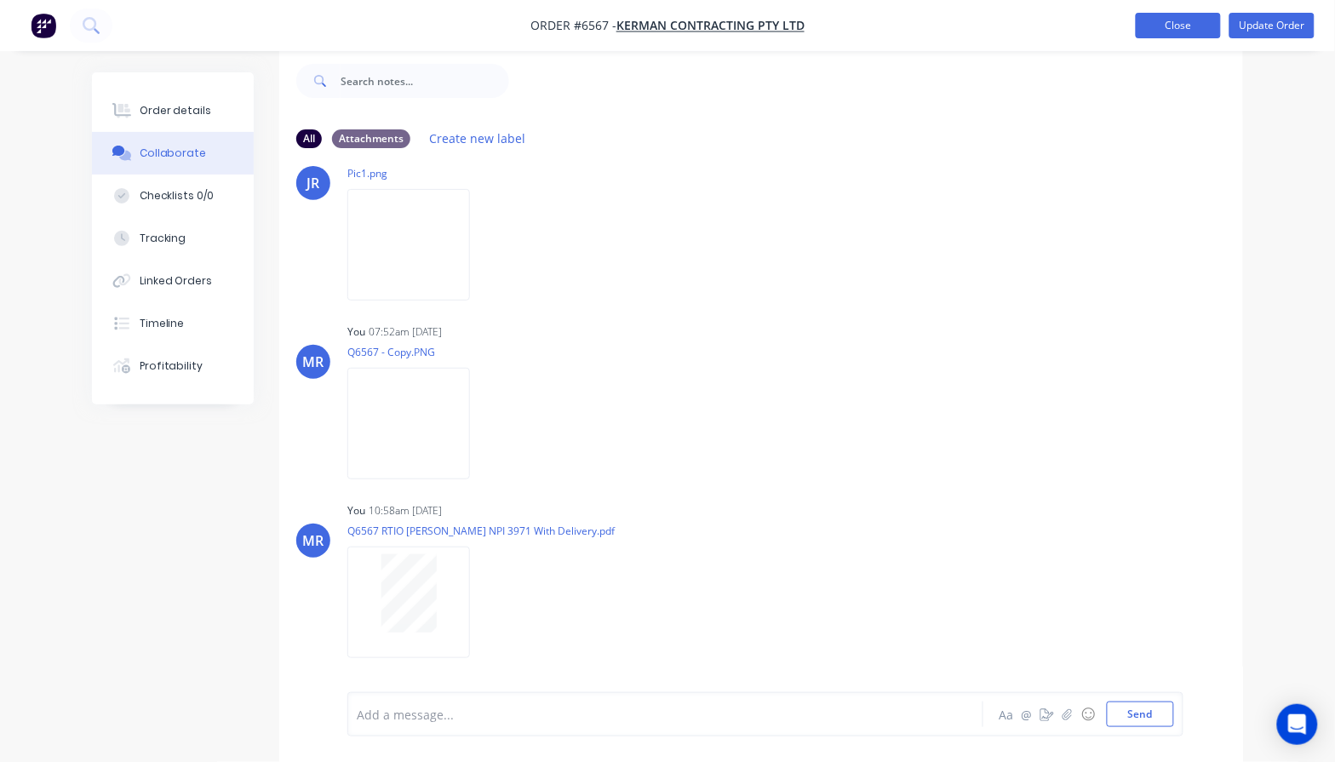
drag, startPoint x: 1174, startPoint y: 23, endPoint x: 1186, endPoint y: 60, distance: 38.5
click at [1172, 22] on button "Close" at bounding box center [1178, 26] width 85 height 26
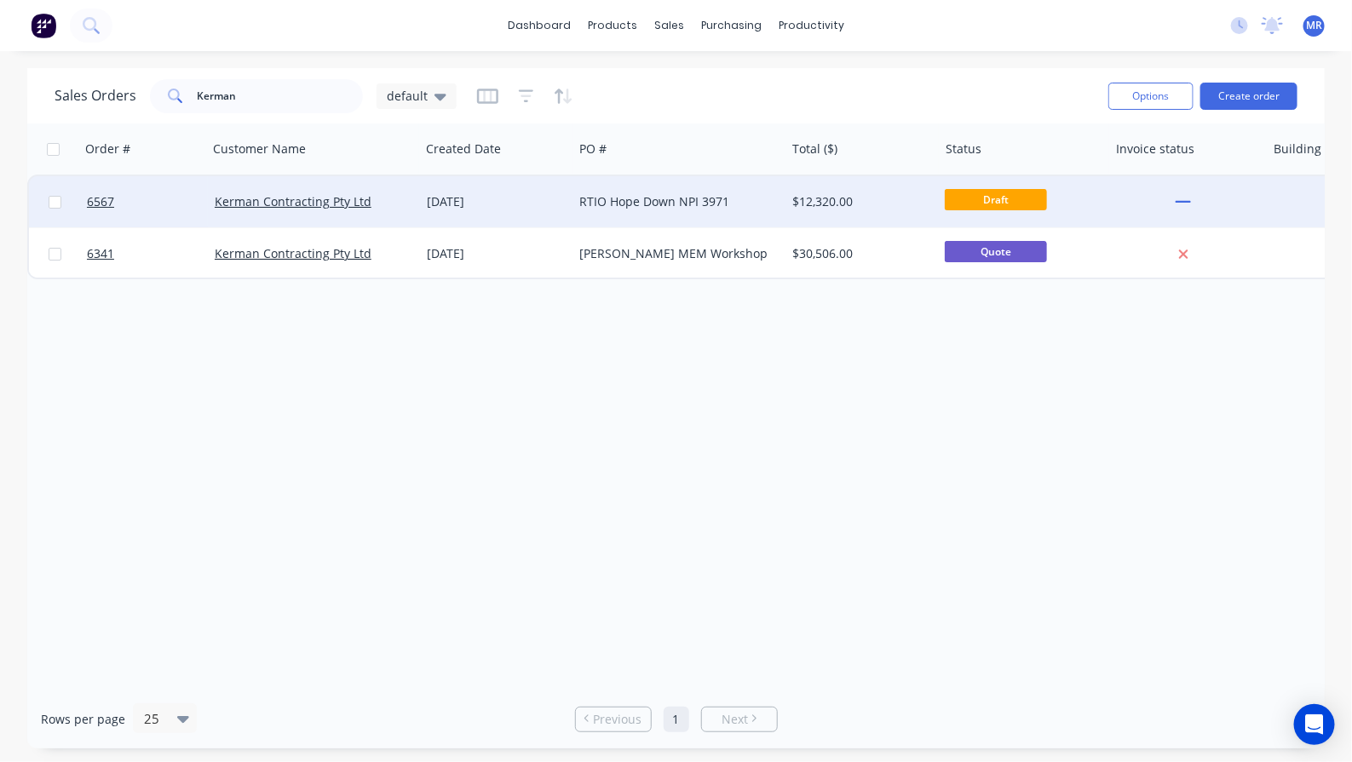
click at [675, 215] on div "RTIO Hope Down NPI 3971" at bounding box center [679, 201] width 212 height 51
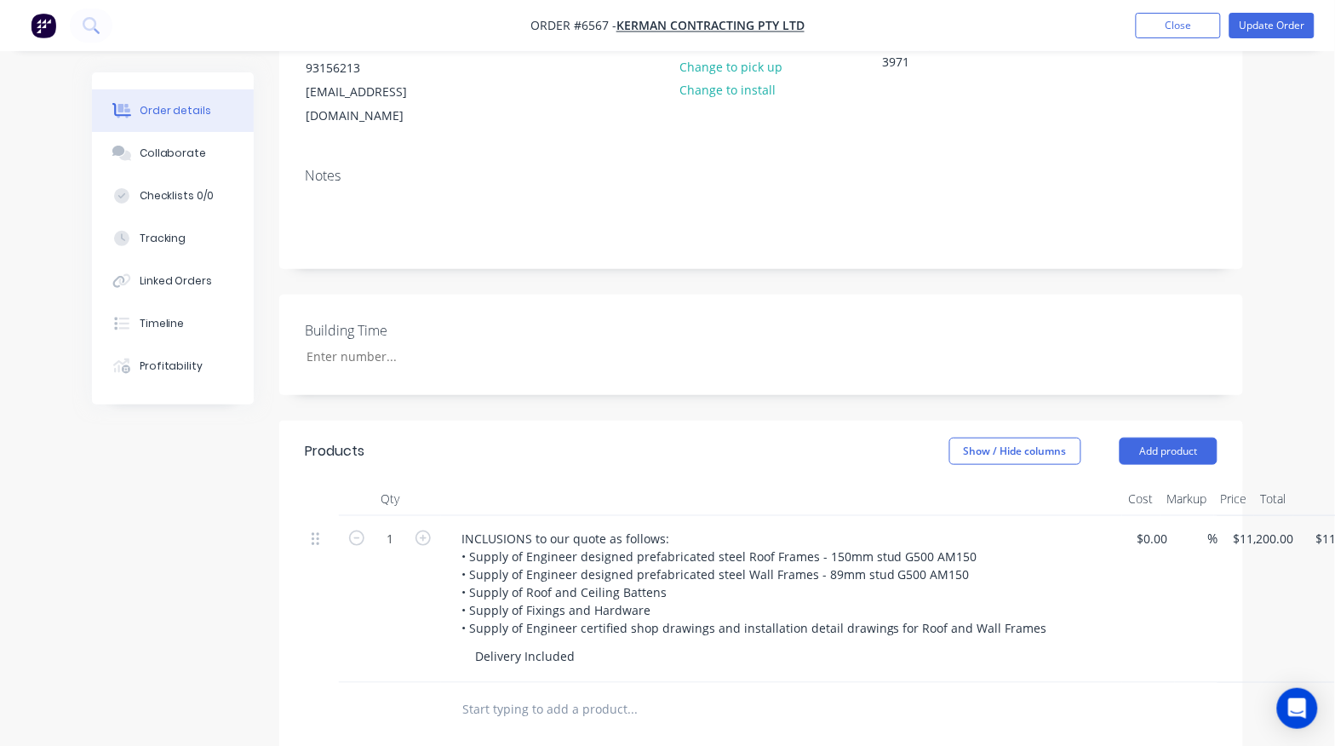
scroll to position [213, 0]
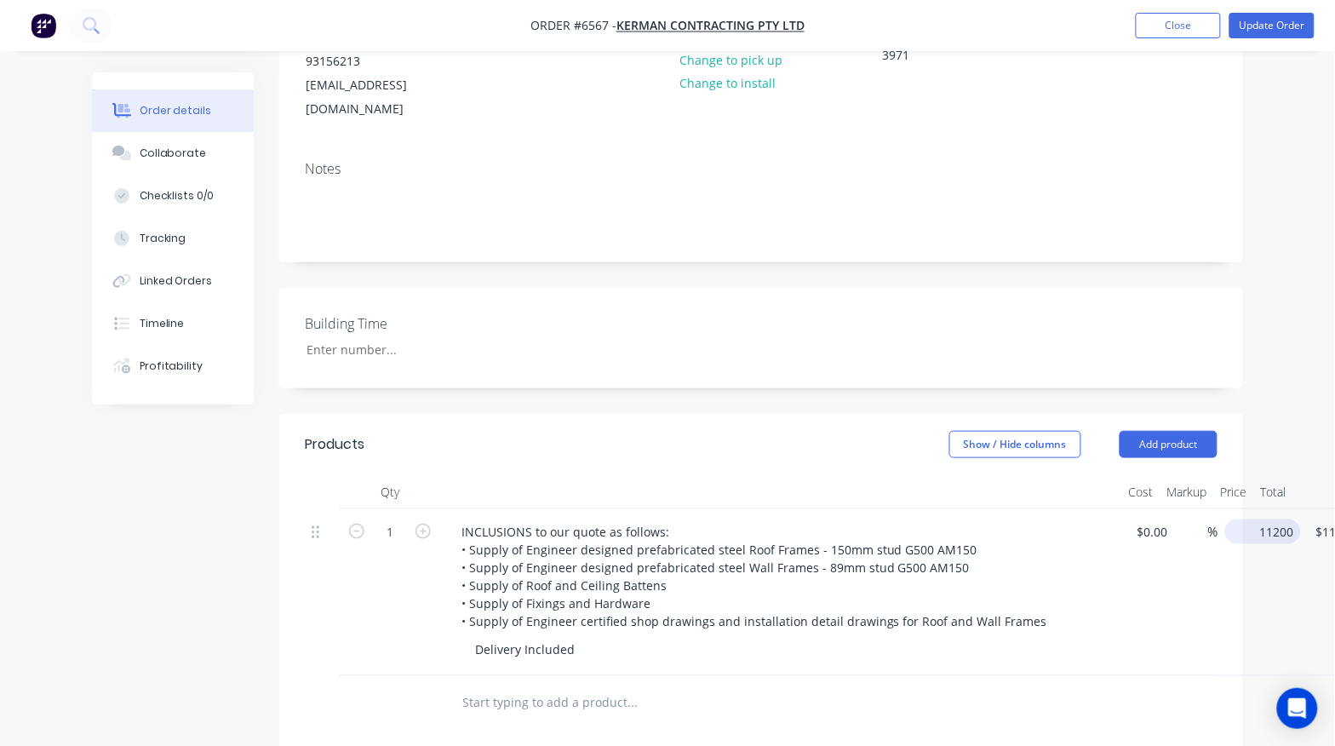
click at [1263, 520] on input "11200" at bounding box center [1266, 532] width 69 height 25
type input "$11,700.00"
click at [1129, 682] on div at bounding box center [761, 703] width 913 height 55
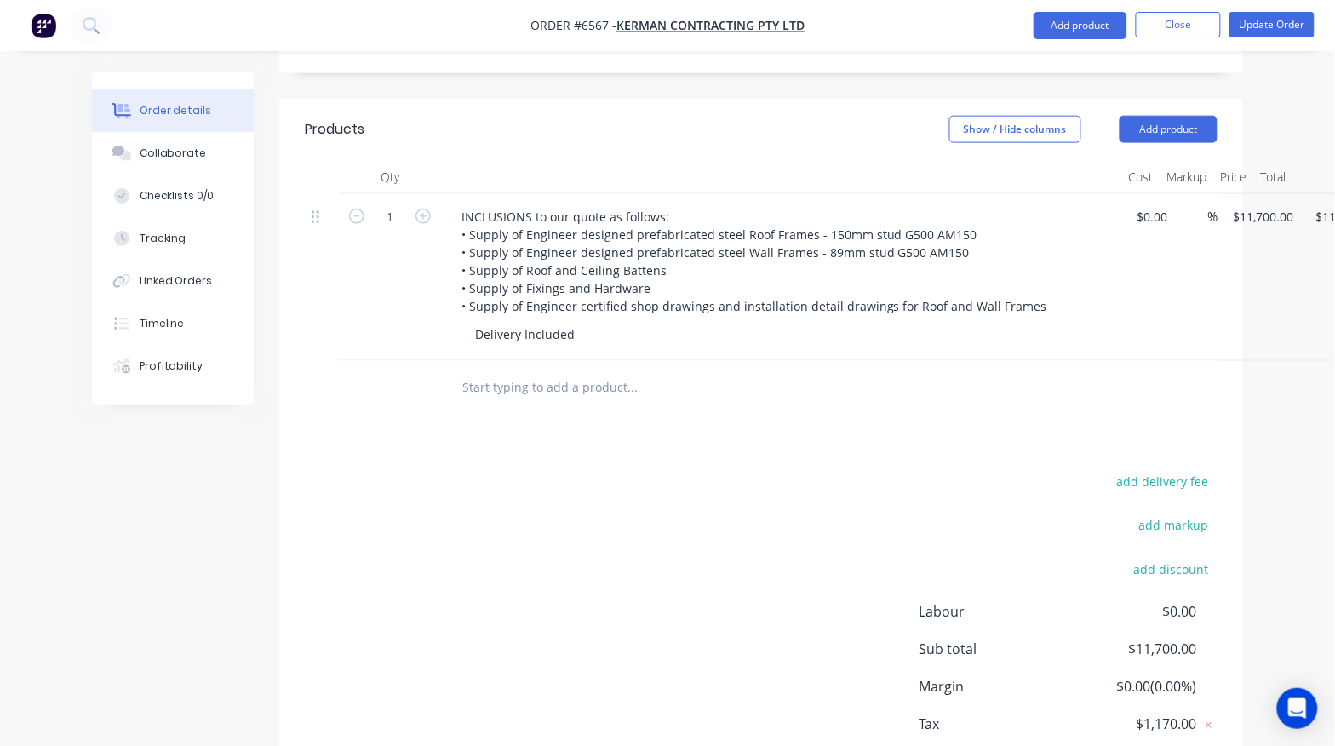
scroll to position [290, 0]
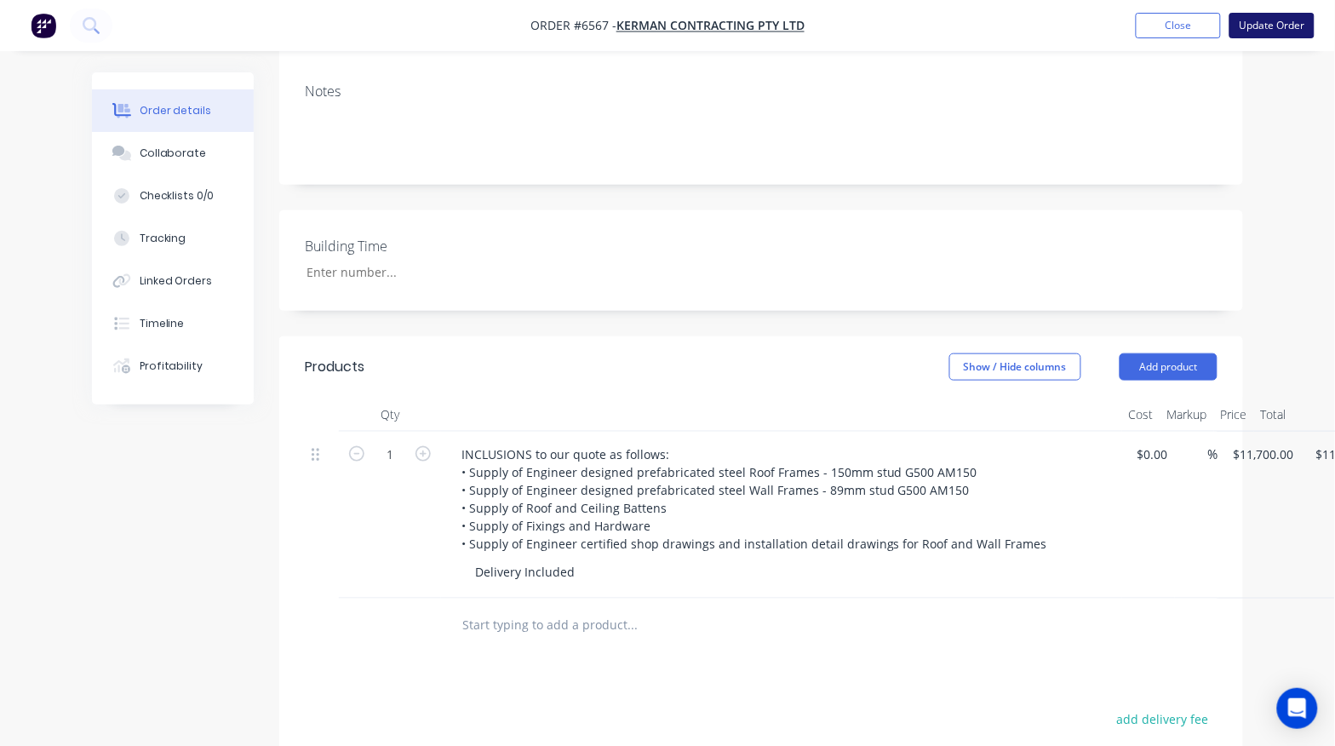
click at [1271, 27] on button "Update Order" at bounding box center [1272, 26] width 85 height 26
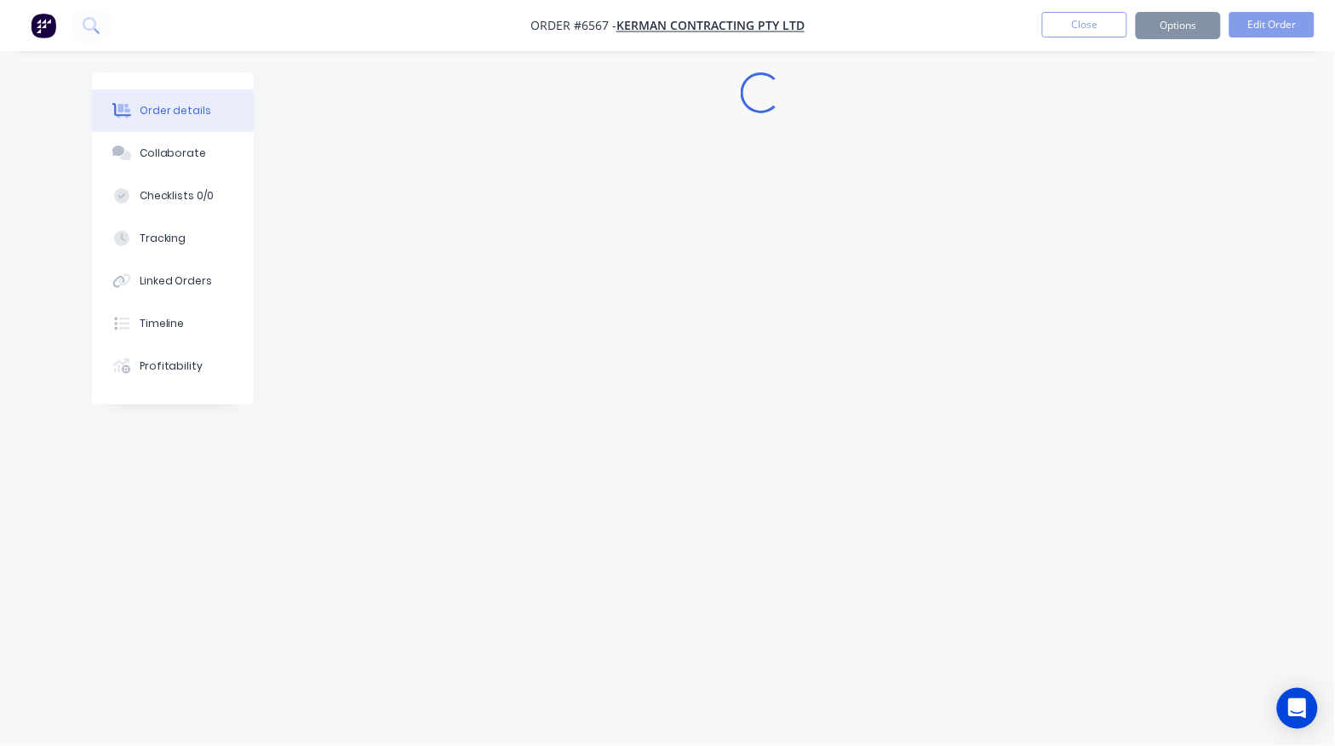
scroll to position [0, 0]
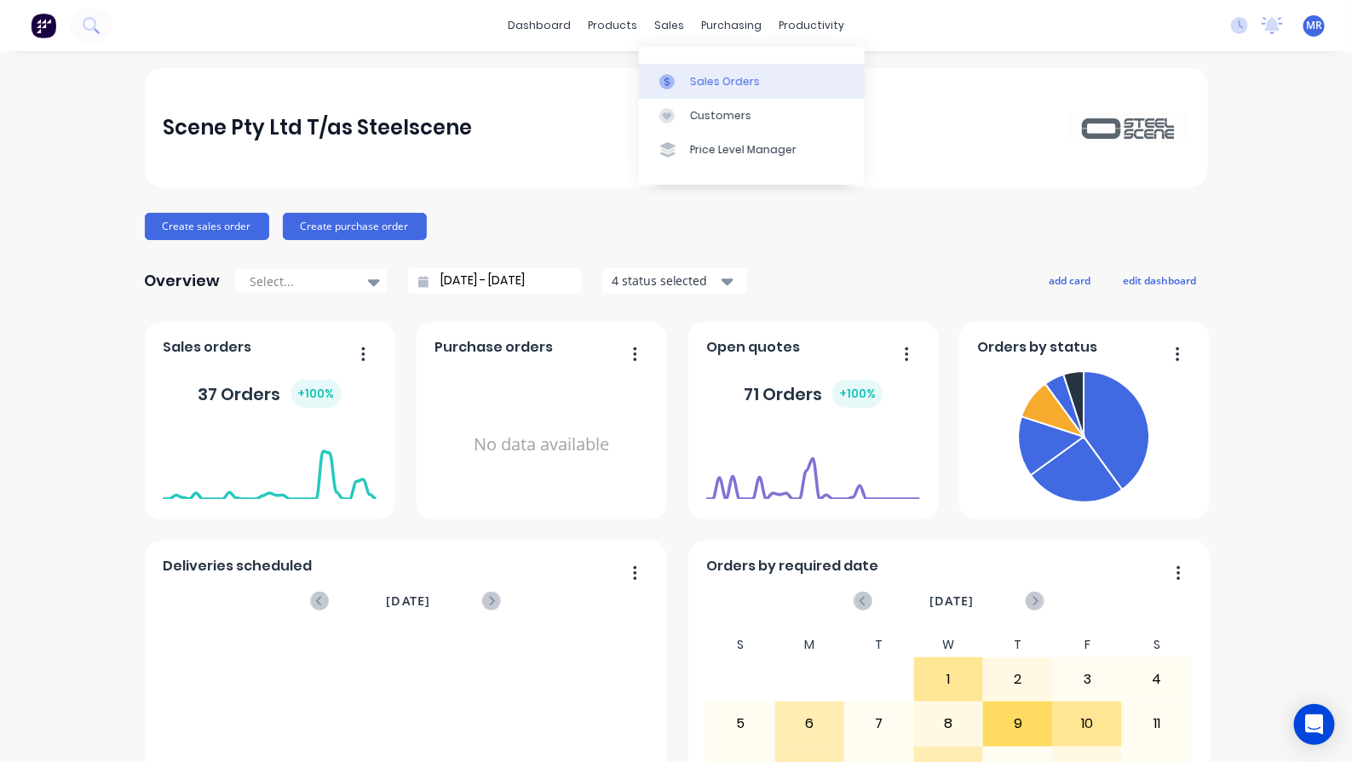
click at [708, 81] on div "Sales Orders" at bounding box center [725, 81] width 70 height 15
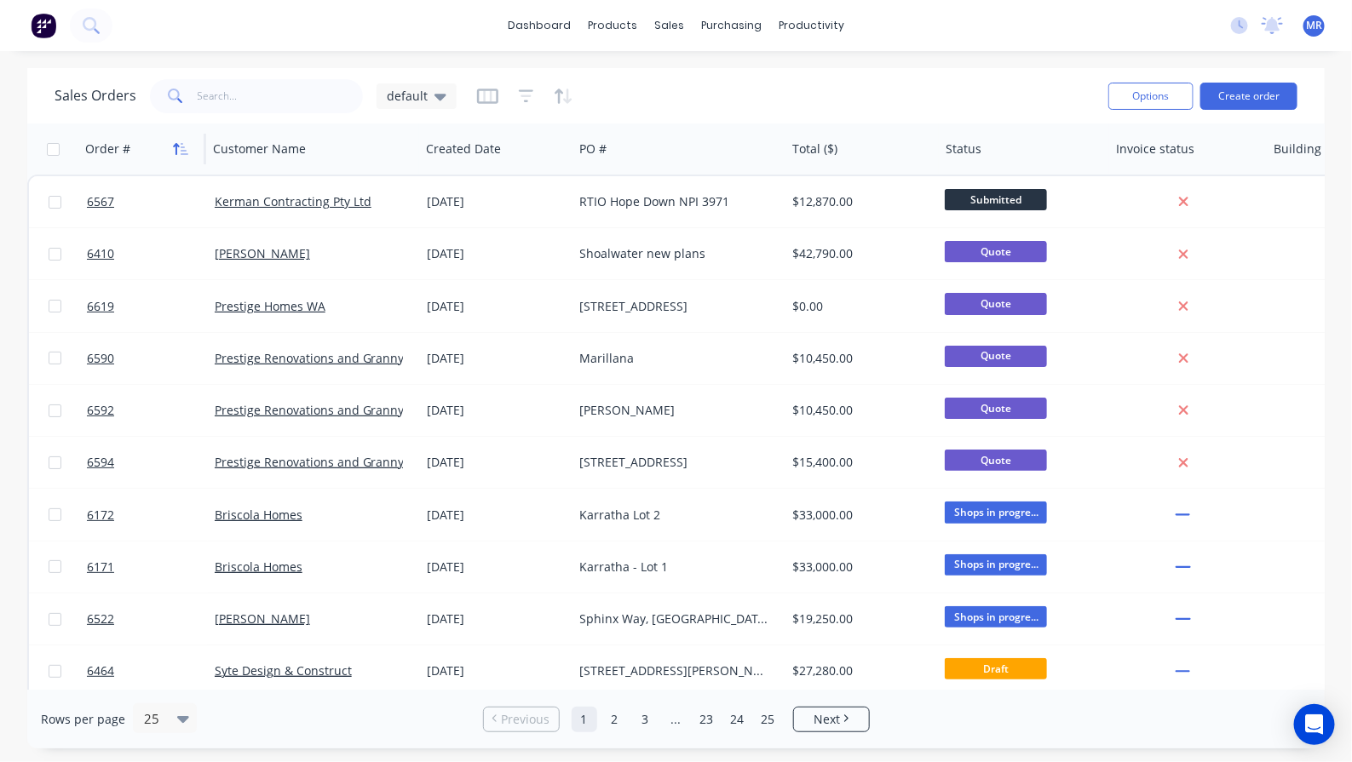
click at [176, 147] on icon "button" at bounding box center [177, 149] width 6 height 12
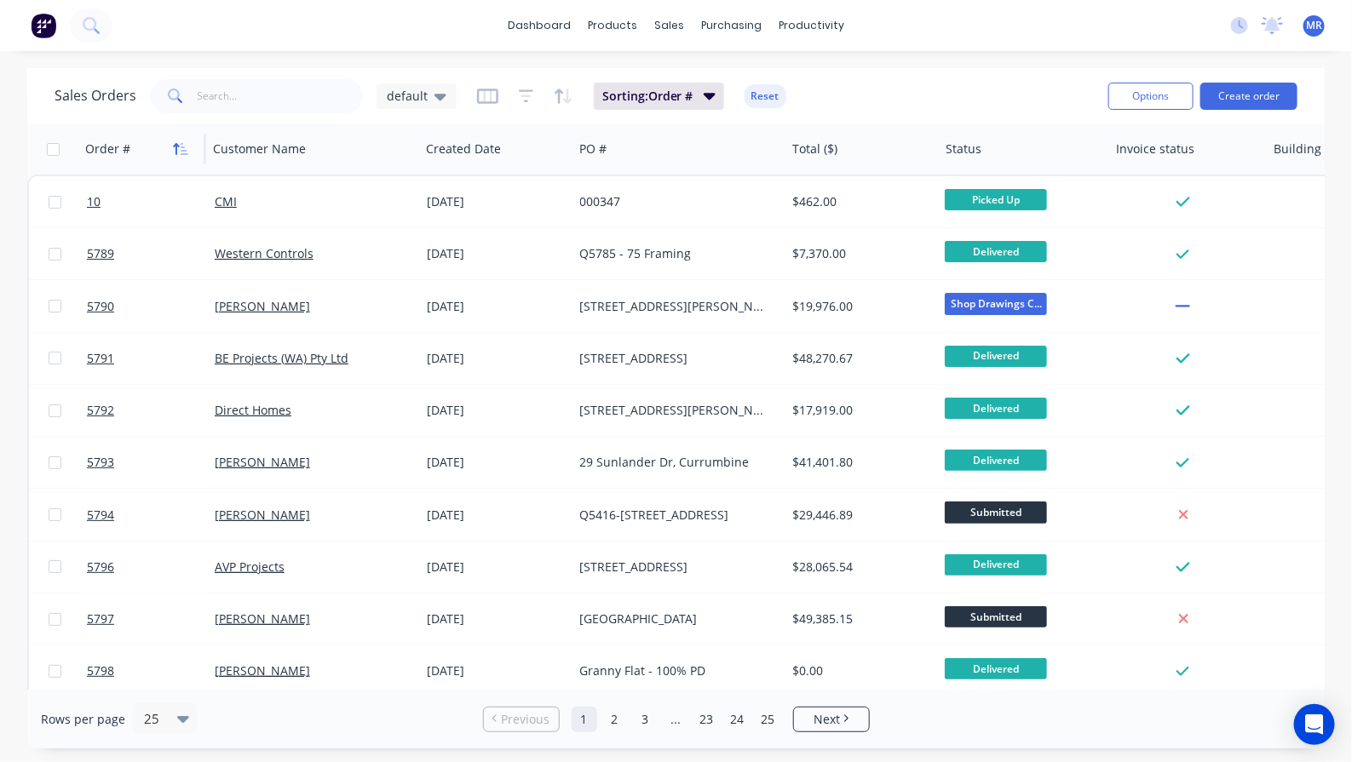
click at [179, 151] on icon "button" at bounding box center [180, 149] width 15 height 14
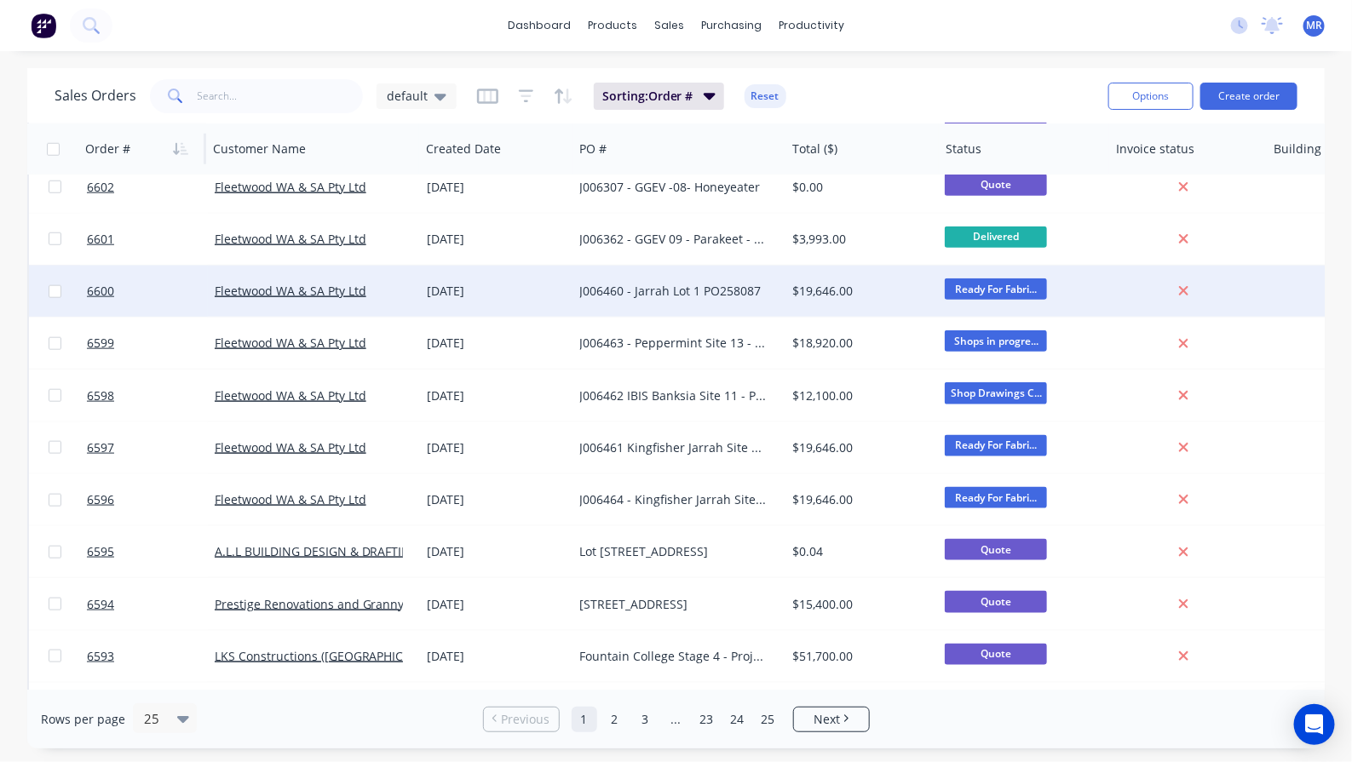
scroll to position [797, 0]
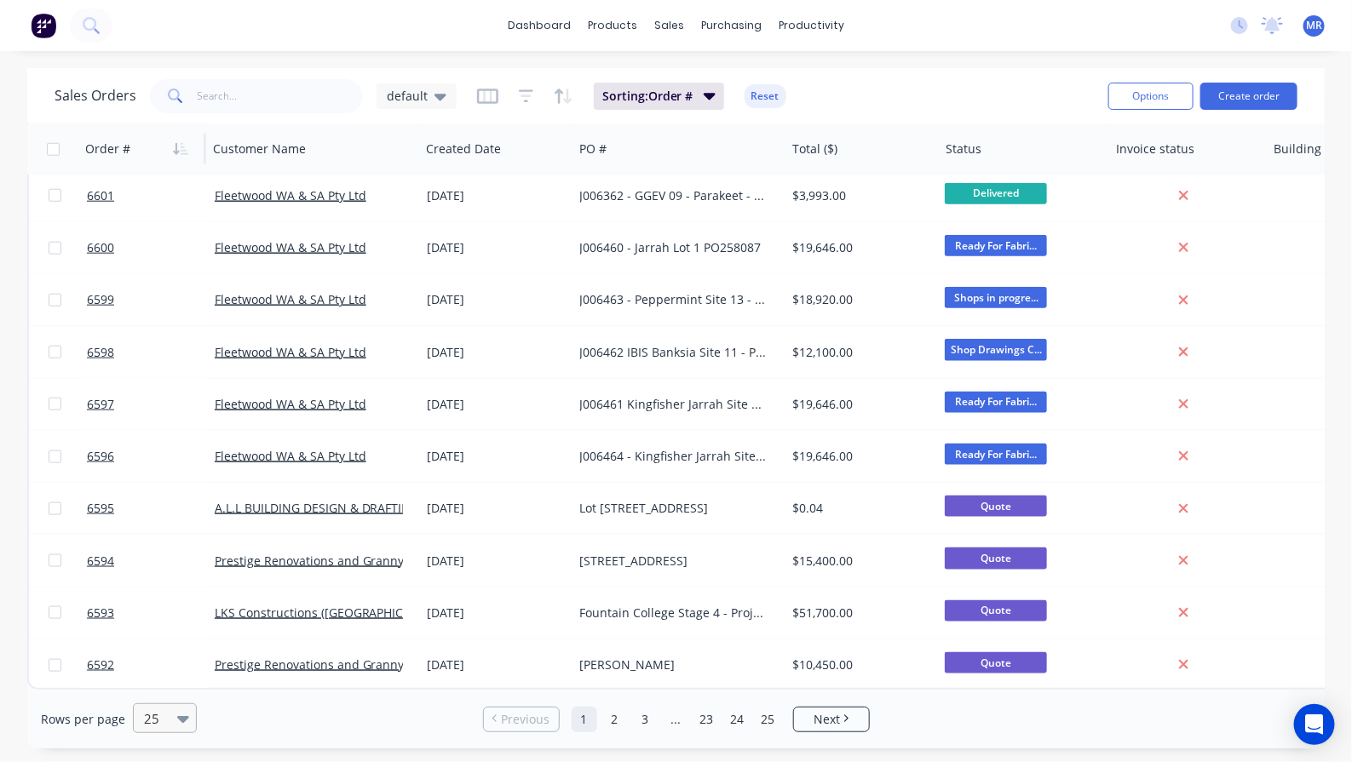
click at [177, 721] on icon at bounding box center [183, 718] width 12 height 19
click at [169, 688] on div "100" at bounding box center [162, 678] width 64 height 32
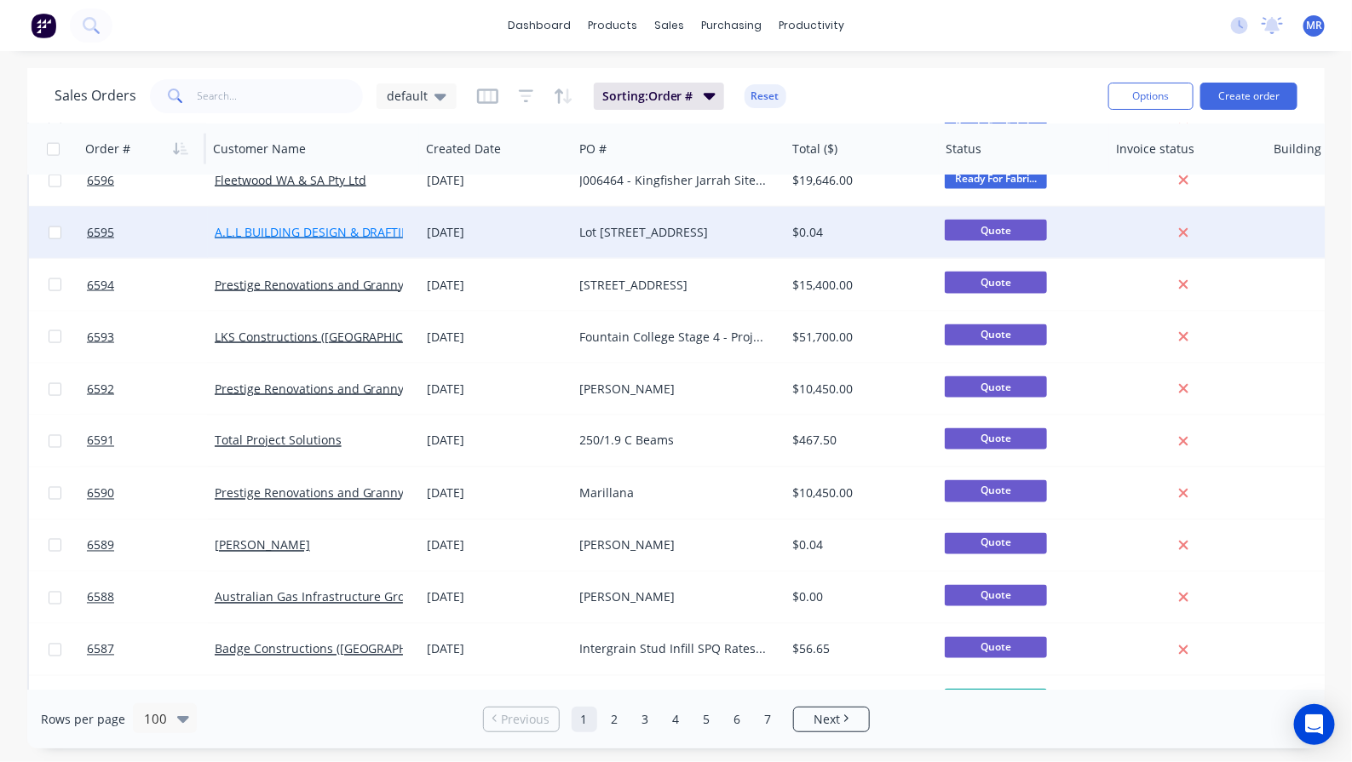
scroll to position [1171, 0]
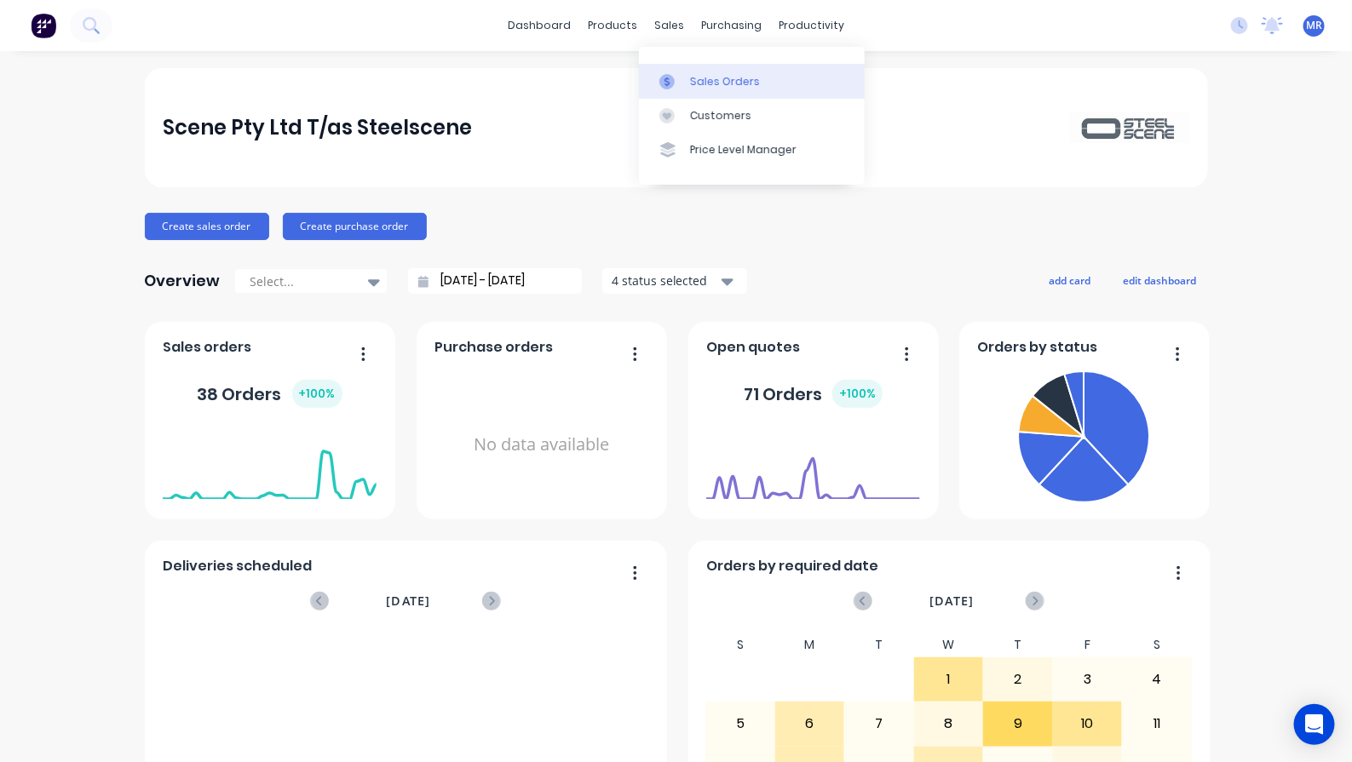
click at [708, 81] on div "Sales Orders" at bounding box center [725, 81] width 70 height 15
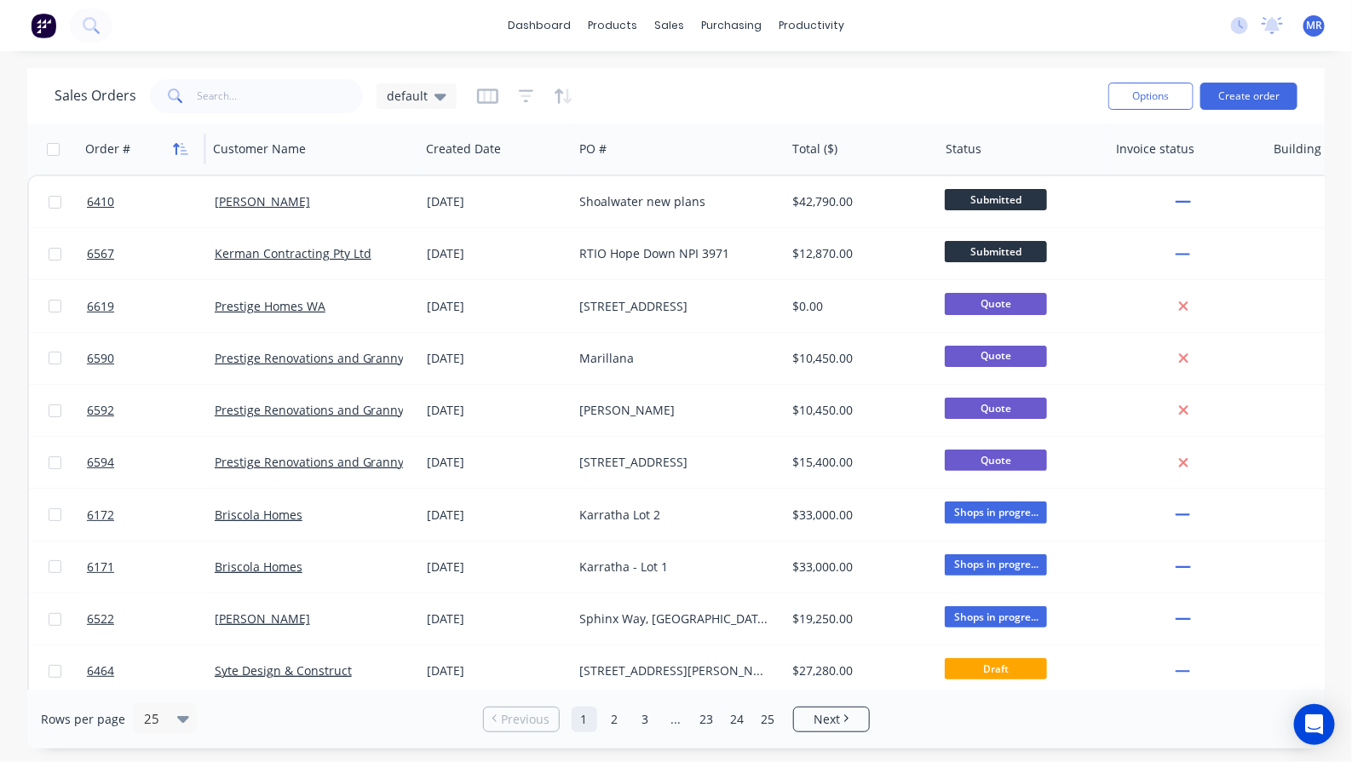
click at [179, 155] on button "button" at bounding box center [181, 149] width 26 height 26
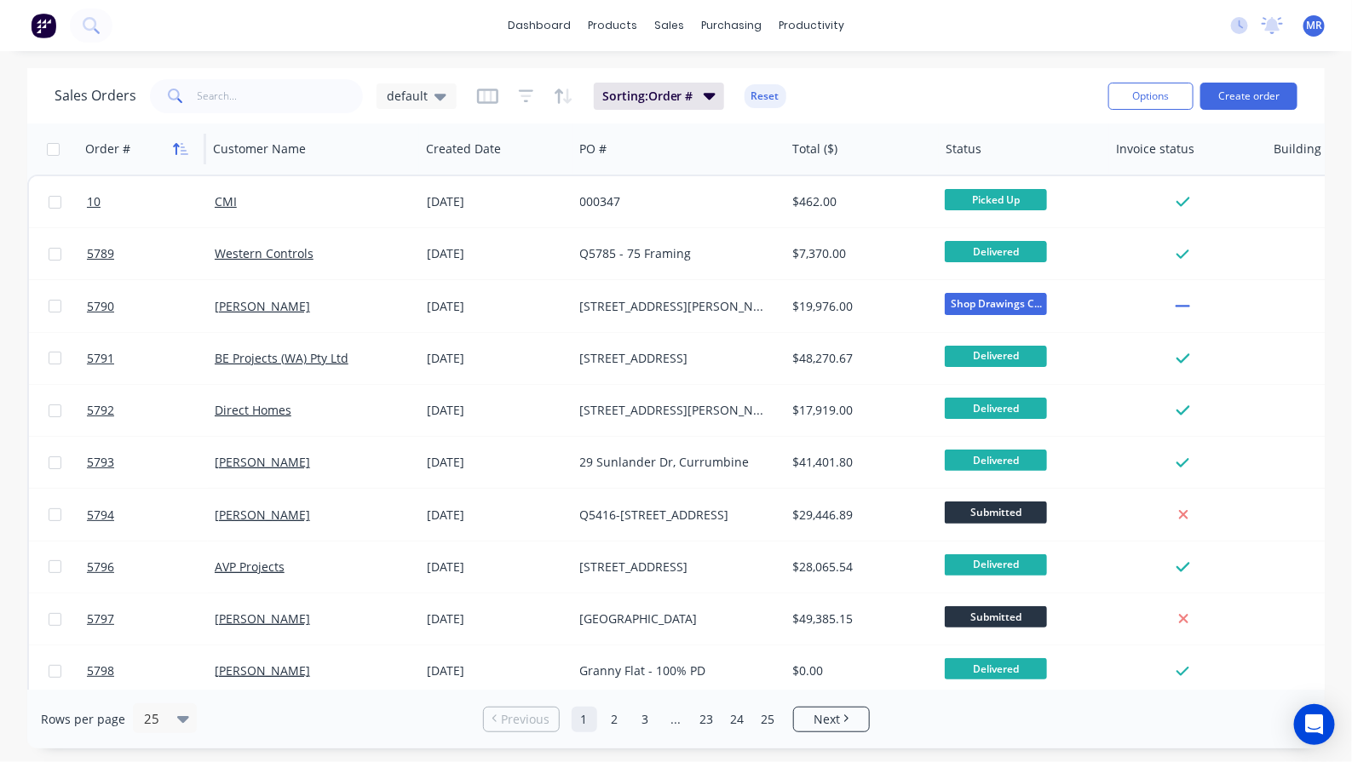
click at [181, 154] on icon "button" at bounding box center [185, 149] width 8 height 12
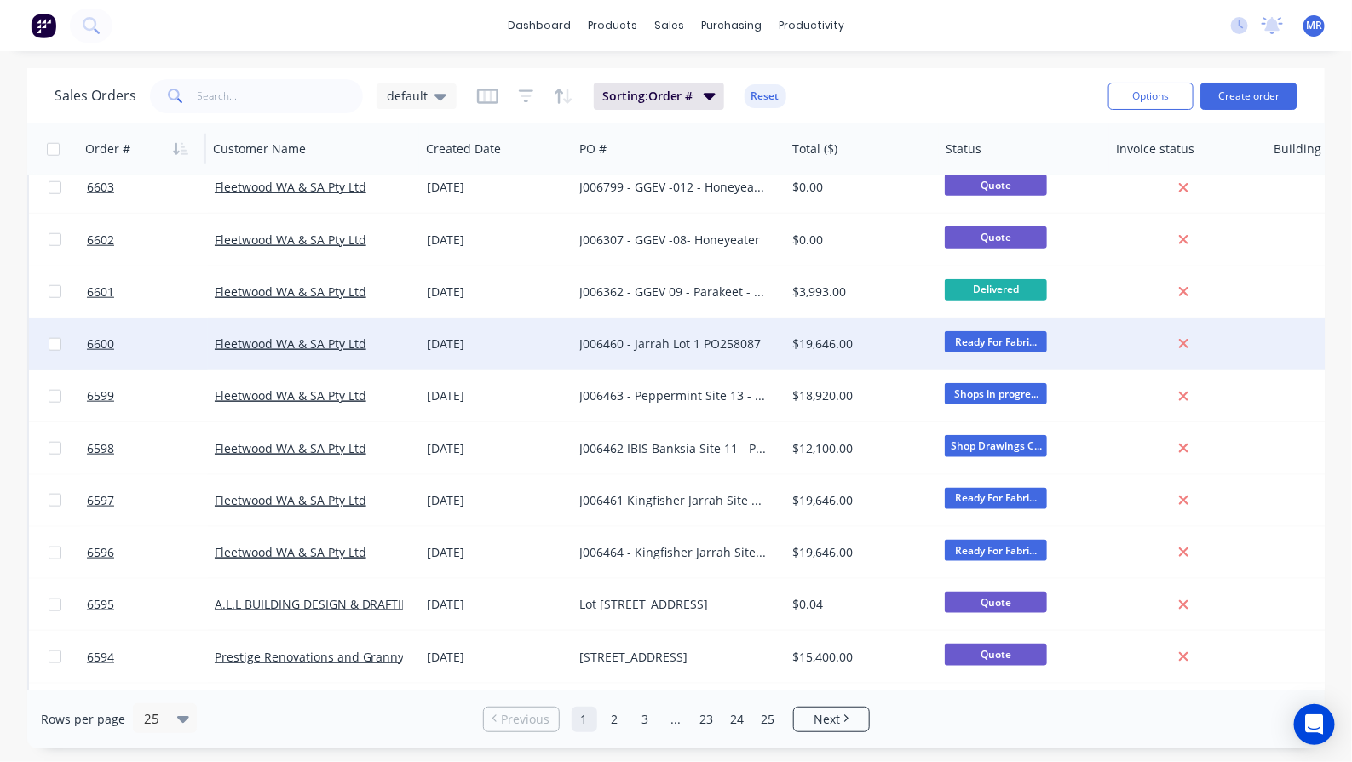
scroll to position [797, 0]
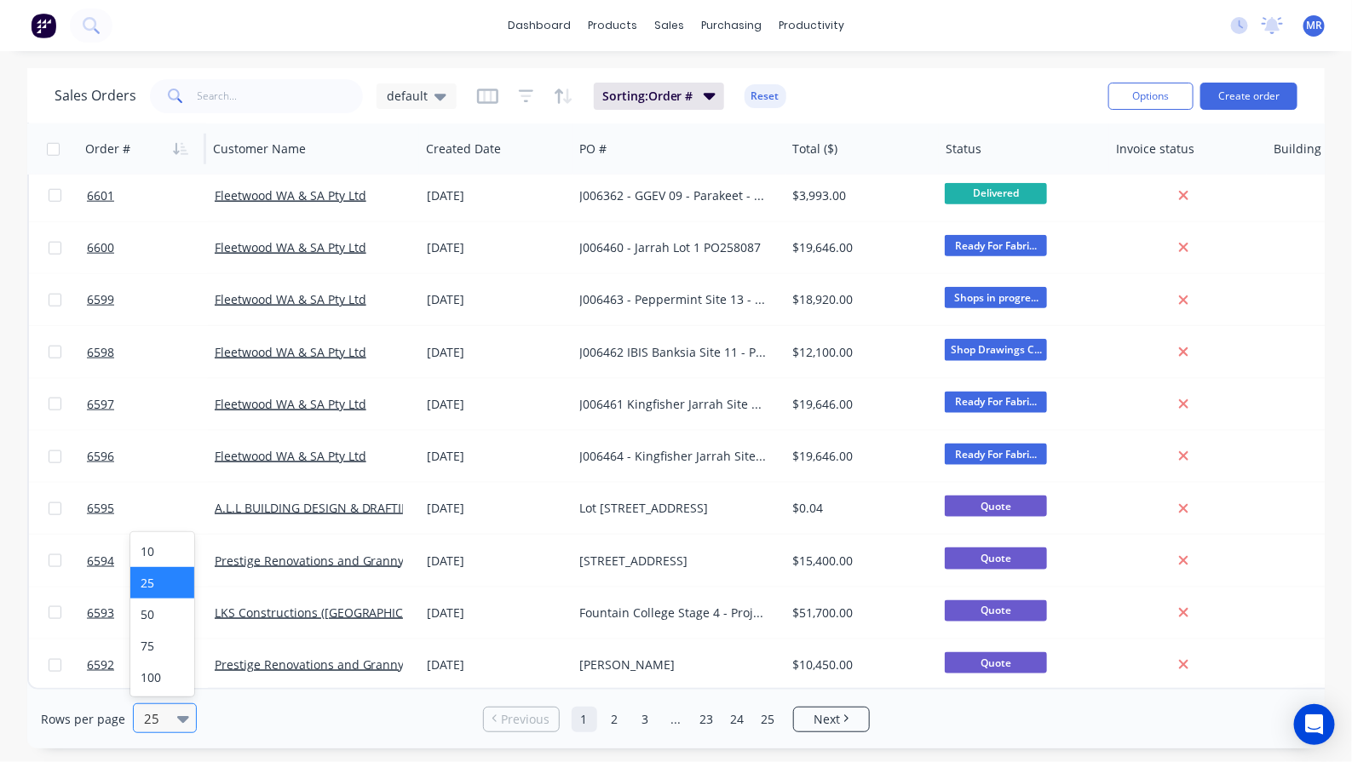
click at [183, 720] on icon at bounding box center [183, 719] width 12 height 7
click at [171, 686] on div "100" at bounding box center [162, 678] width 64 height 32
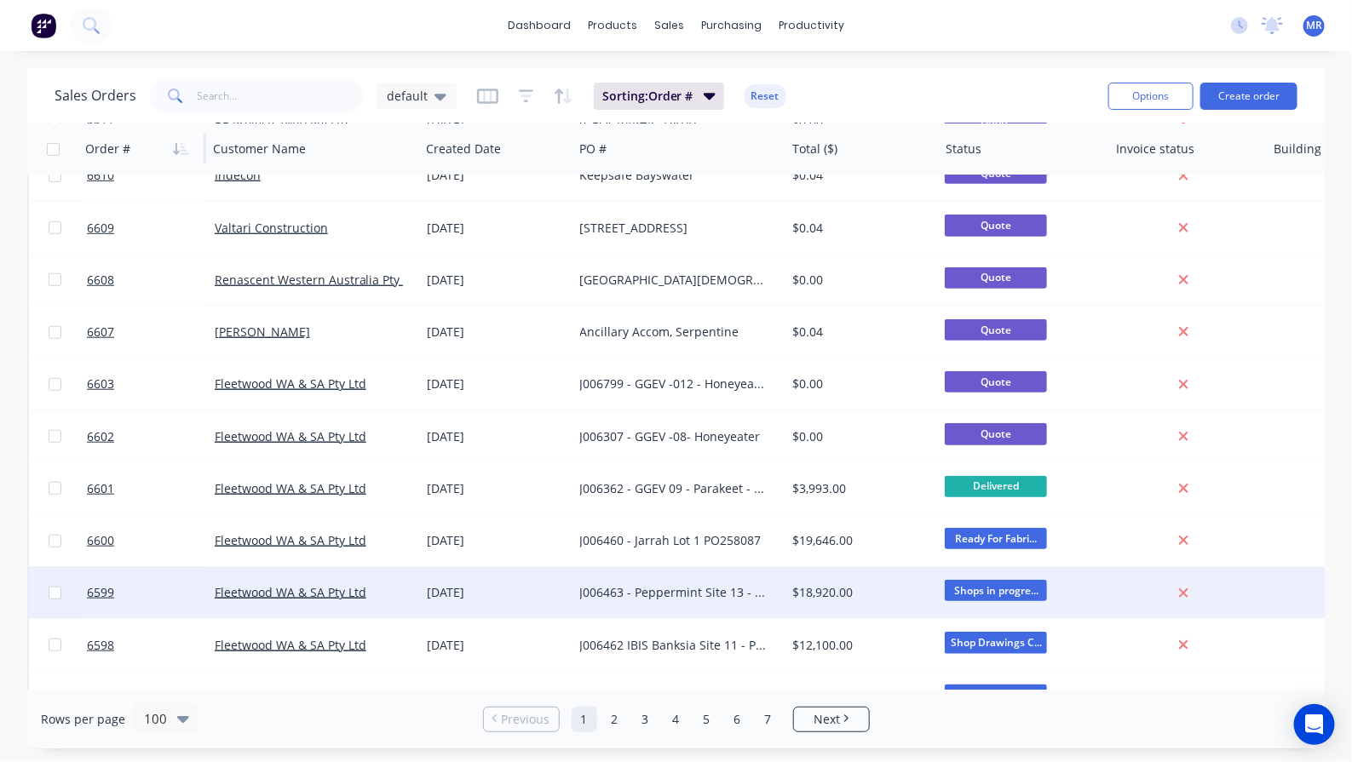
scroll to position [426, 0]
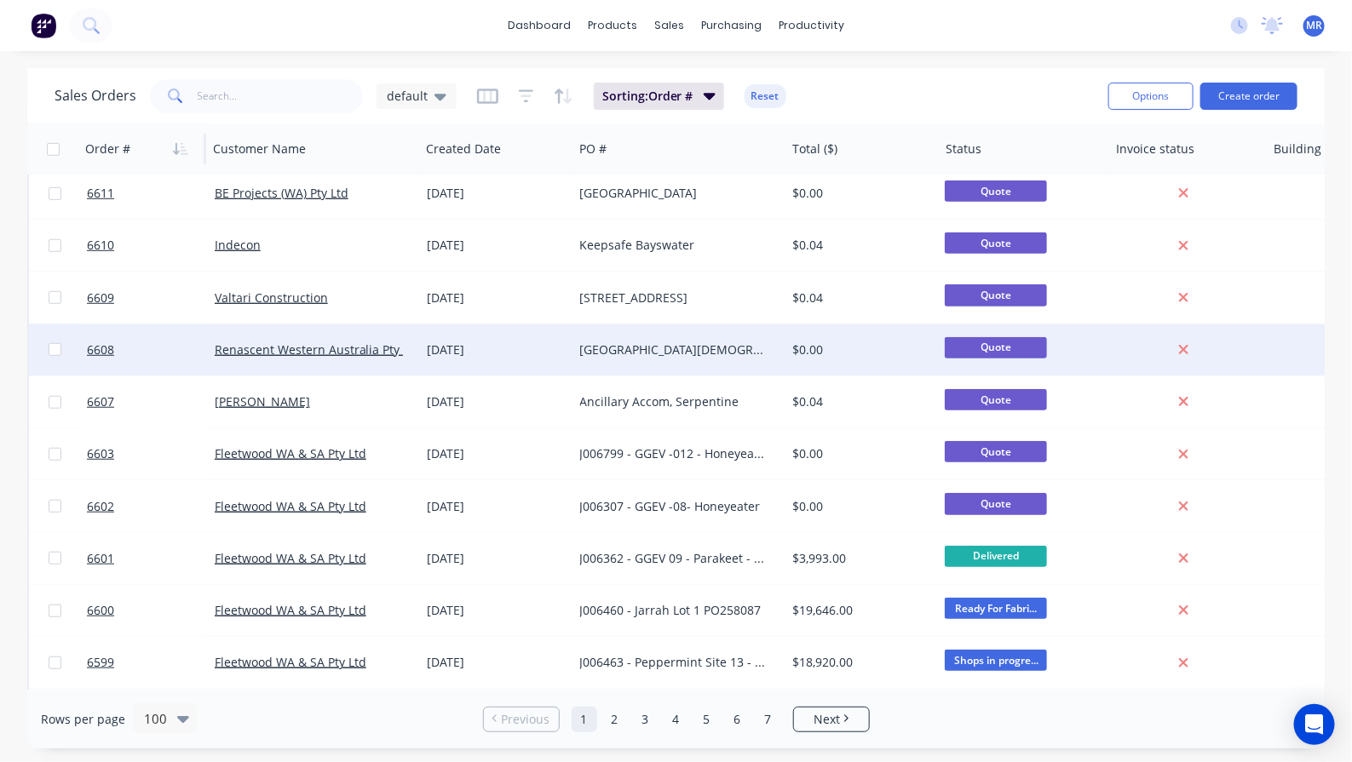
click at [445, 350] on div "[DATE]" at bounding box center [497, 350] width 140 height 17
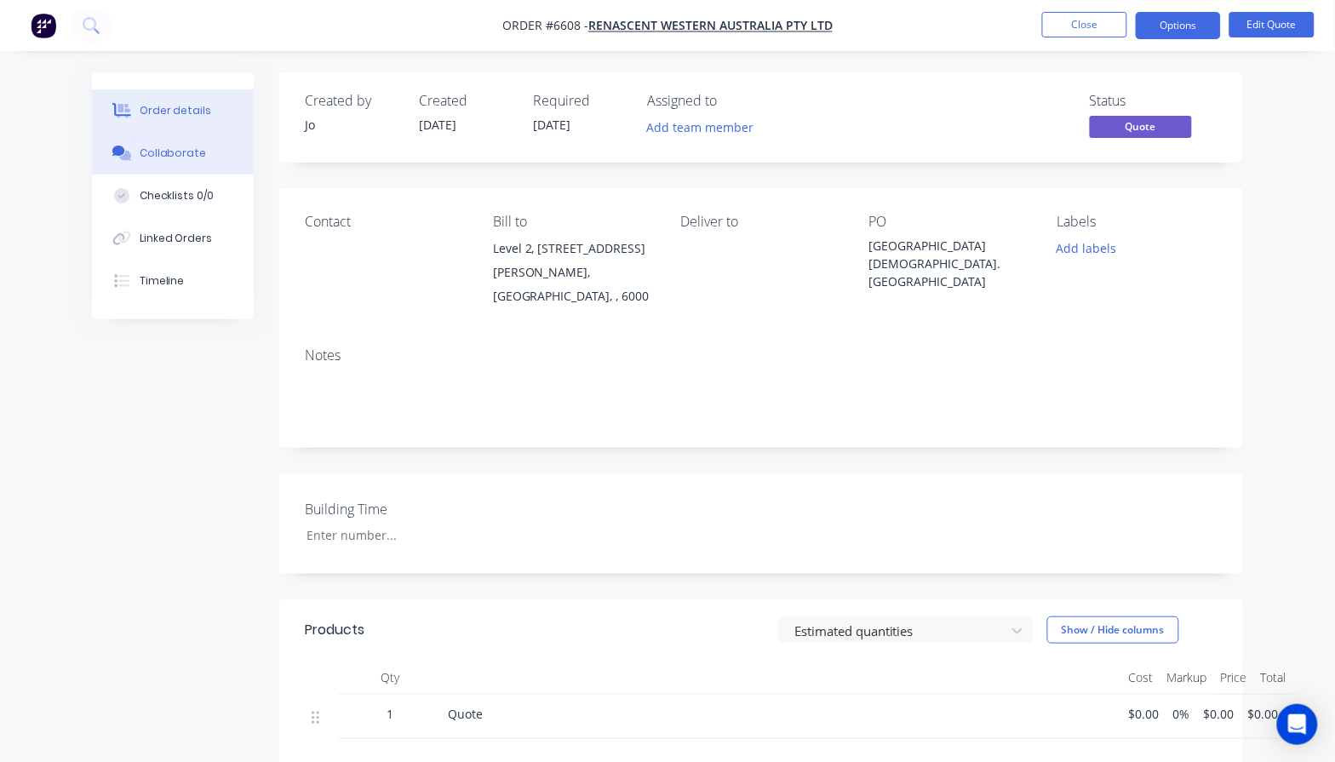
click at [166, 153] on div "Collaborate" at bounding box center [173, 153] width 67 height 15
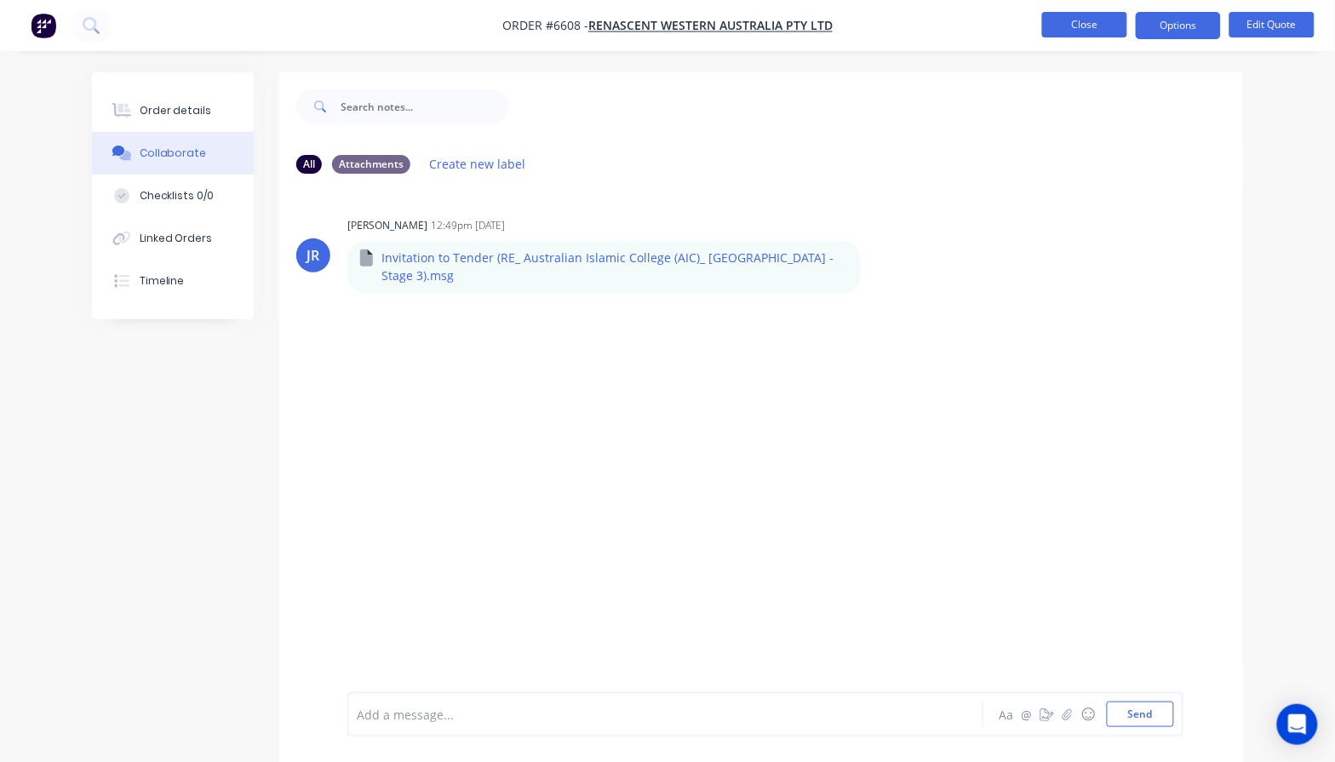
click at [1095, 15] on button "Close" at bounding box center [1085, 25] width 85 height 26
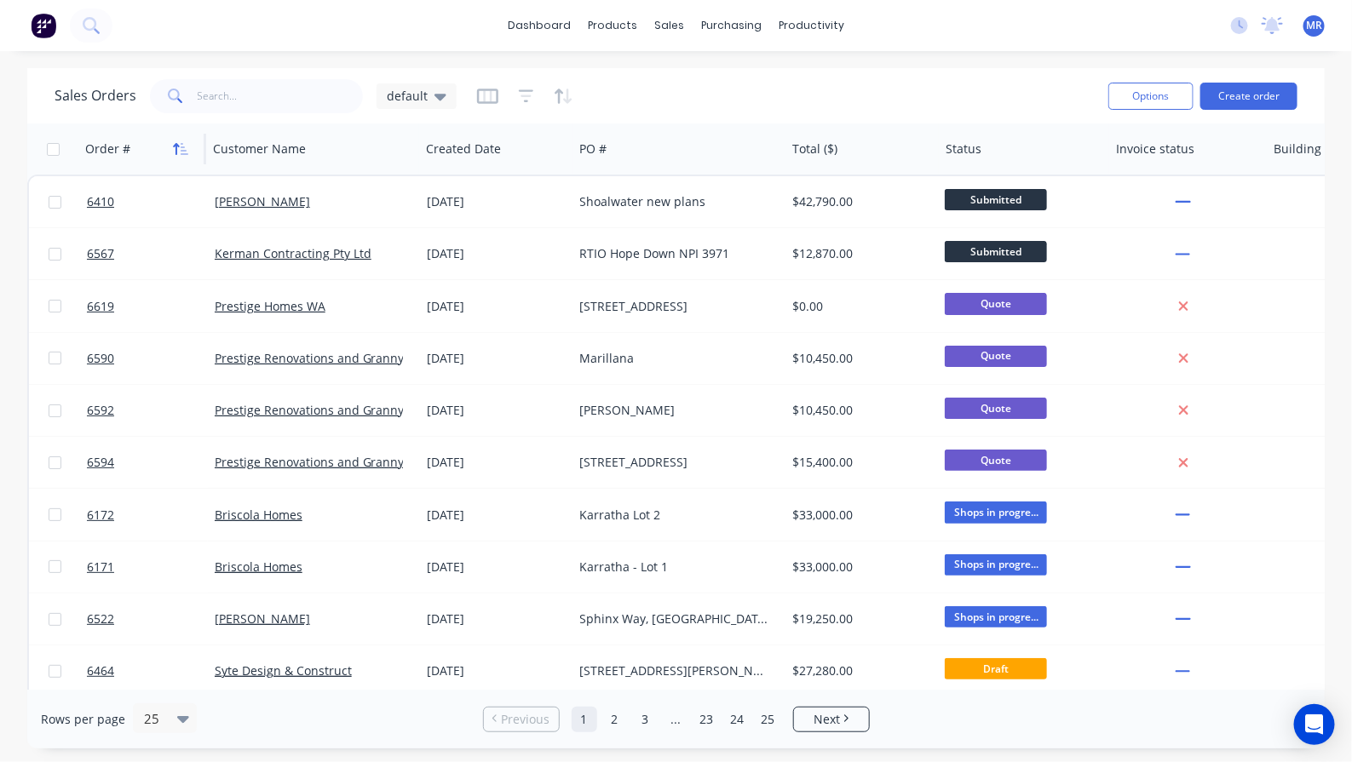
click at [173, 152] on icon "button" at bounding box center [180, 149] width 15 height 14
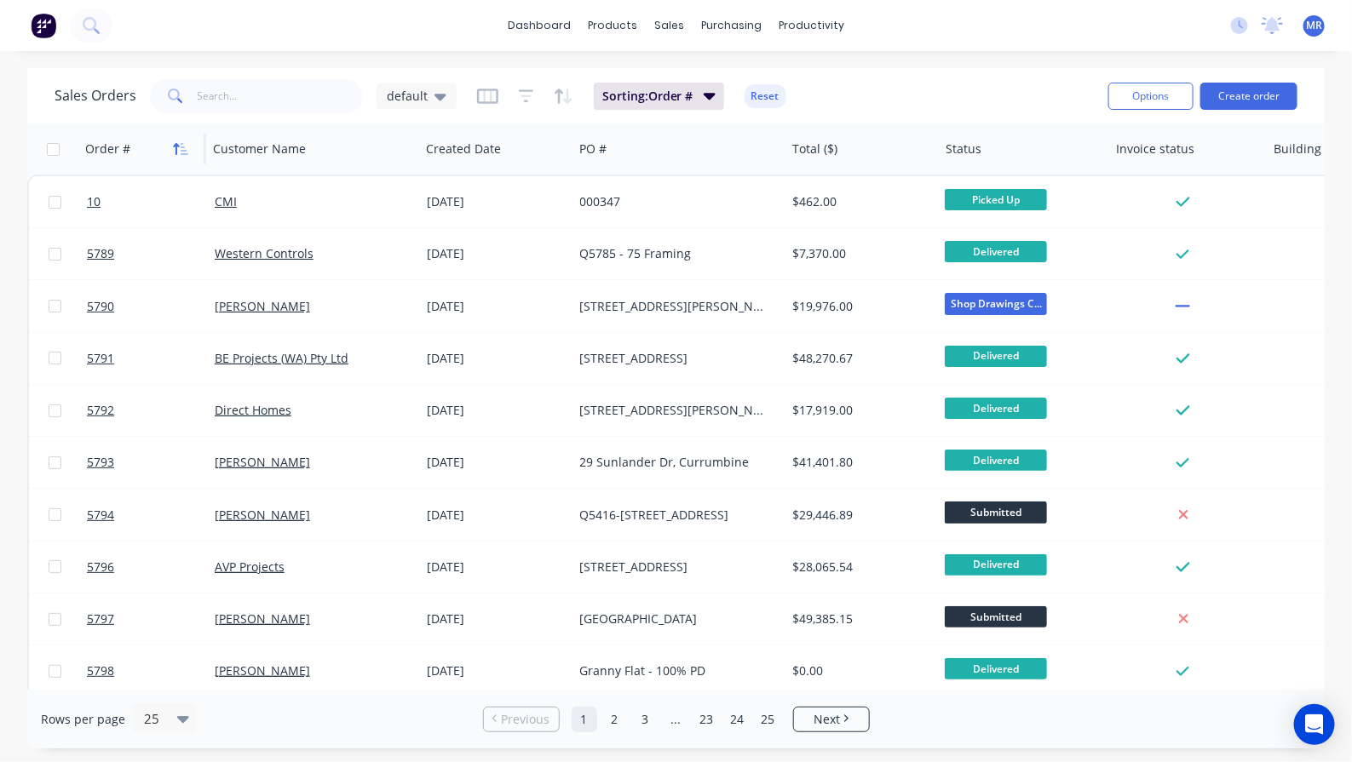
click at [185, 154] on icon "button" at bounding box center [185, 149] width 8 height 12
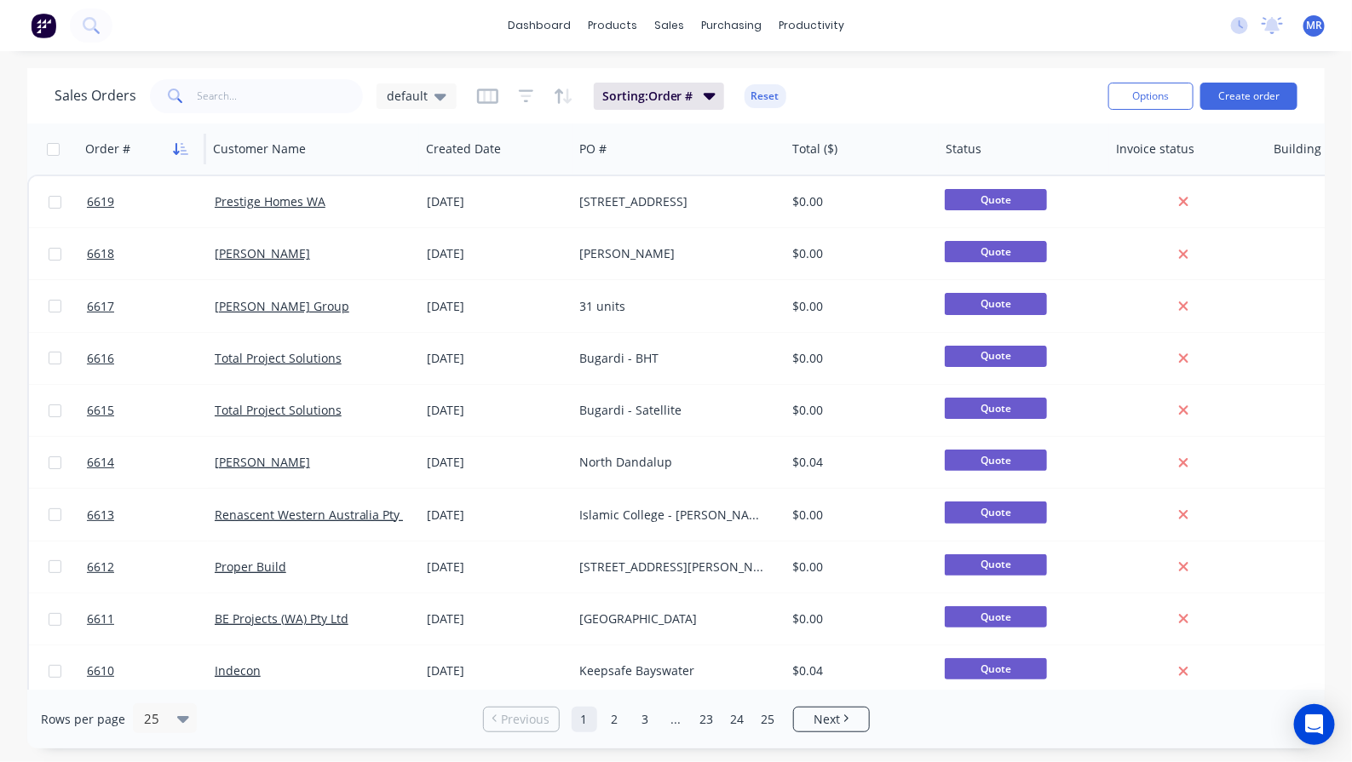
click at [184, 153] on icon "button" at bounding box center [185, 149] width 8 height 12
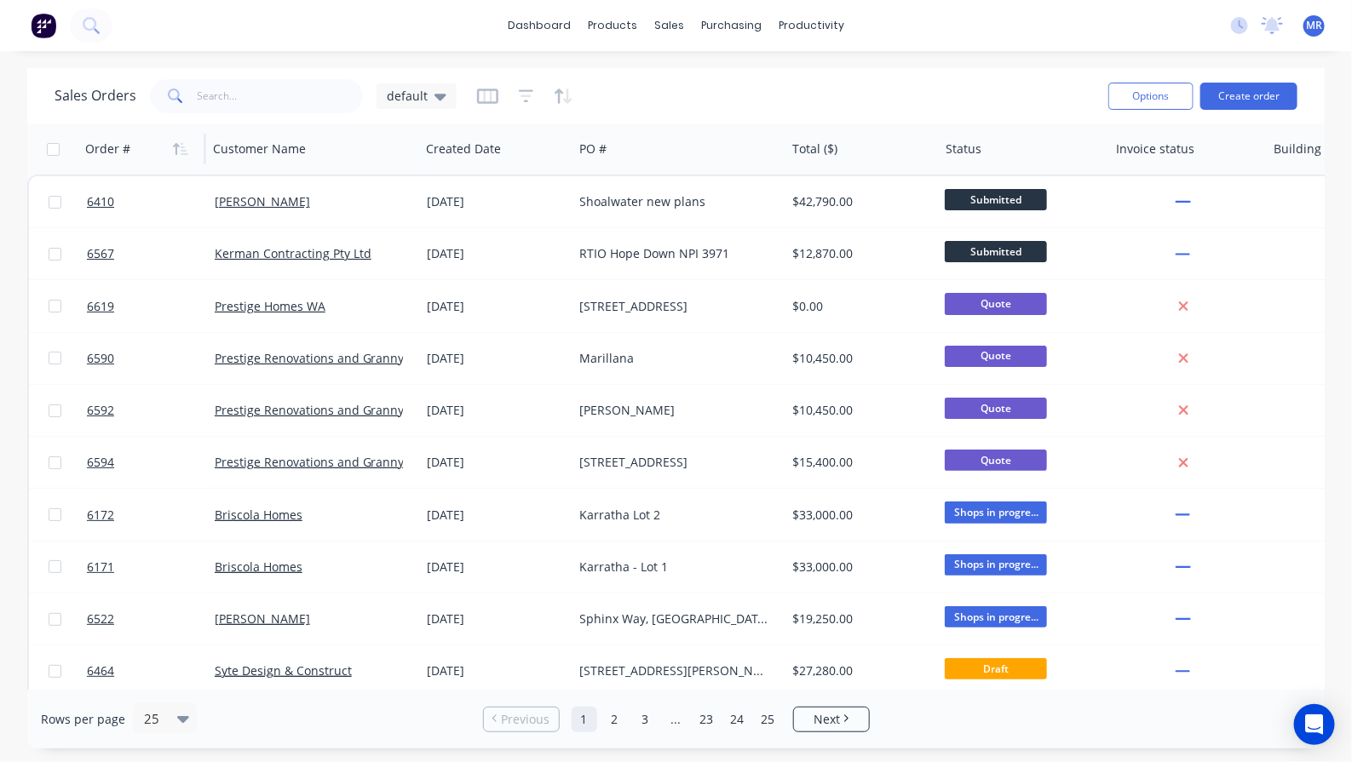
click at [184, 153] on icon "button" at bounding box center [185, 149] width 8 height 12
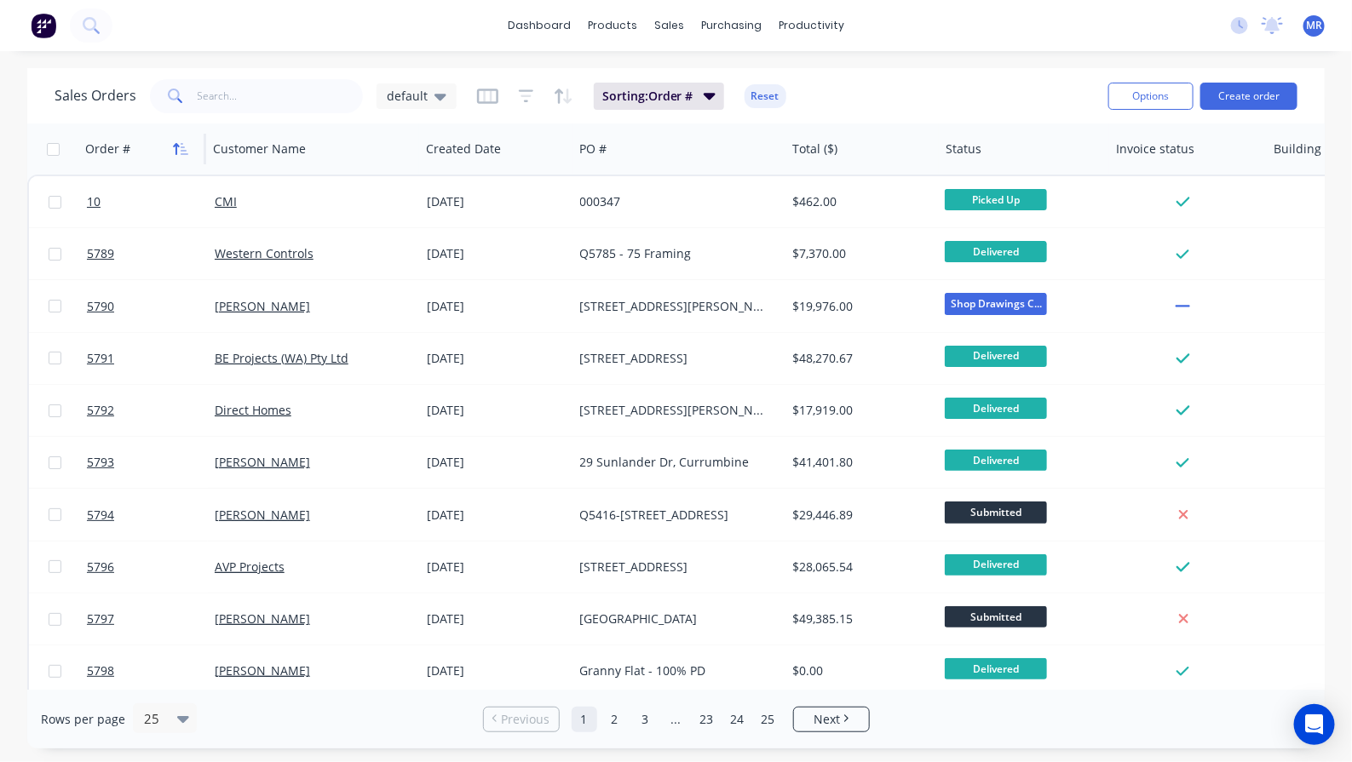
click at [176, 146] on icon "button" at bounding box center [177, 149] width 6 height 12
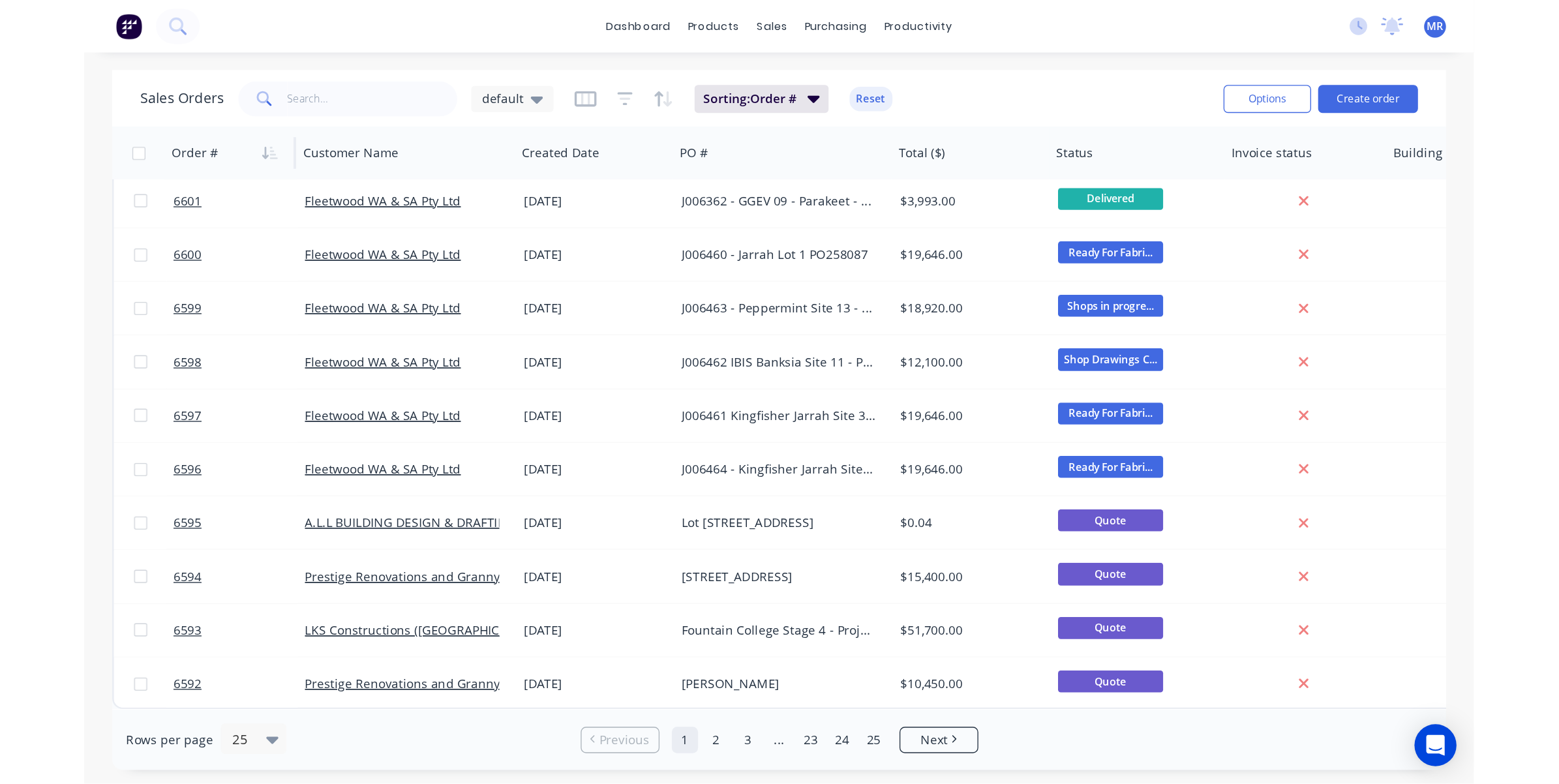
scroll to position [403, 0]
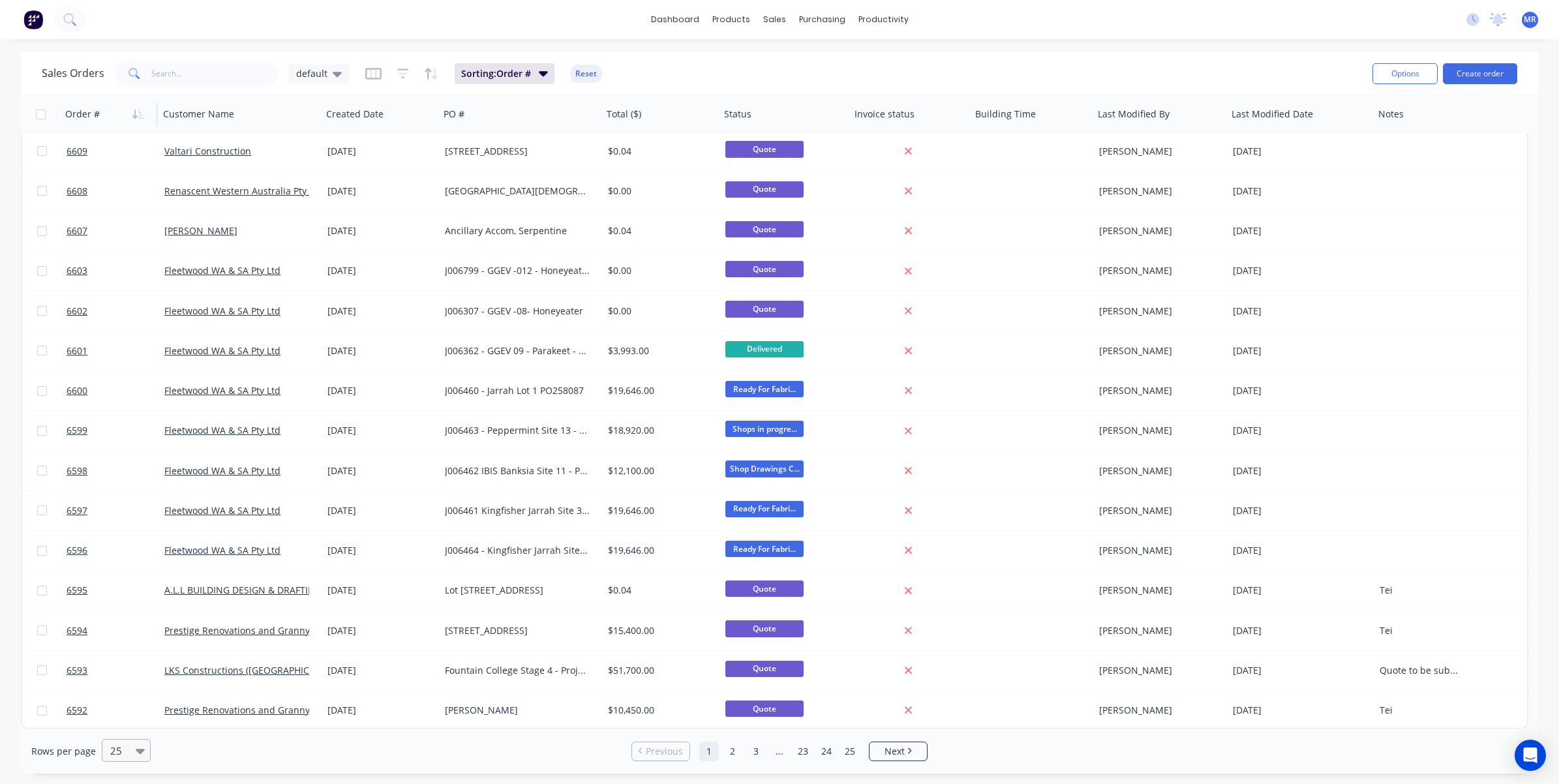
click at [141, 583] on icon at bounding box center [140, 750] width 9 height 15
click at [126, 583] on div "100" at bounding box center [124, 720] width 49 height 24
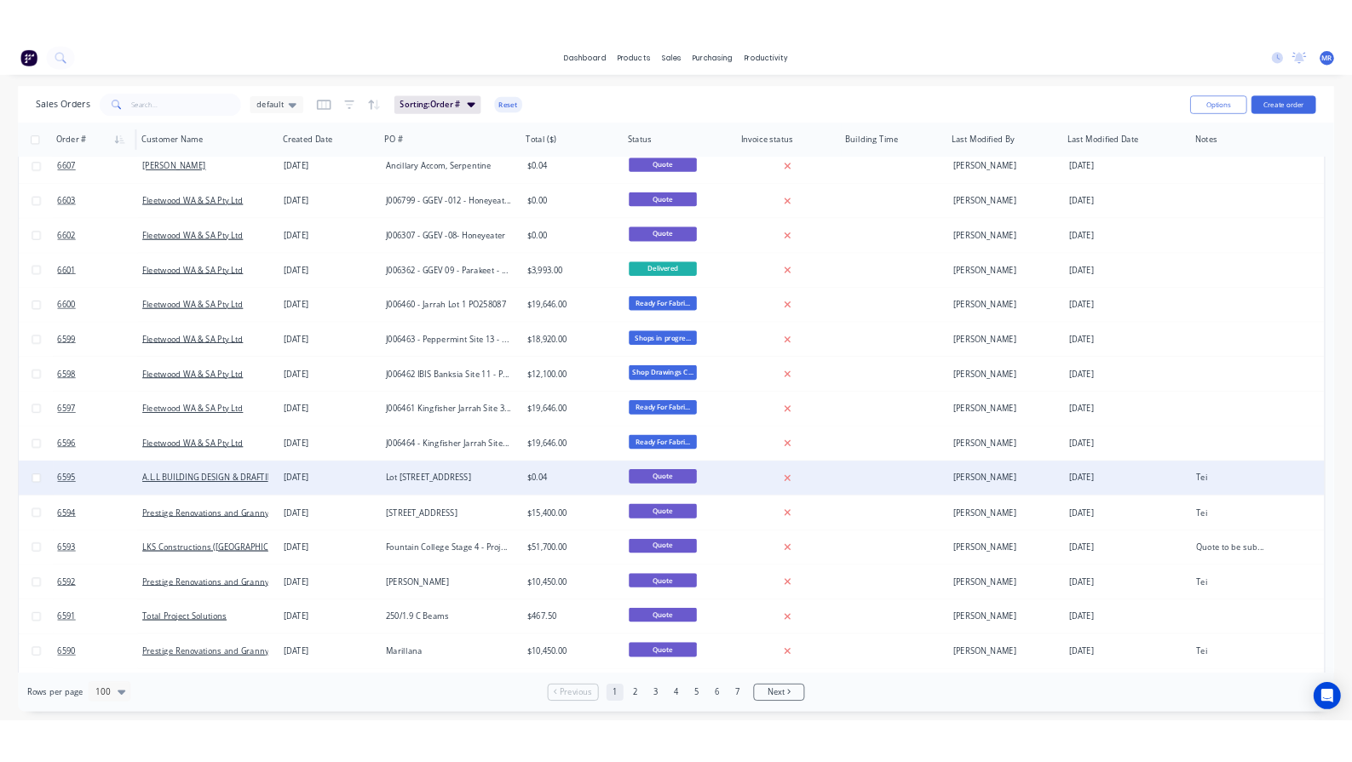
scroll to position [0, 0]
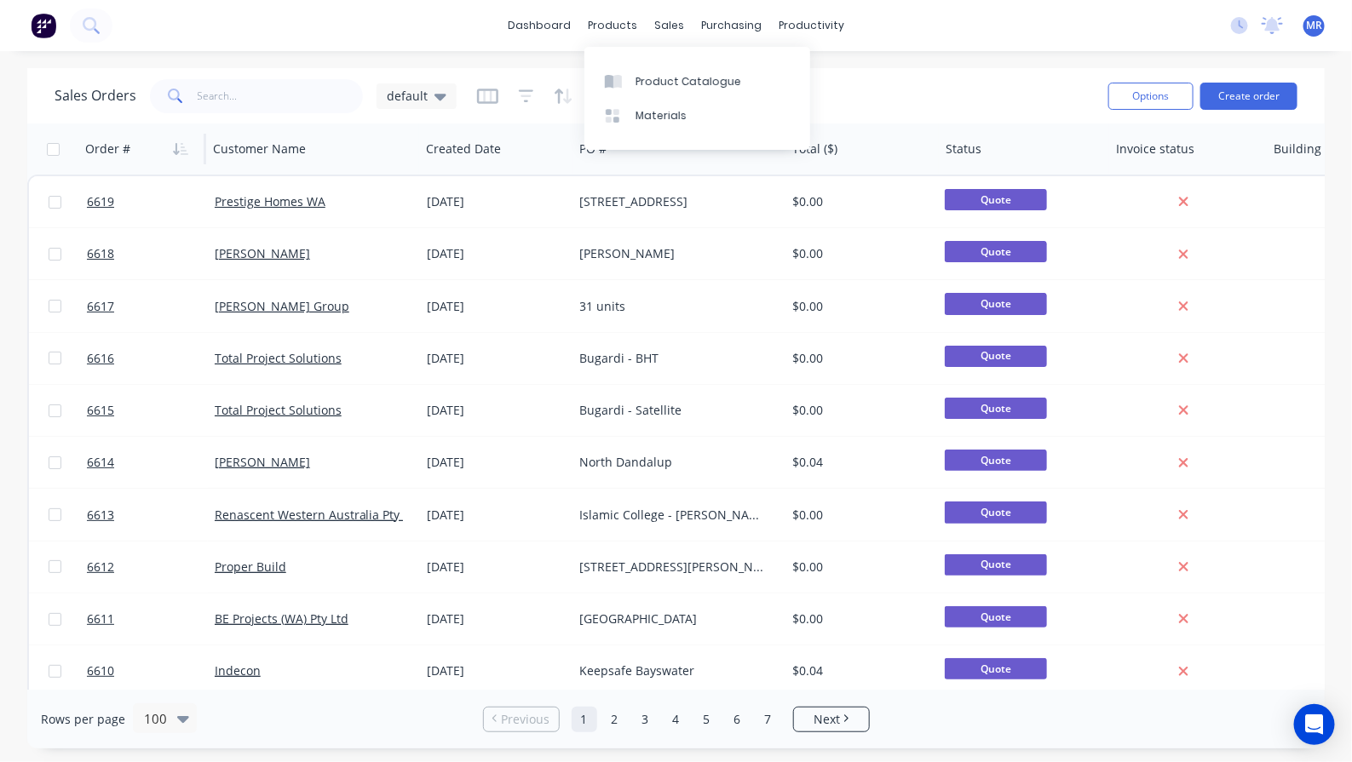
click at [900, 75] on div "Sales Orders default Sorting: Order # Reset" at bounding box center [575, 96] width 1040 height 42
click at [176, 146] on icon "button" at bounding box center [177, 149] width 6 height 12
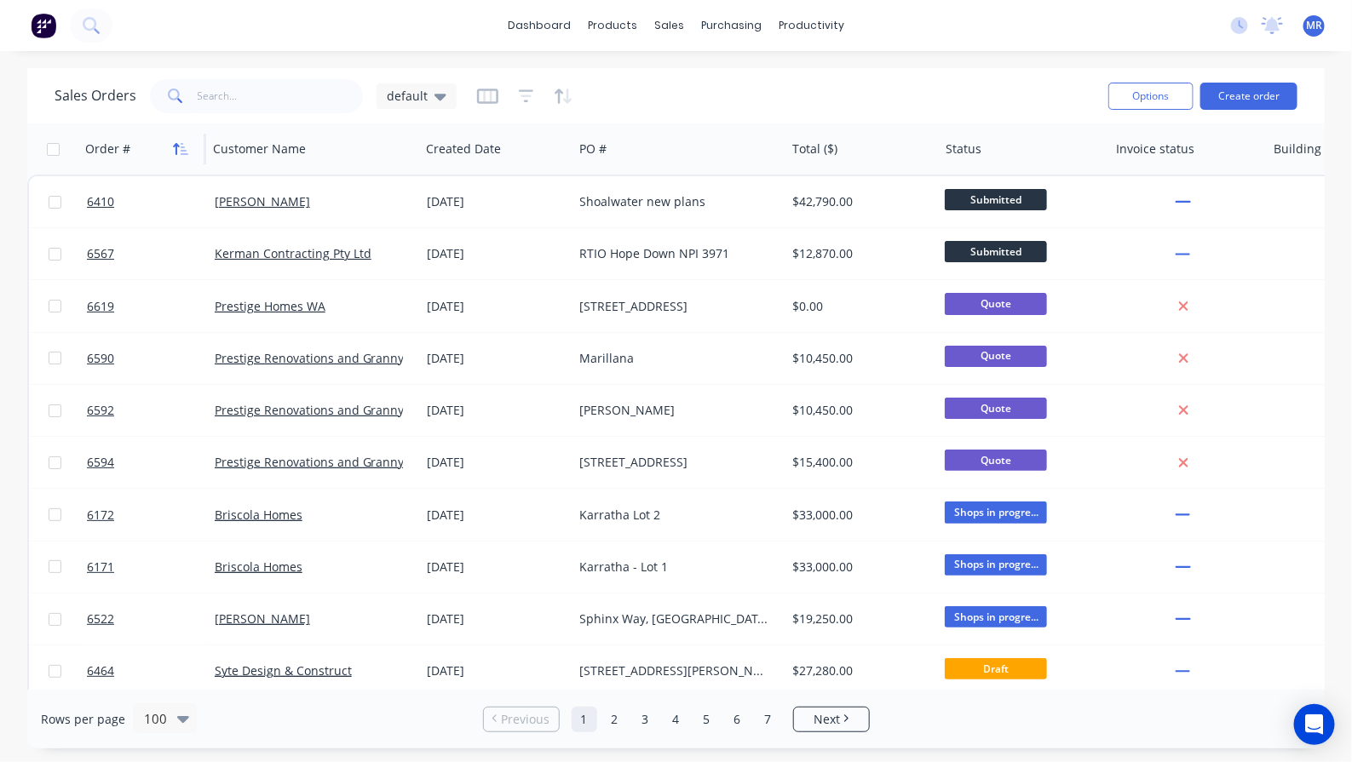
click at [181, 143] on icon "button" at bounding box center [185, 149] width 8 height 12
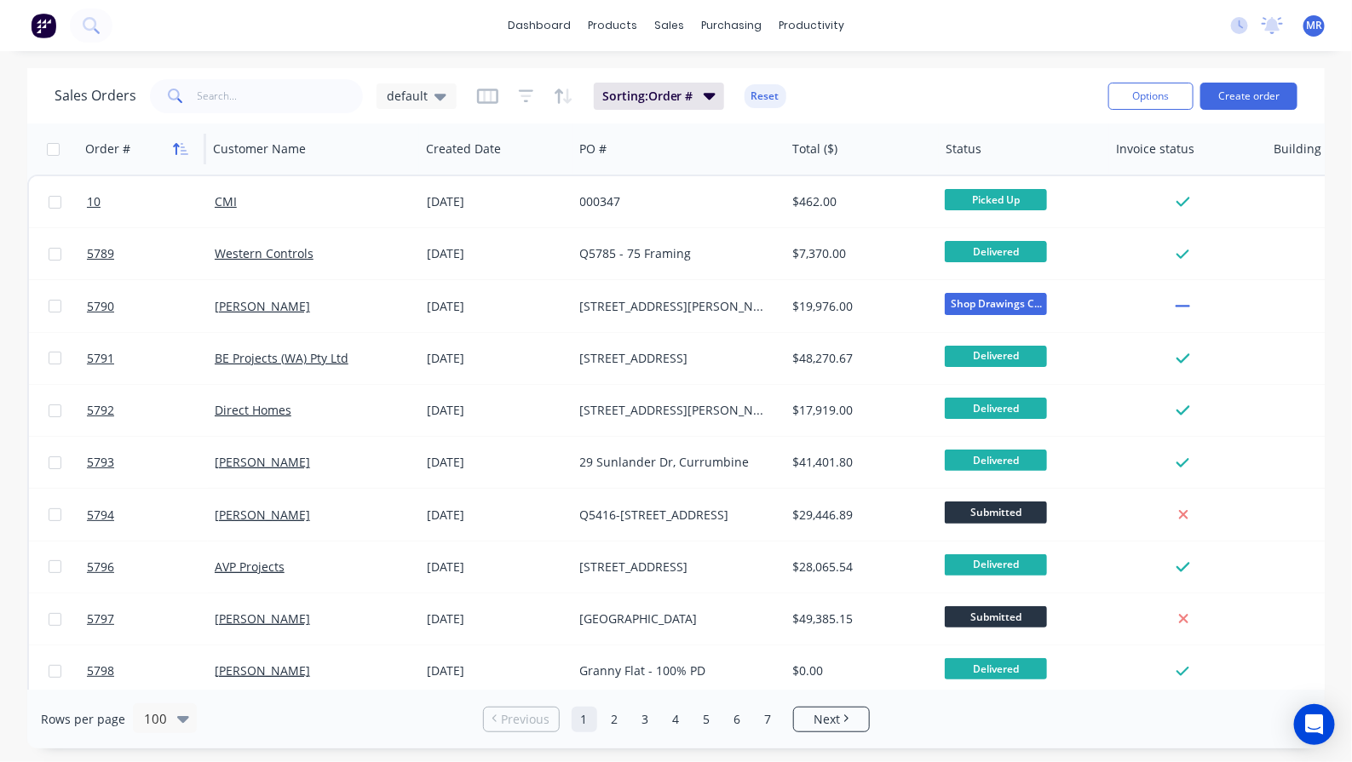
click at [186, 147] on icon "button" at bounding box center [180, 149] width 15 height 14
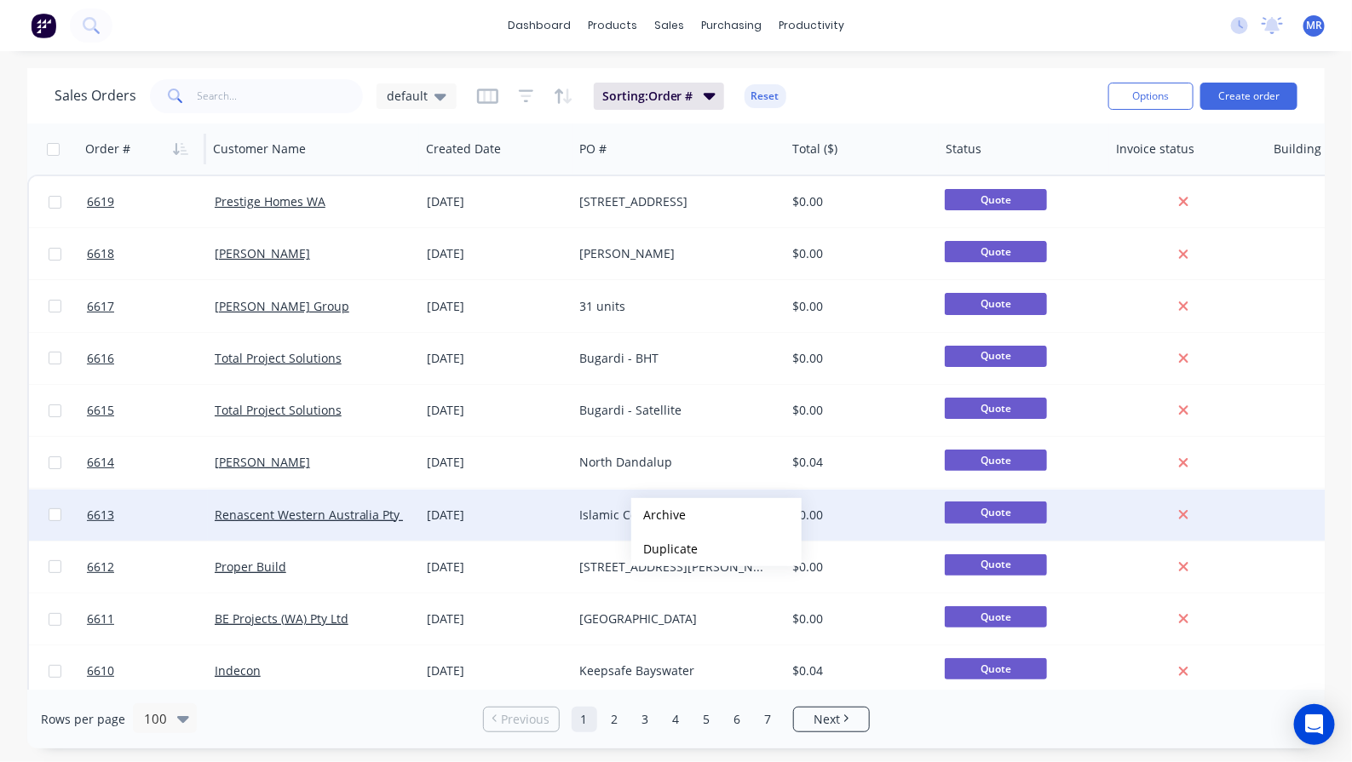
click at [680, 520] on button "Archive" at bounding box center [716, 515] width 170 height 34
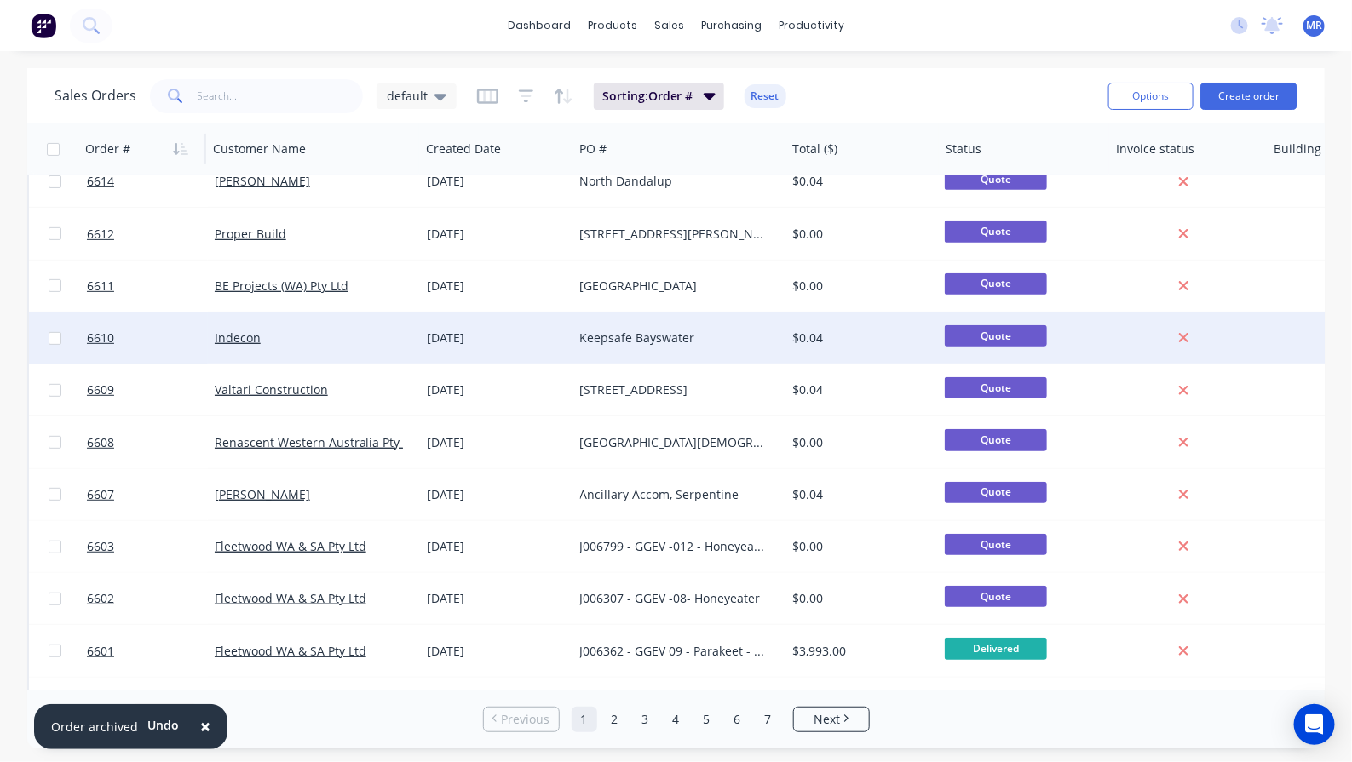
scroll to position [319, 0]
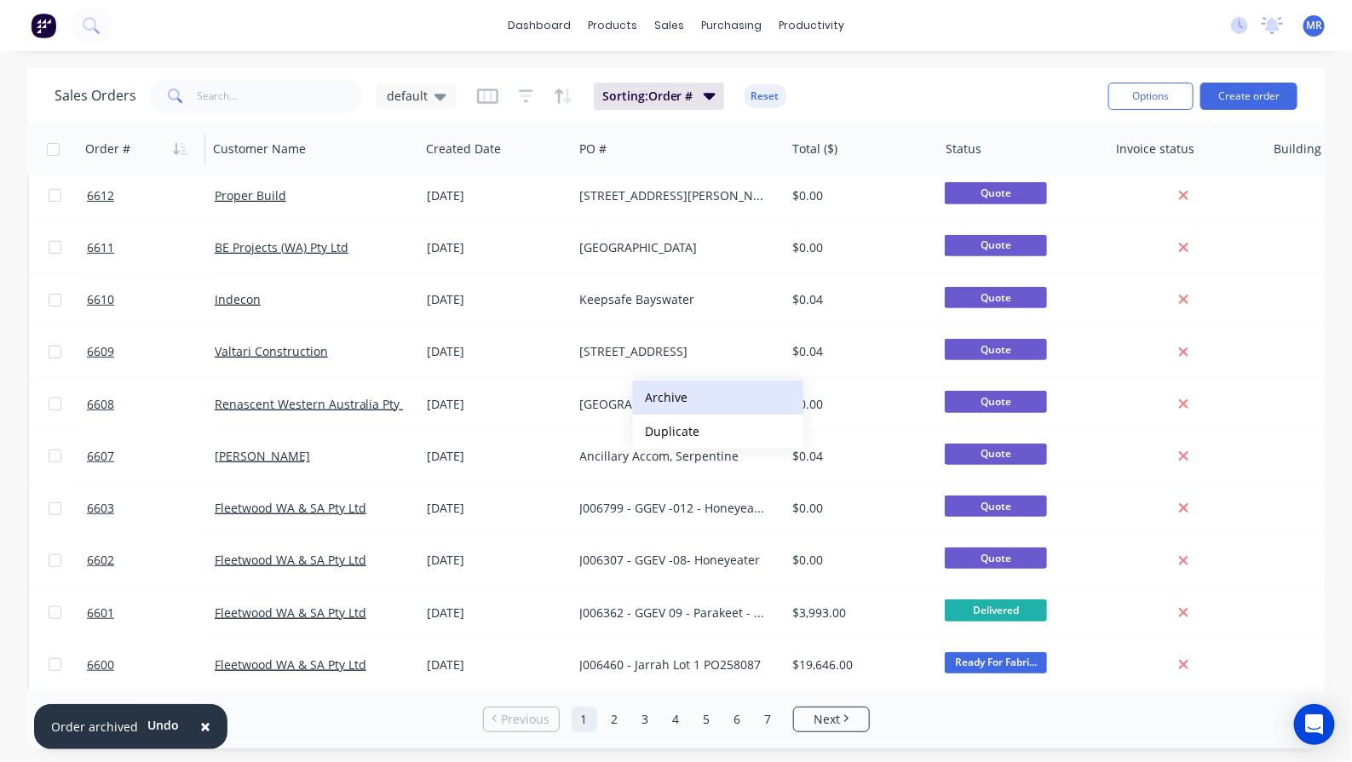
click at [684, 392] on button "Archive" at bounding box center [718, 398] width 170 height 34
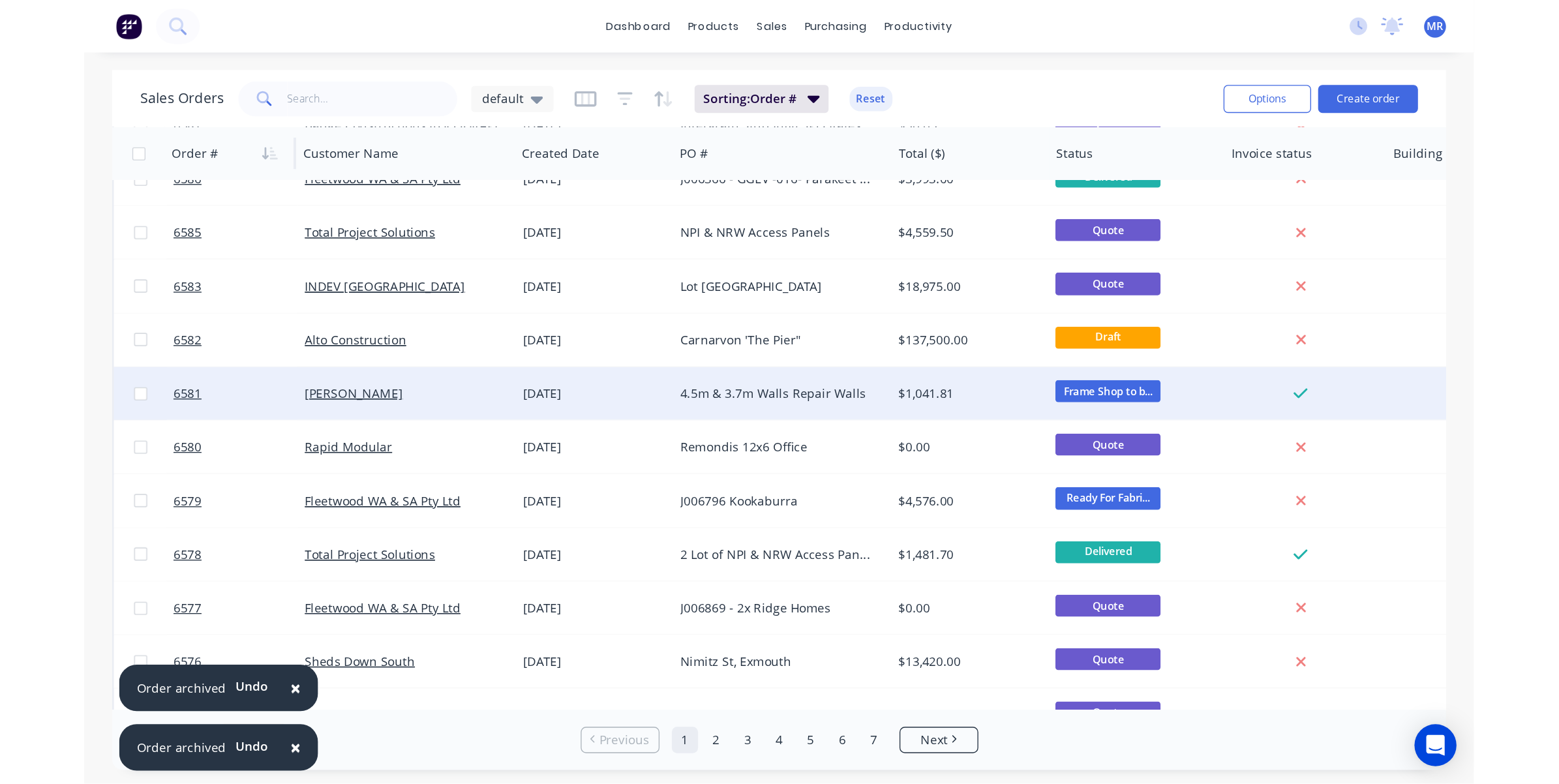
scroll to position [1142, 0]
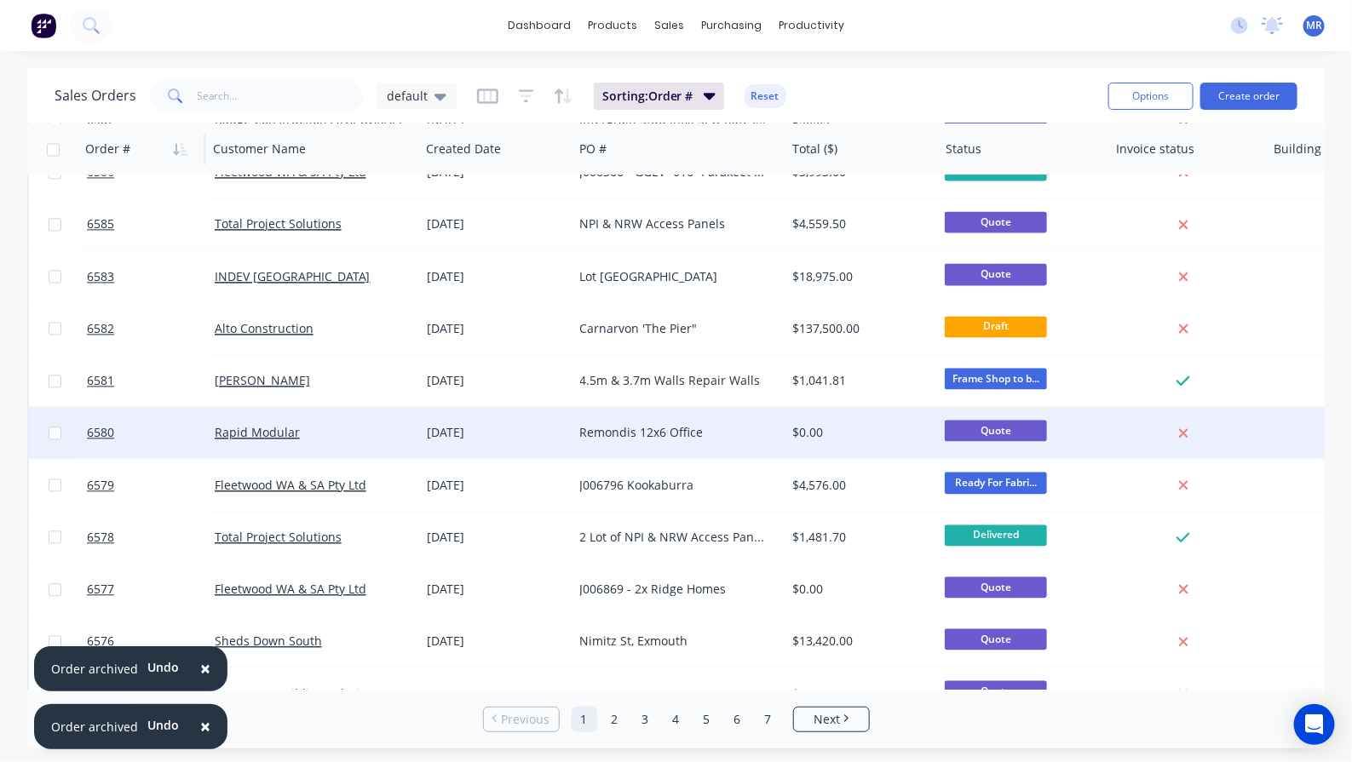
click at [626, 426] on div "Remondis 12x6 Office" at bounding box center [674, 432] width 189 height 17
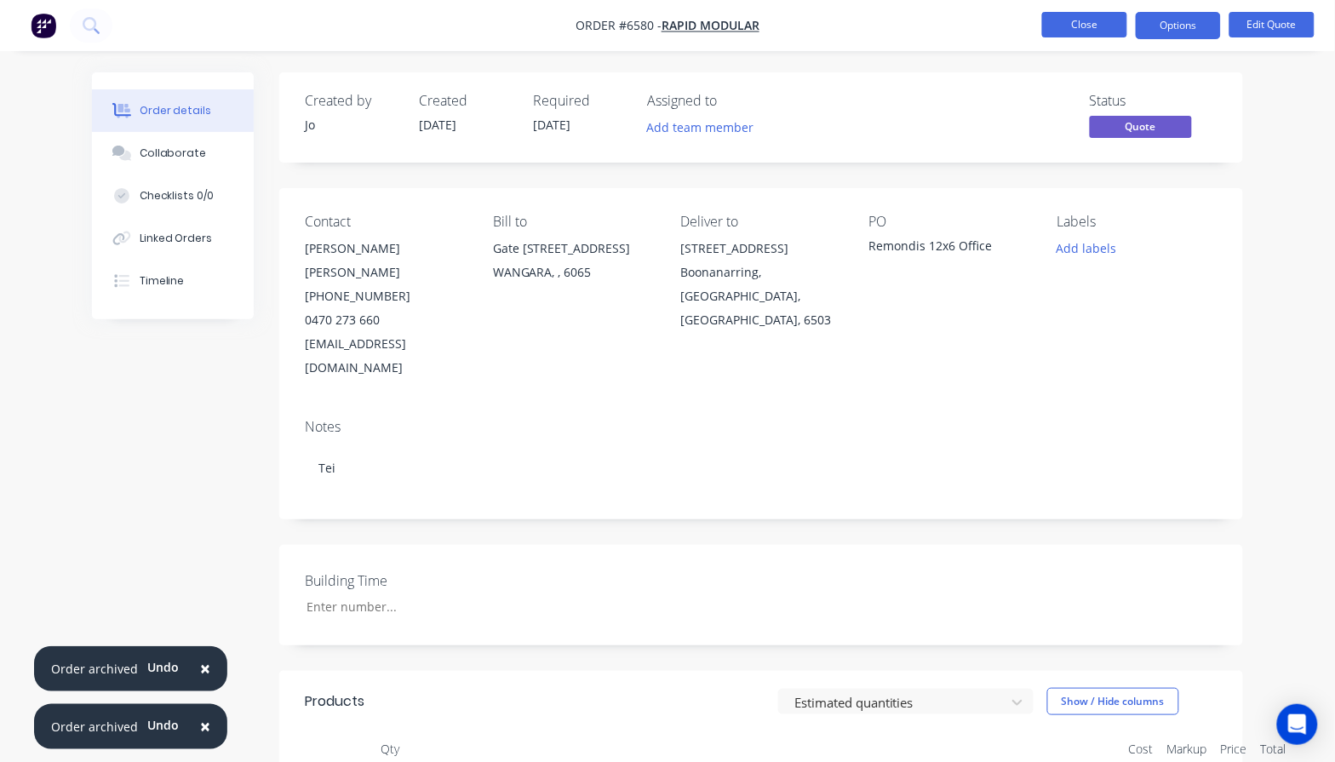
click at [1088, 22] on button "Close" at bounding box center [1085, 25] width 85 height 26
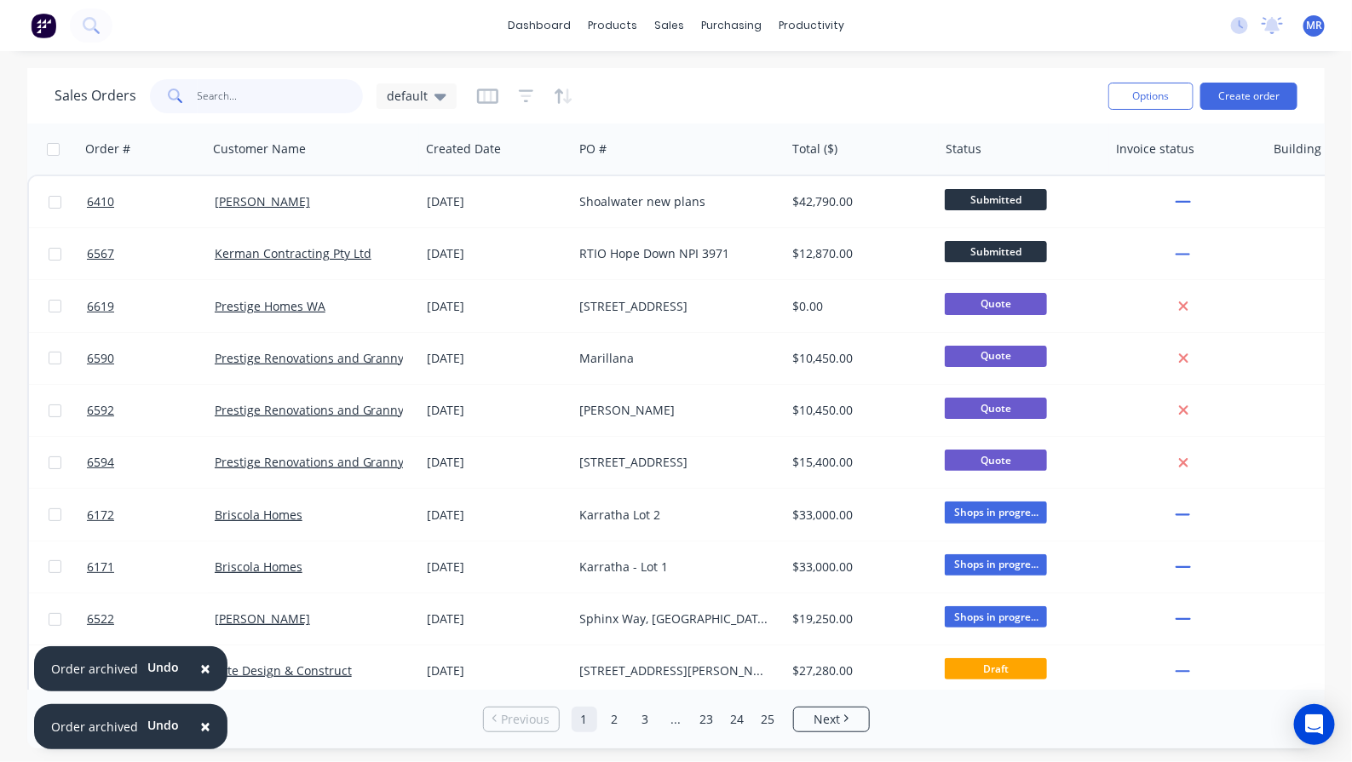
click at [266, 95] on input "text" at bounding box center [281, 96] width 166 height 34
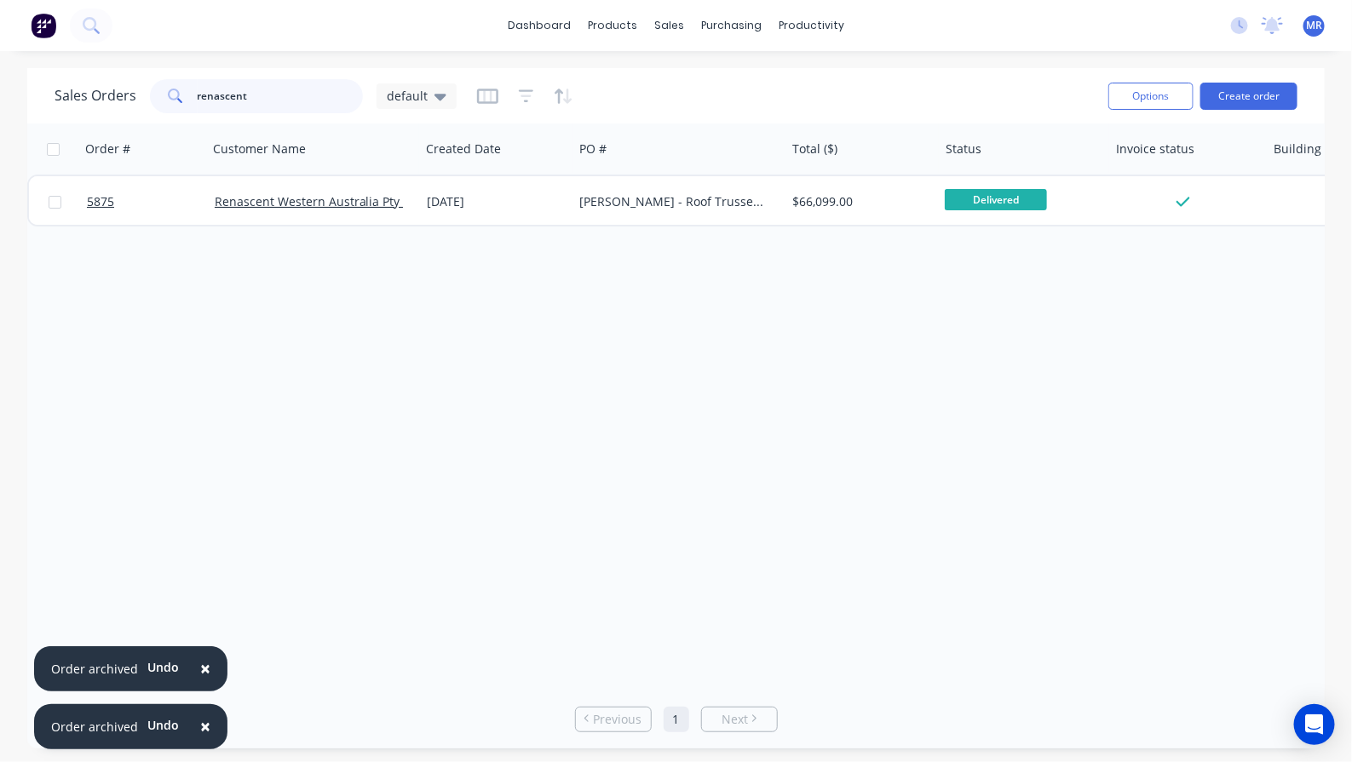
type input "renascent"
drag, startPoint x: 299, startPoint y: 104, endPoint x: 121, endPoint y: 104, distance: 178.0
click at [121, 104] on div "Sales Orders renascent default" at bounding box center [256, 96] width 402 height 34
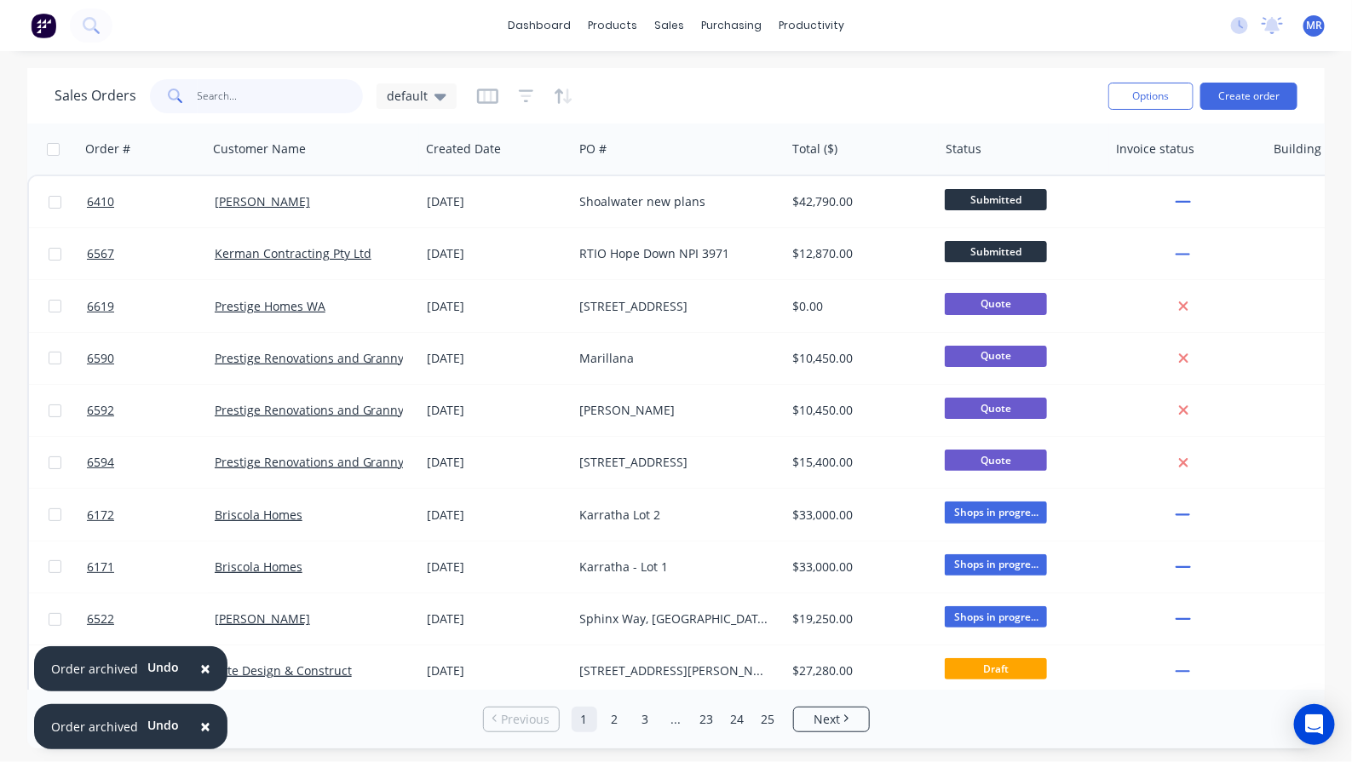
click at [226, 96] on input "text" at bounding box center [281, 96] width 166 height 34
type input "renascent"
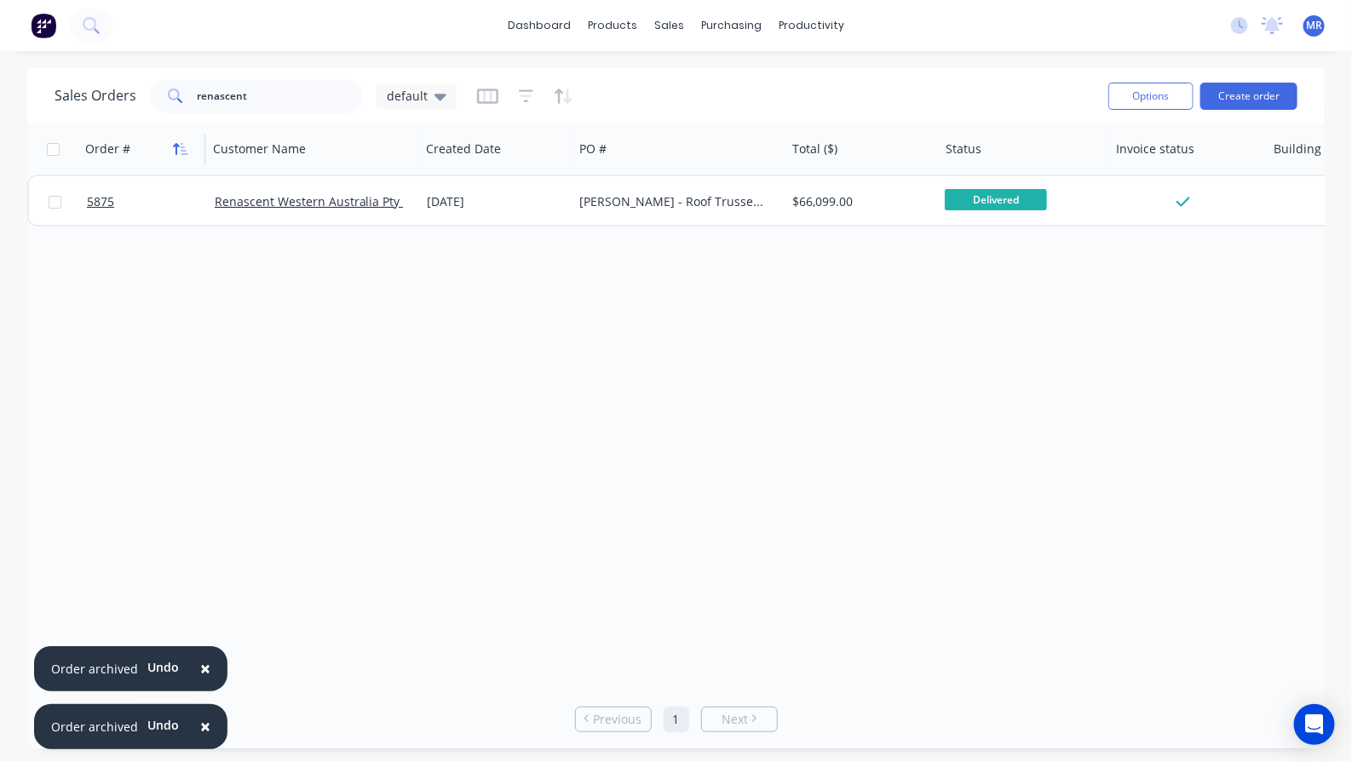
click at [176, 145] on icon "button" at bounding box center [177, 149] width 6 height 12
click at [181, 149] on icon "button" at bounding box center [180, 149] width 15 height 14
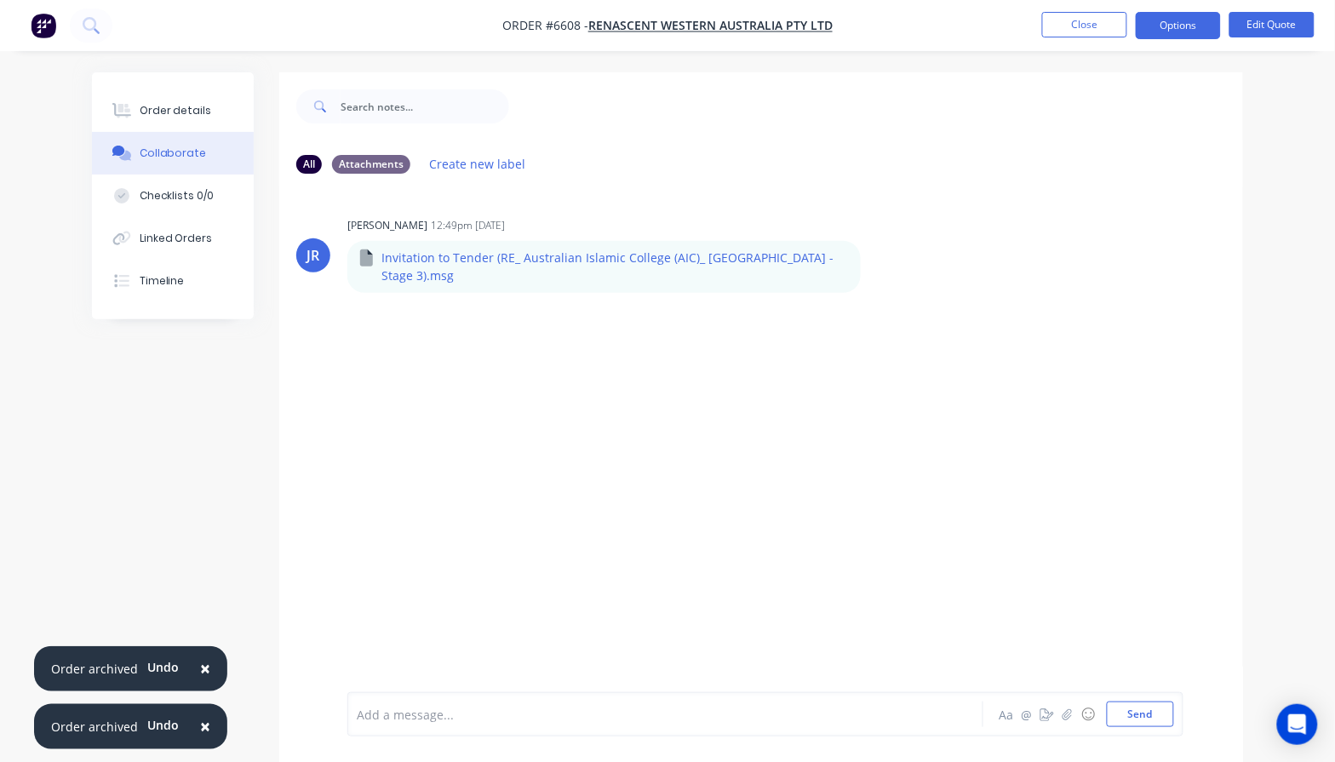
click at [1094, 9] on nav "Order #6608 - Renascent Western Australia Pty Ltd Close Options Edit Quote" at bounding box center [667, 25] width 1335 height 51
click at [1092, 15] on button "Close" at bounding box center [1085, 25] width 85 height 26
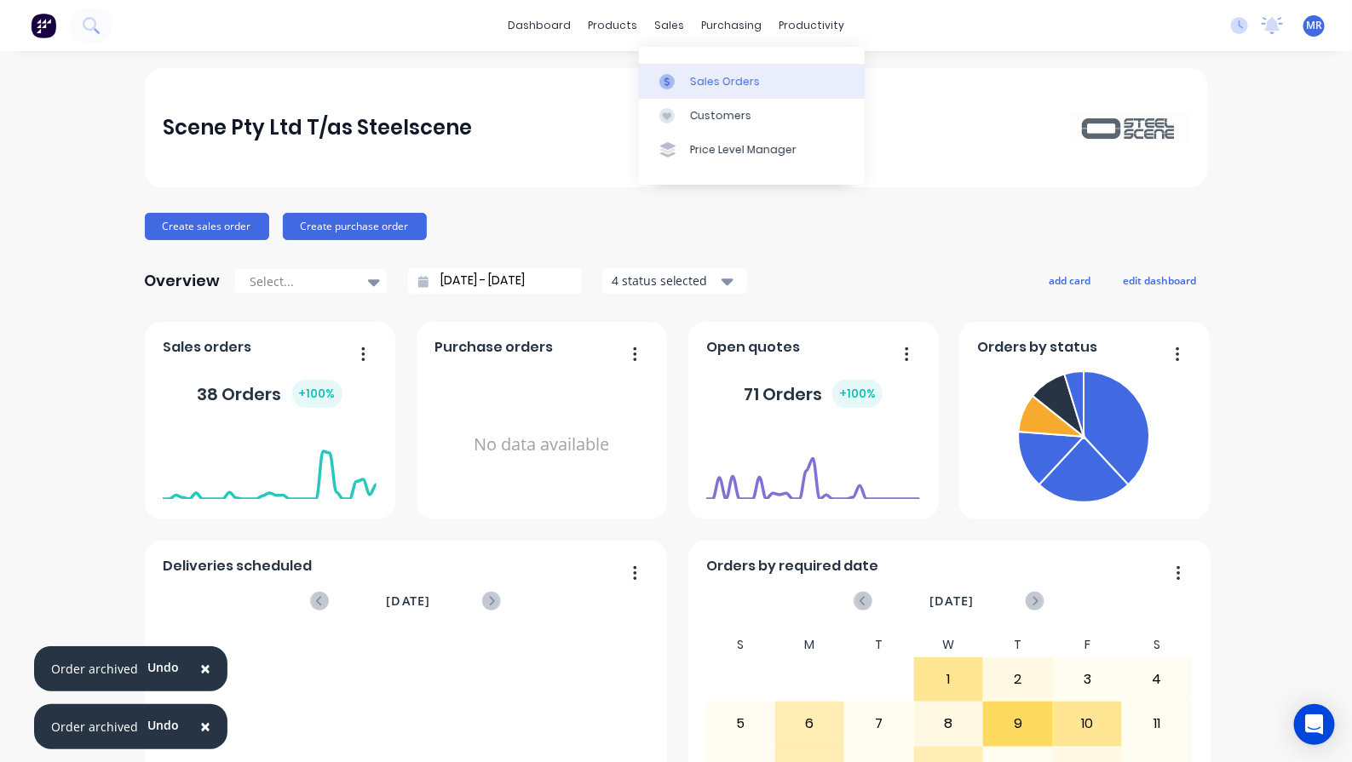
click at [717, 81] on div "Sales Orders" at bounding box center [725, 81] width 70 height 15
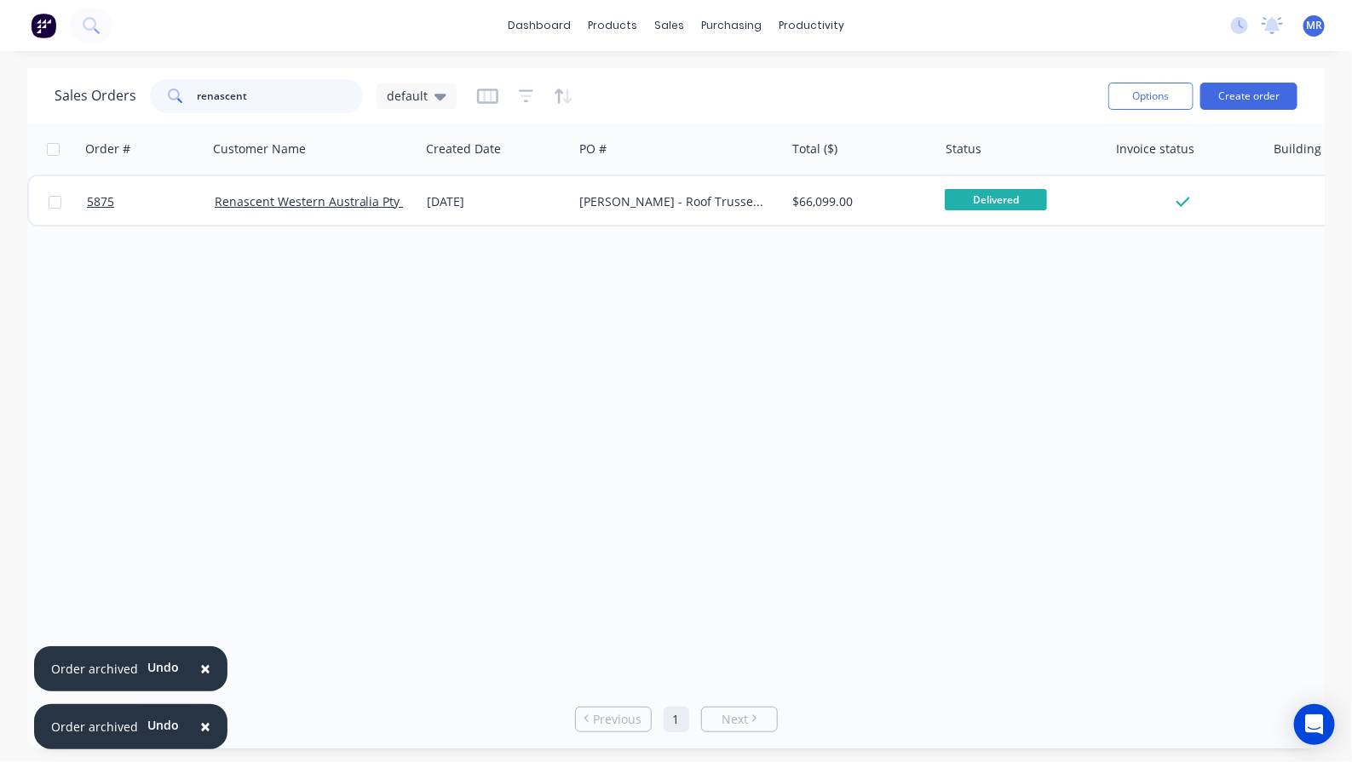
drag, startPoint x: 284, startPoint y: 109, endPoint x: 36, endPoint y: 79, distance: 249.6
click at [36, 79] on div "Sales Orders renascent default Options Create order" at bounding box center [675, 95] width 1297 height 55
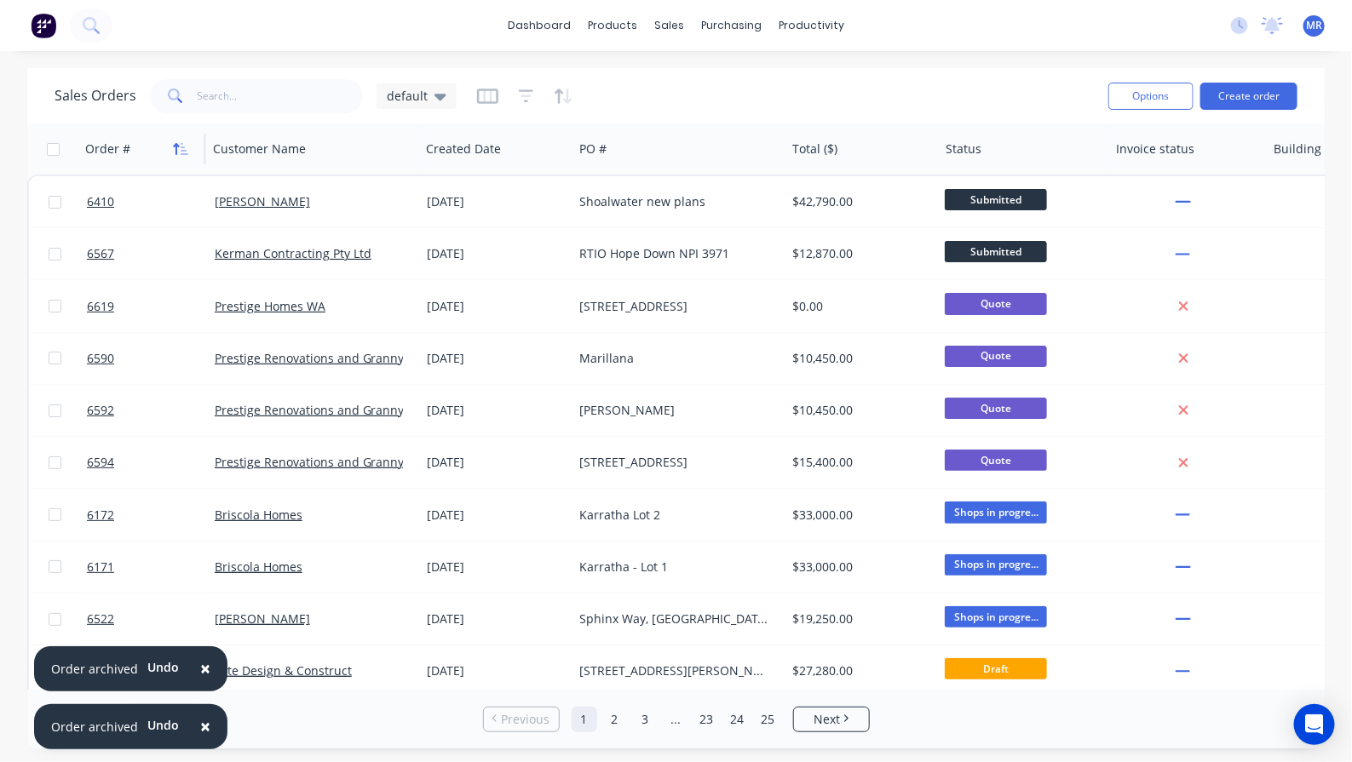
click at [183, 143] on icon "button" at bounding box center [185, 149] width 8 height 12
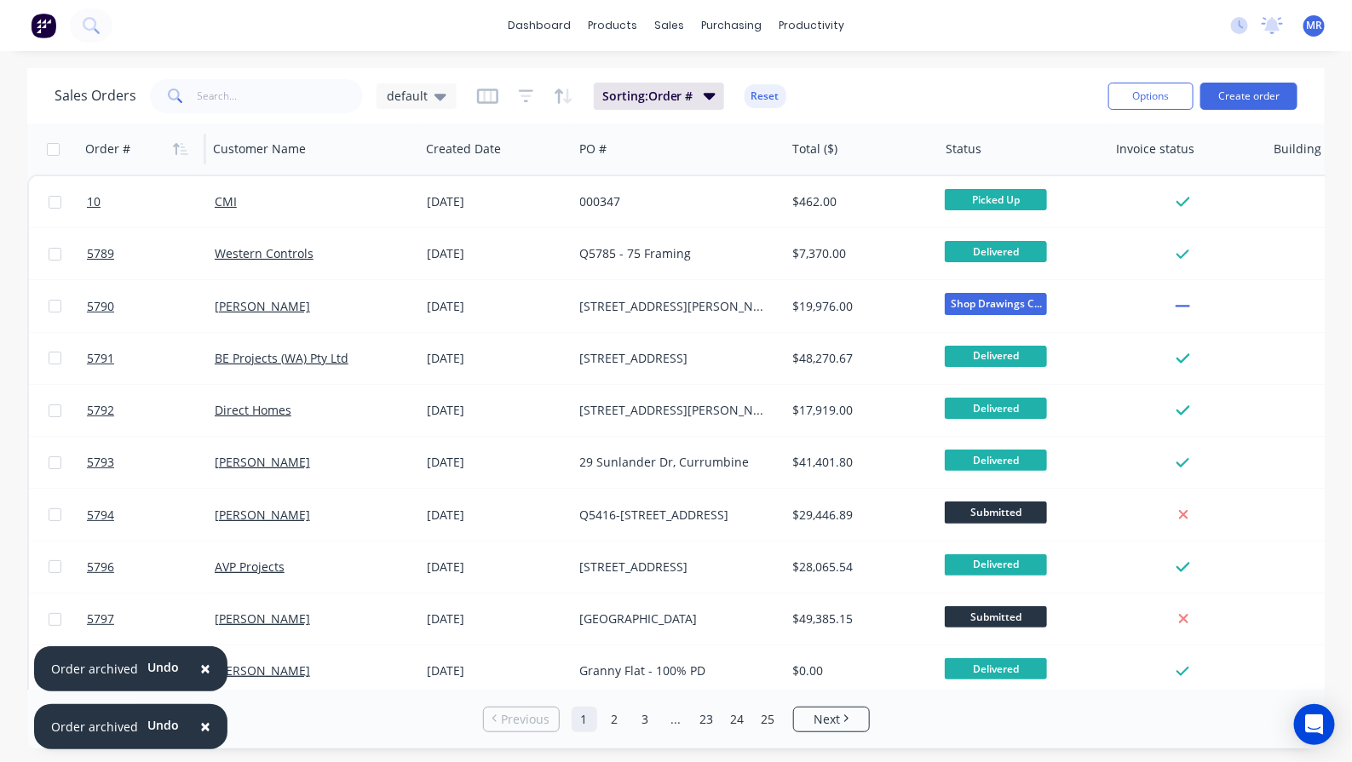
click at [183, 145] on icon "button" at bounding box center [180, 149] width 15 height 14
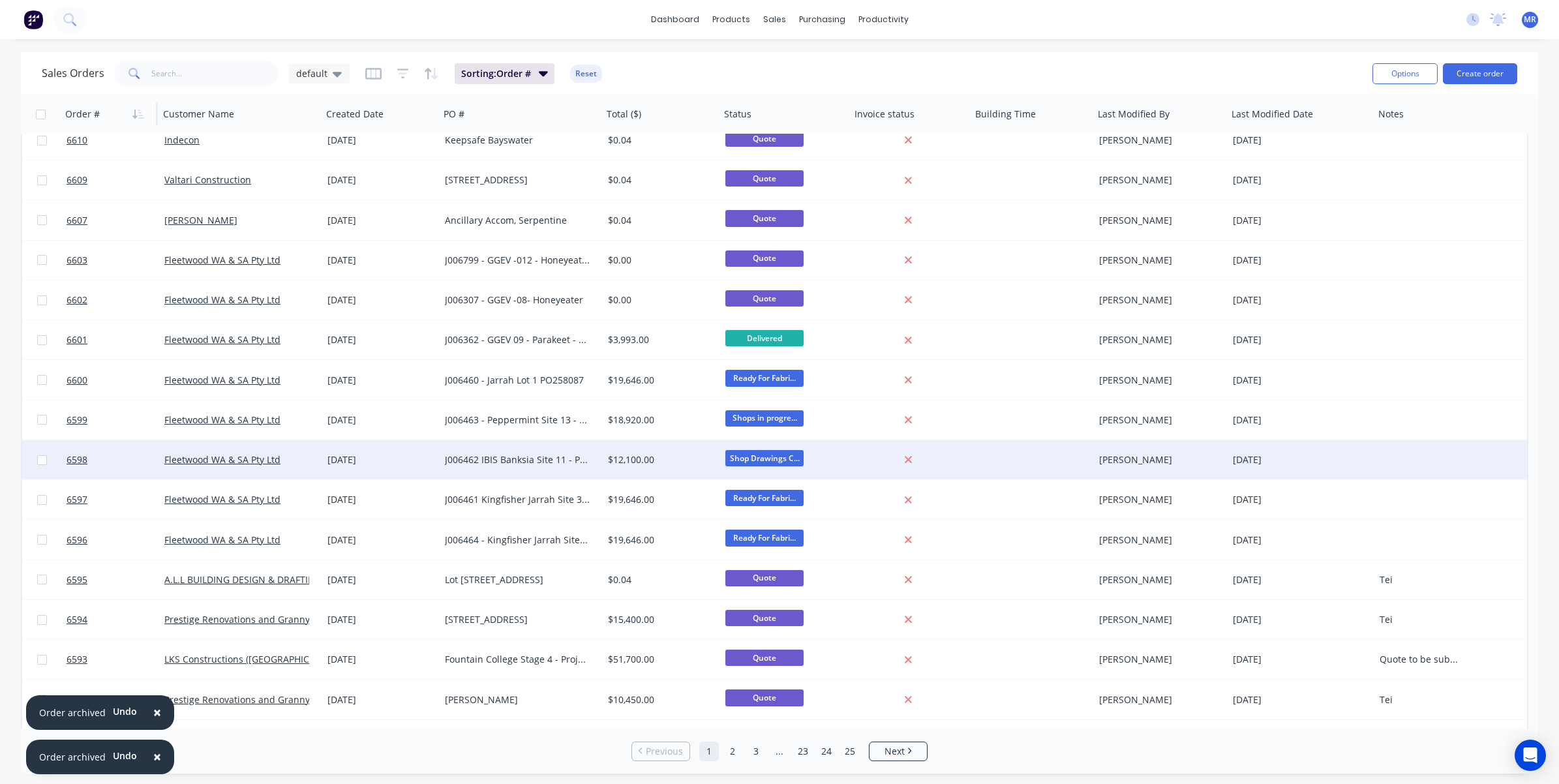
scroll to position [403, 0]
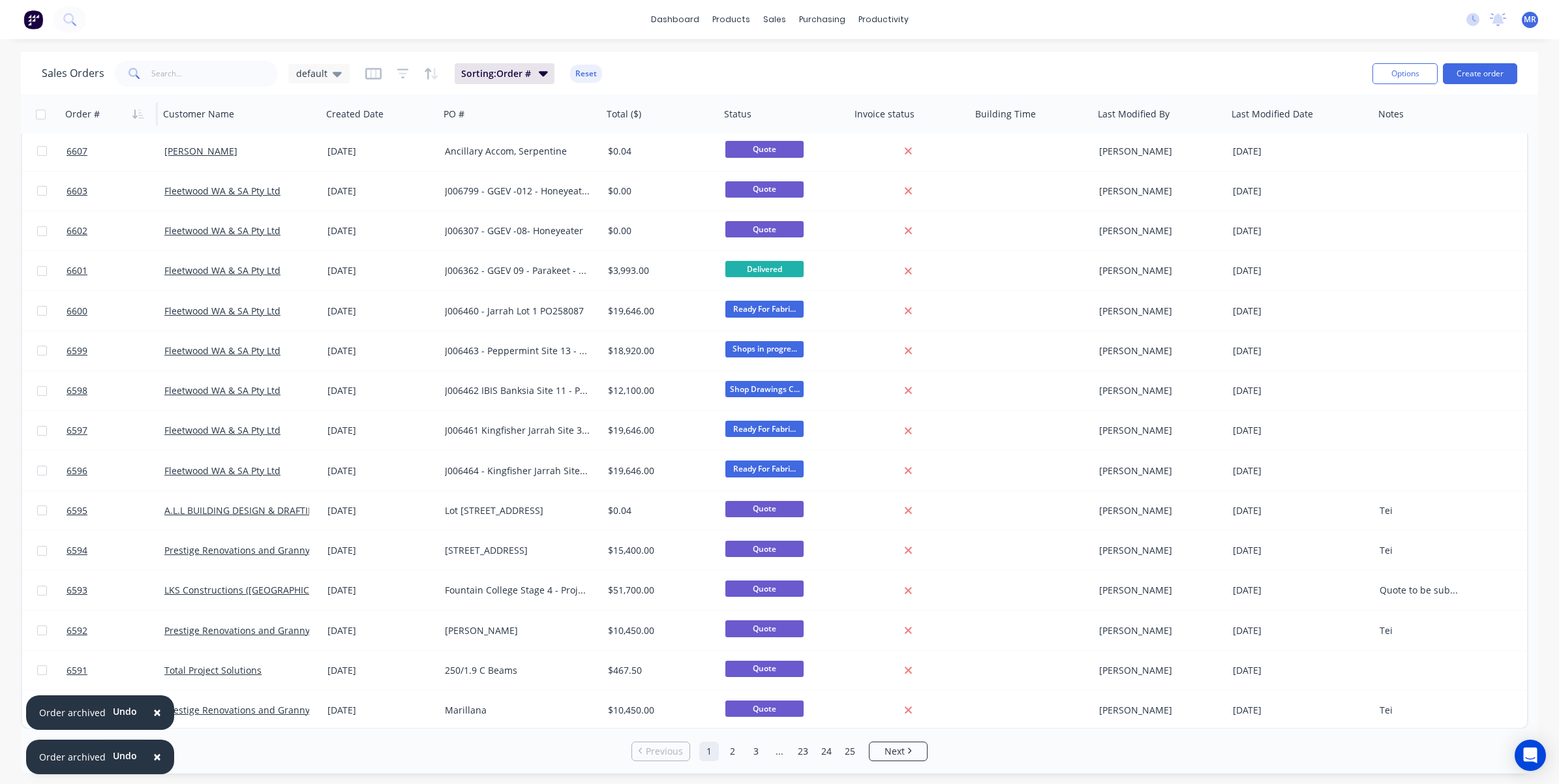
drag, startPoint x: 157, startPoint y: 712, endPoint x: 167, endPoint y: 732, distance: 22.4
click at [160, 583] on button "×" at bounding box center [157, 712] width 34 height 31
drag, startPoint x: 159, startPoint y: 758, endPoint x: 167, endPoint y: 764, distance: 10.0
click at [161, 583] on button "×" at bounding box center [157, 756] width 34 height 31
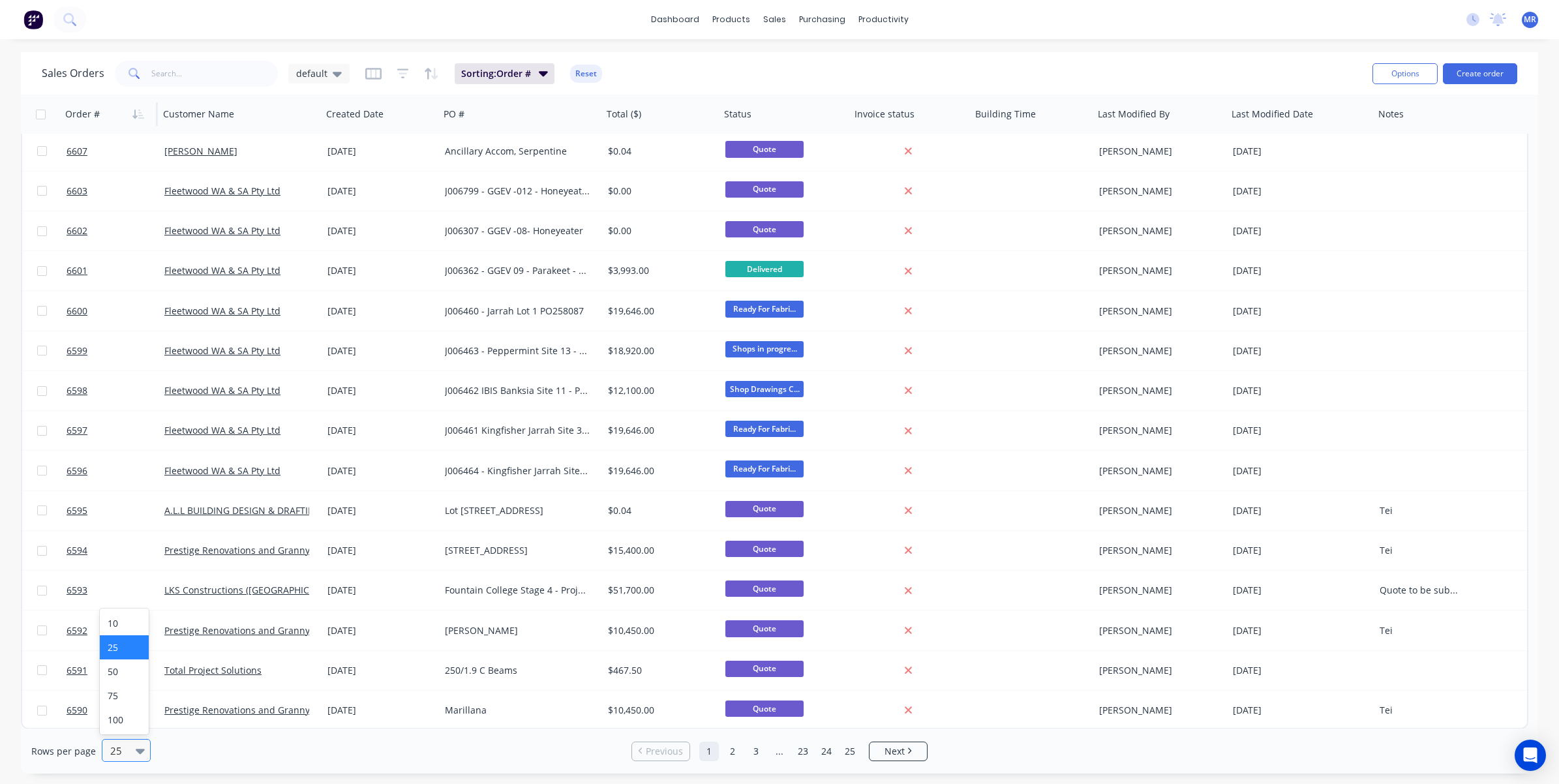
click at [132, 583] on div "25" at bounding box center [120, 750] width 31 height 21
click at [121, 583] on div "100" at bounding box center [124, 720] width 49 height 24
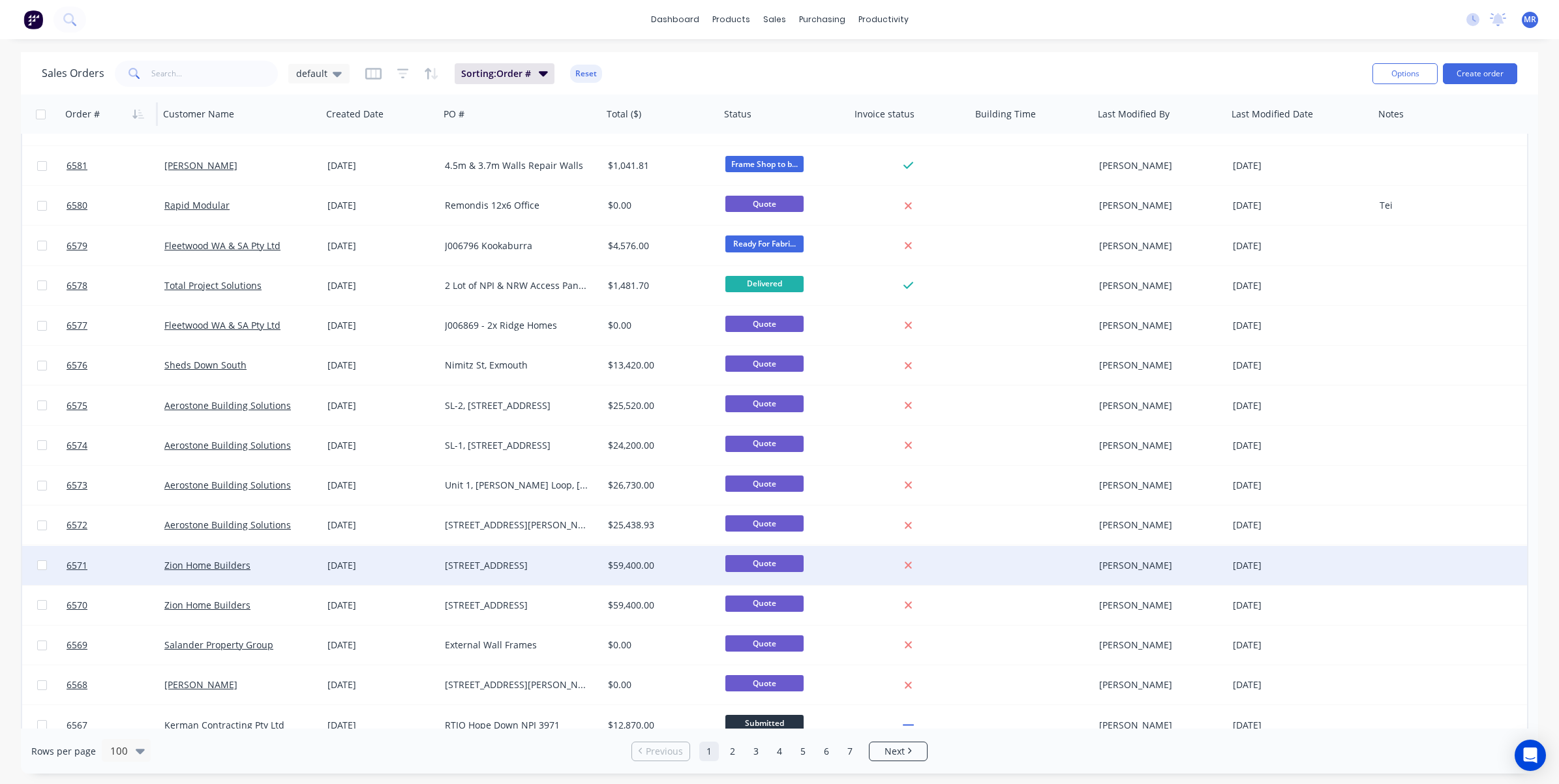
scroll to position [1304, 0]
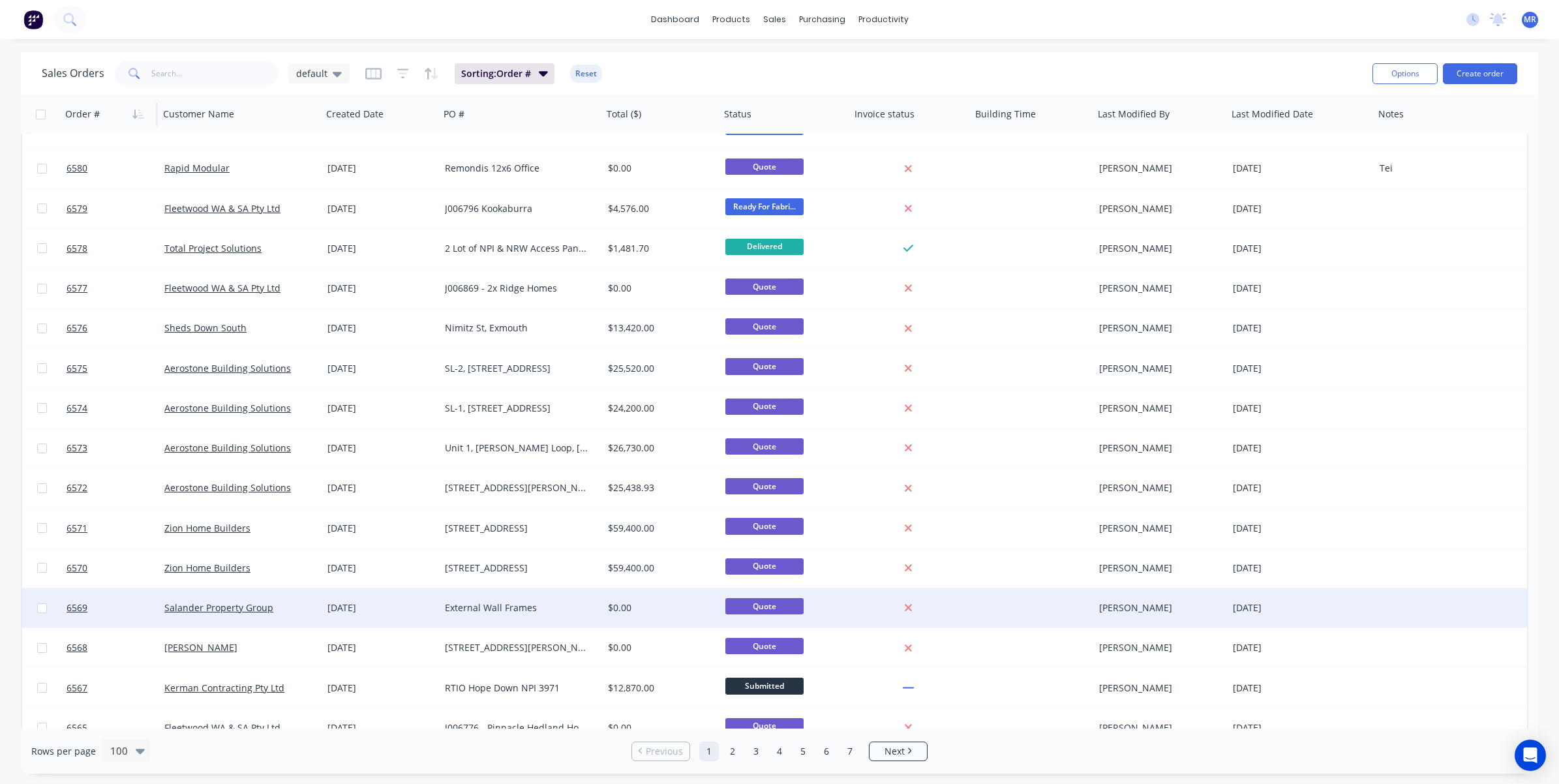
click at [623, 583] on div "$0.00" at bounding box center [659, 607] width 102 height 13
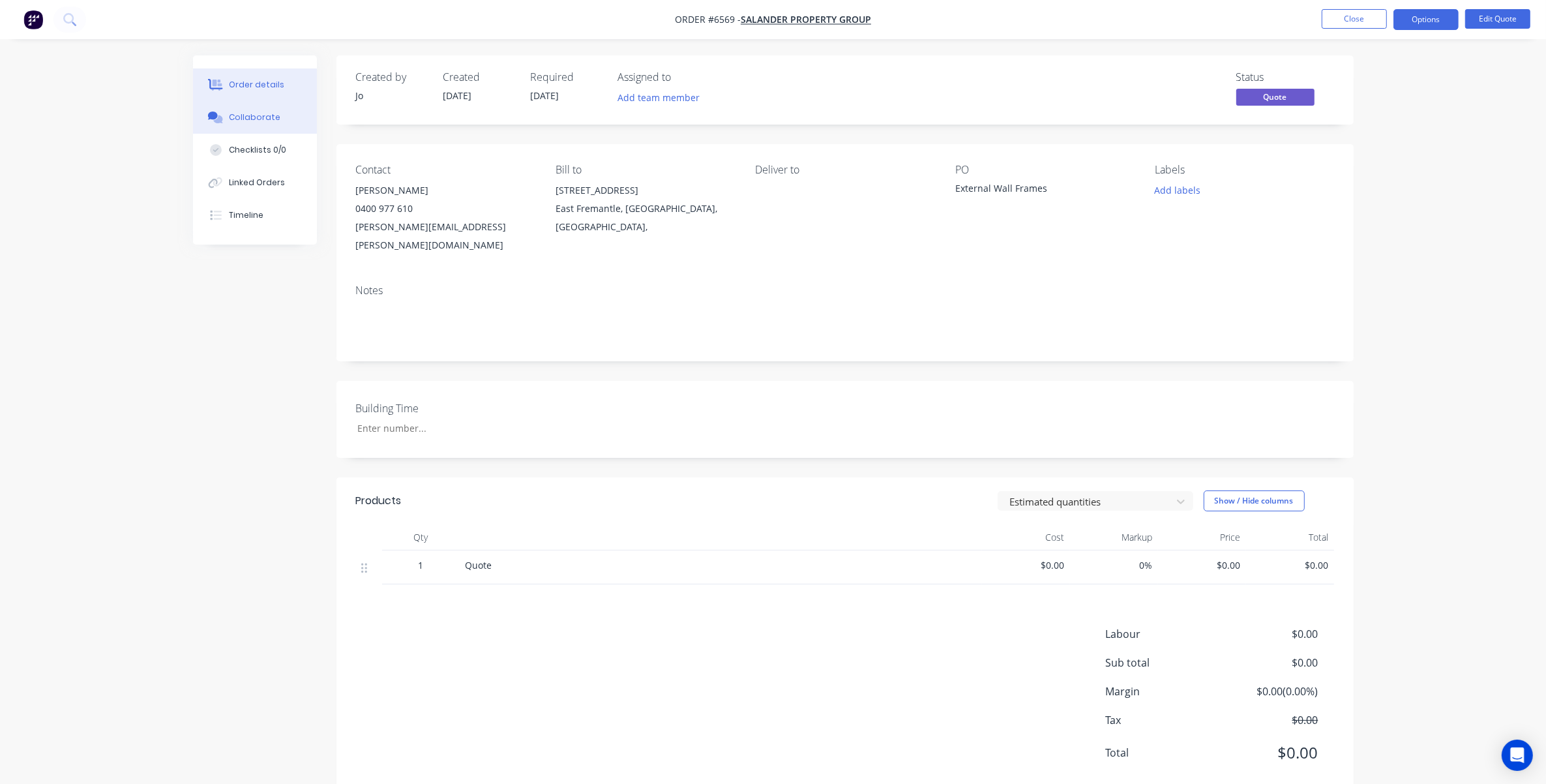
click at [275, 117] on div "Collaborate" at bounding box center [254, 117] width 51 height 11
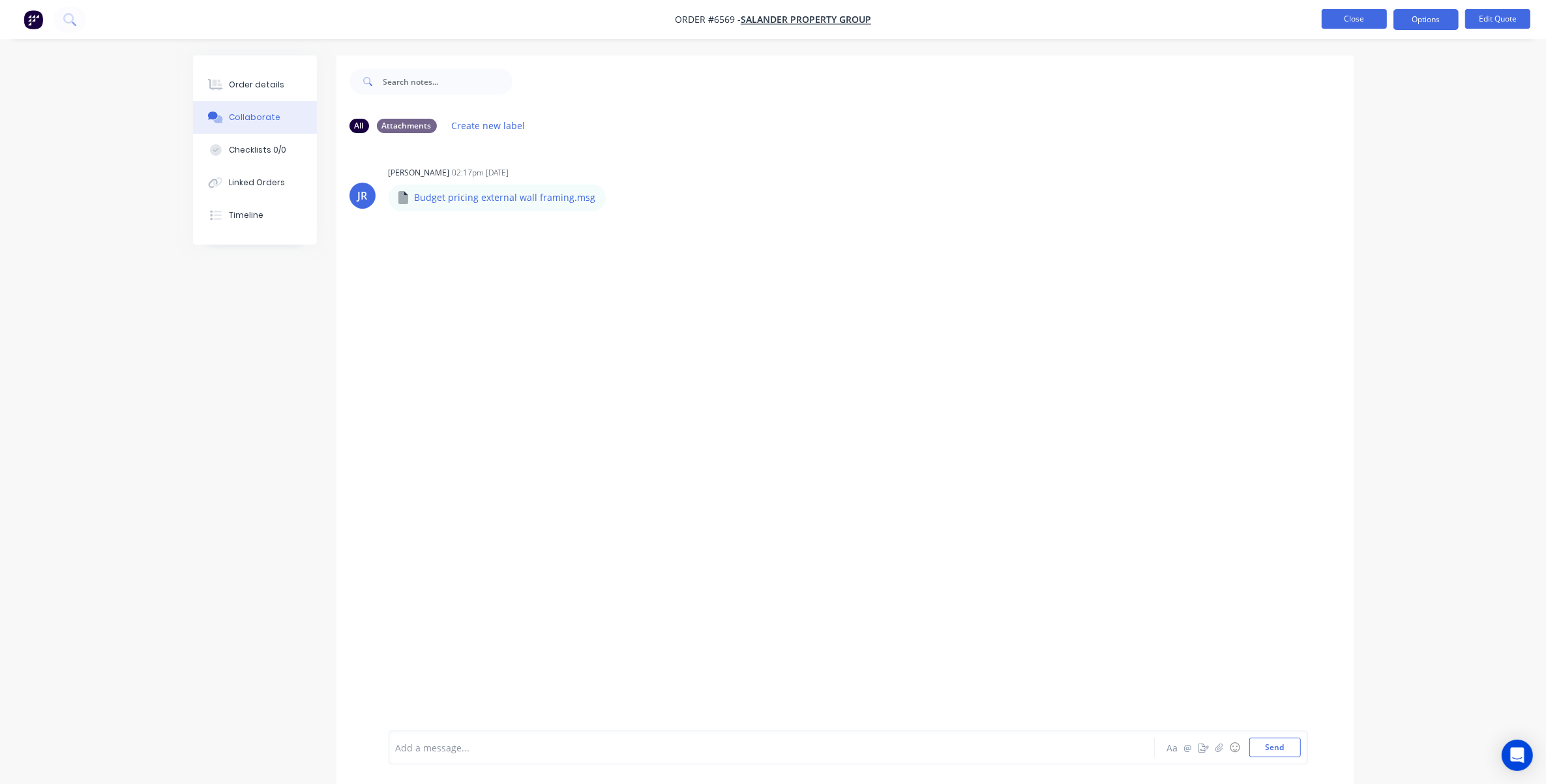
click at [1034, 18] on button "Close" at bounding box center [1354, 19] width 65 height 20
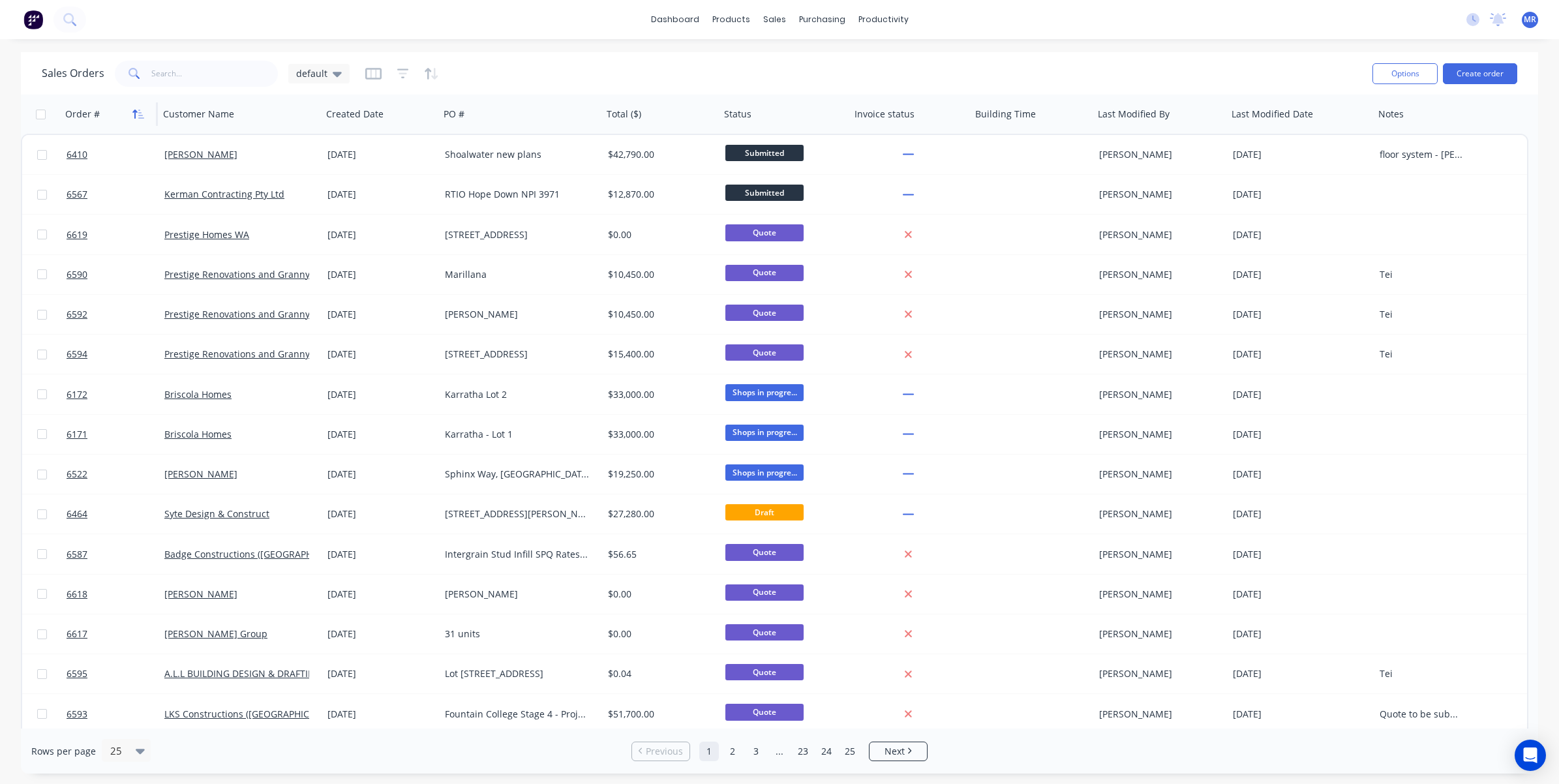
click at [139, 109] on icon "button" at bounding box center [142, 114] width 6 height 9
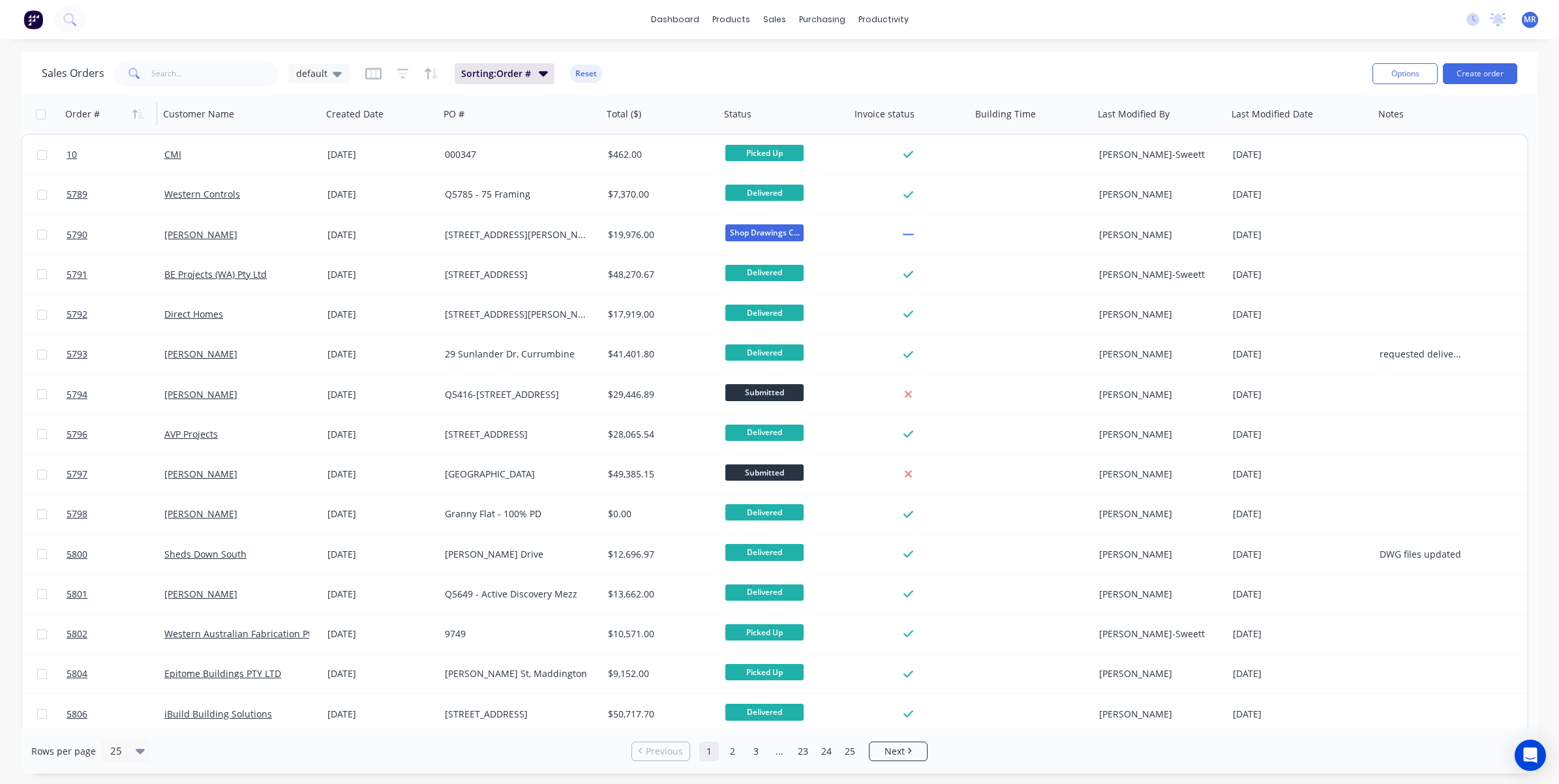
click at [139, 109] on icon "button" at bounding box center [142, 114] width 6 height 9
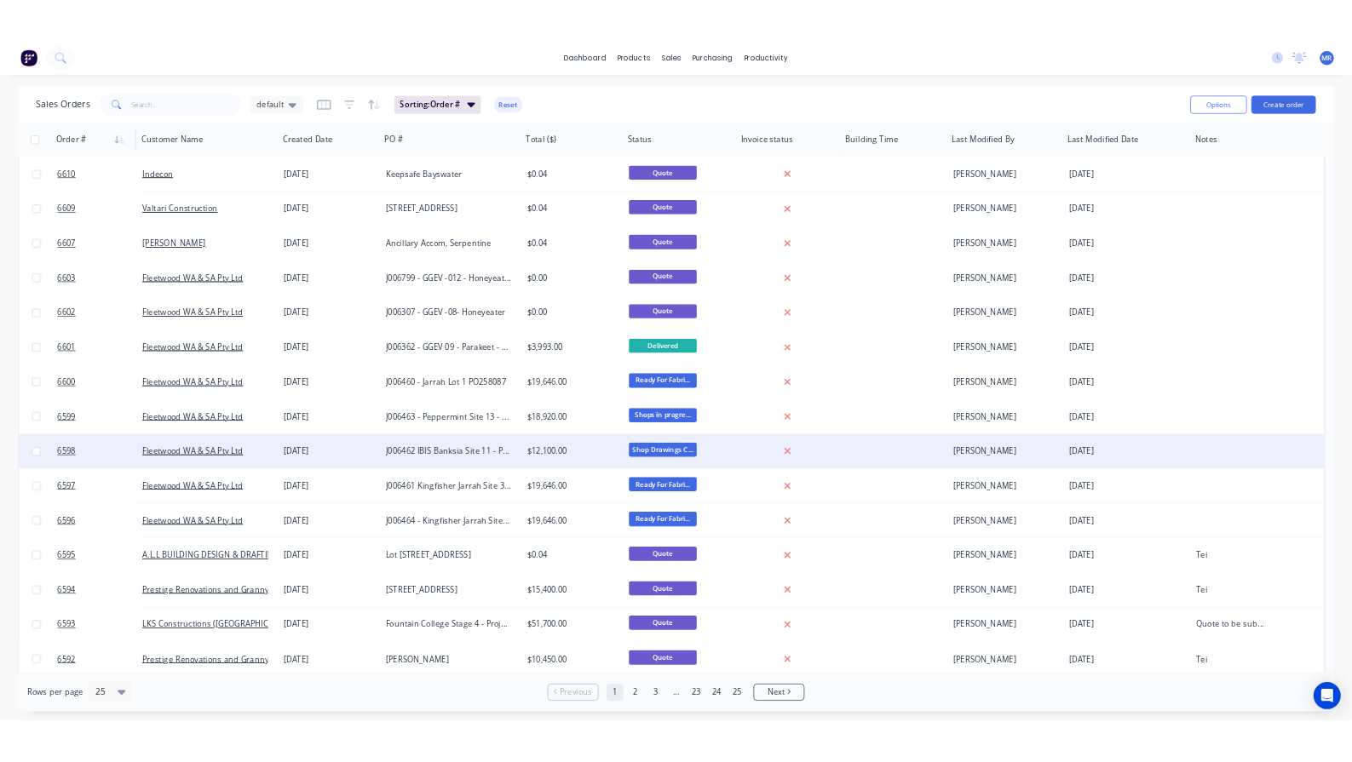
scroll to position [426, 0]
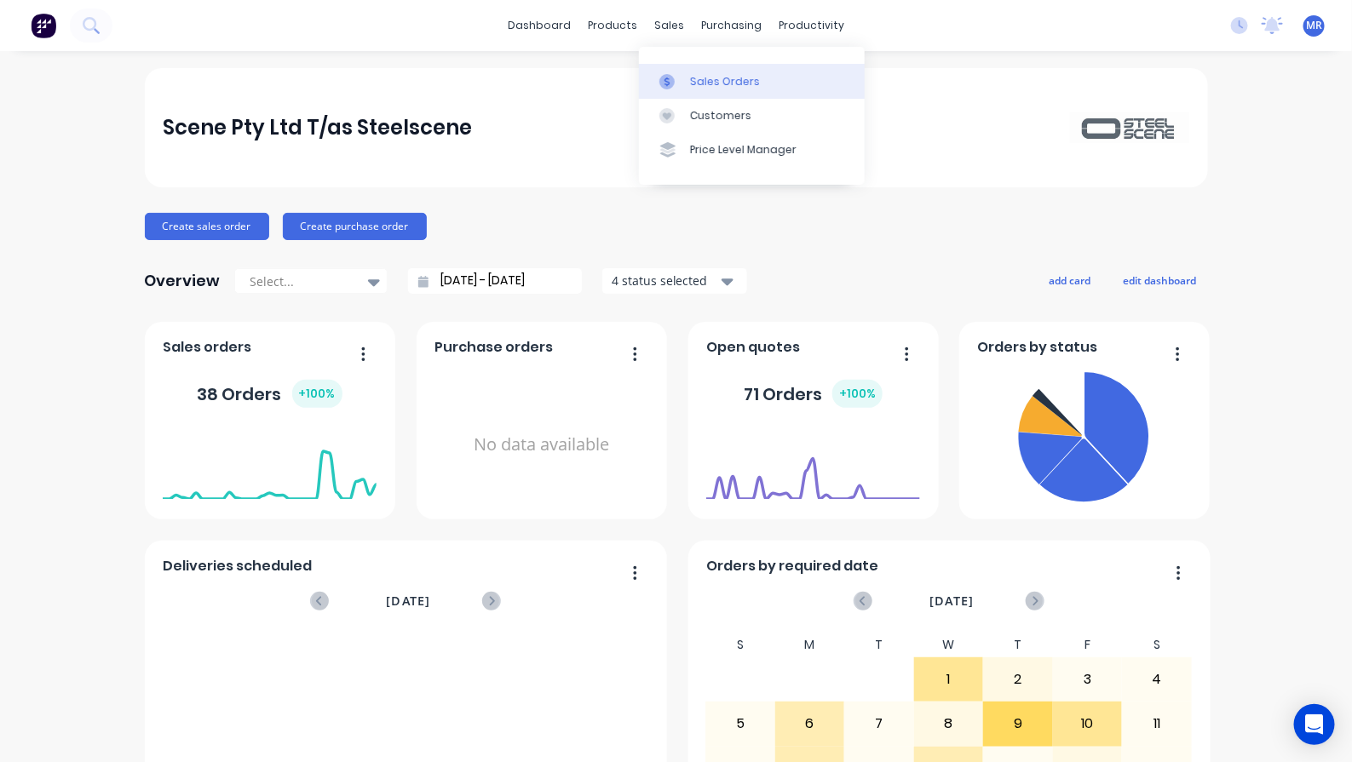
click at [709, 81] on div "Sales Orders" at bounding box center [725, 81] width 70 height 15
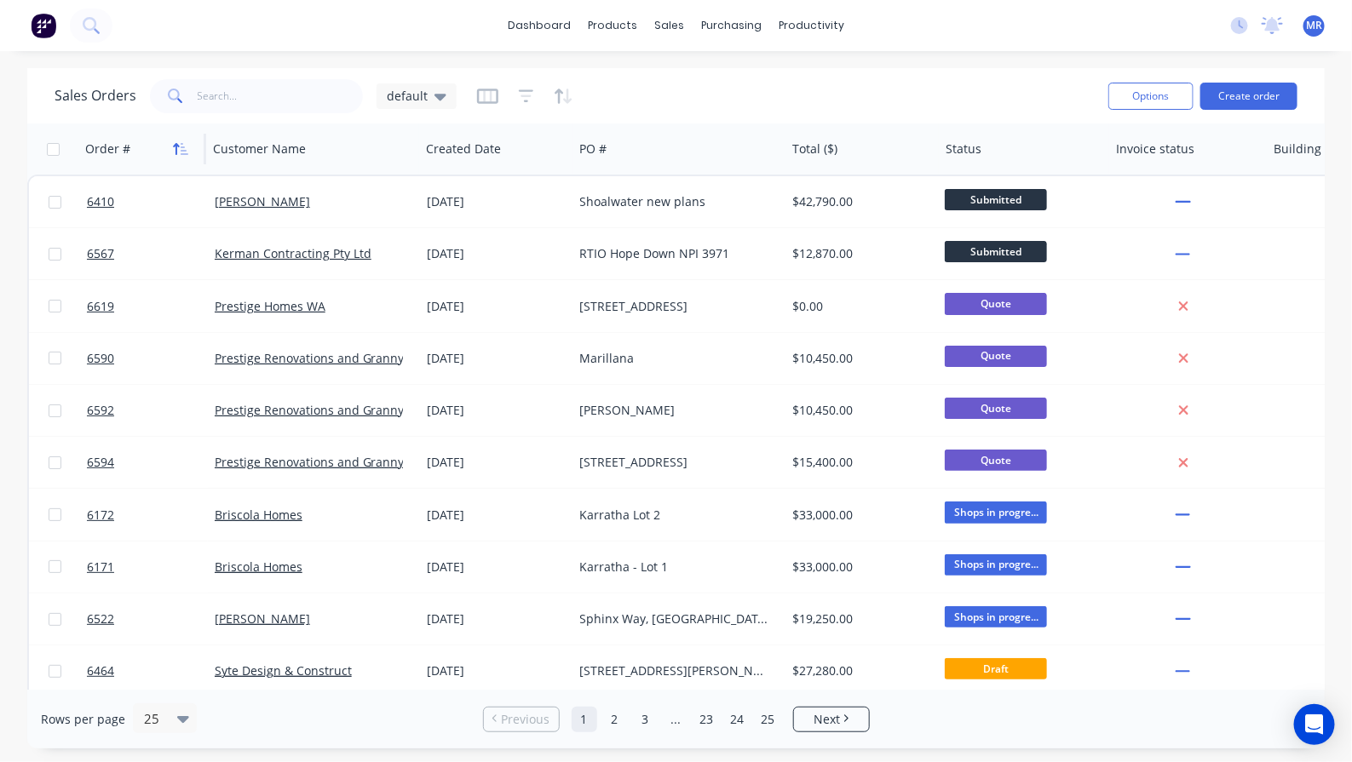
click at [187, 146] on icon "button" at bounding box center [180, 149] width 15 height 14
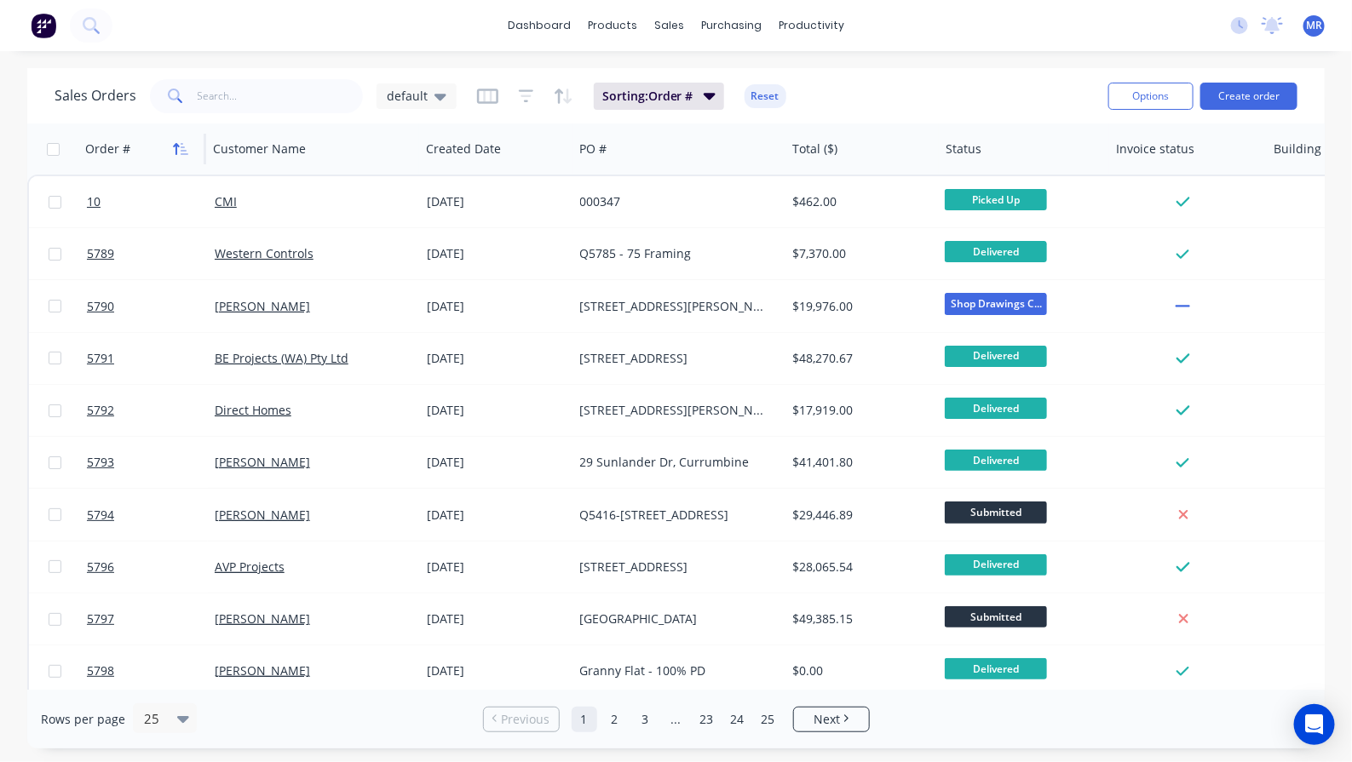
click at [185, 146] on icon "button" at bounding box center [180, 149] width 15 height 14
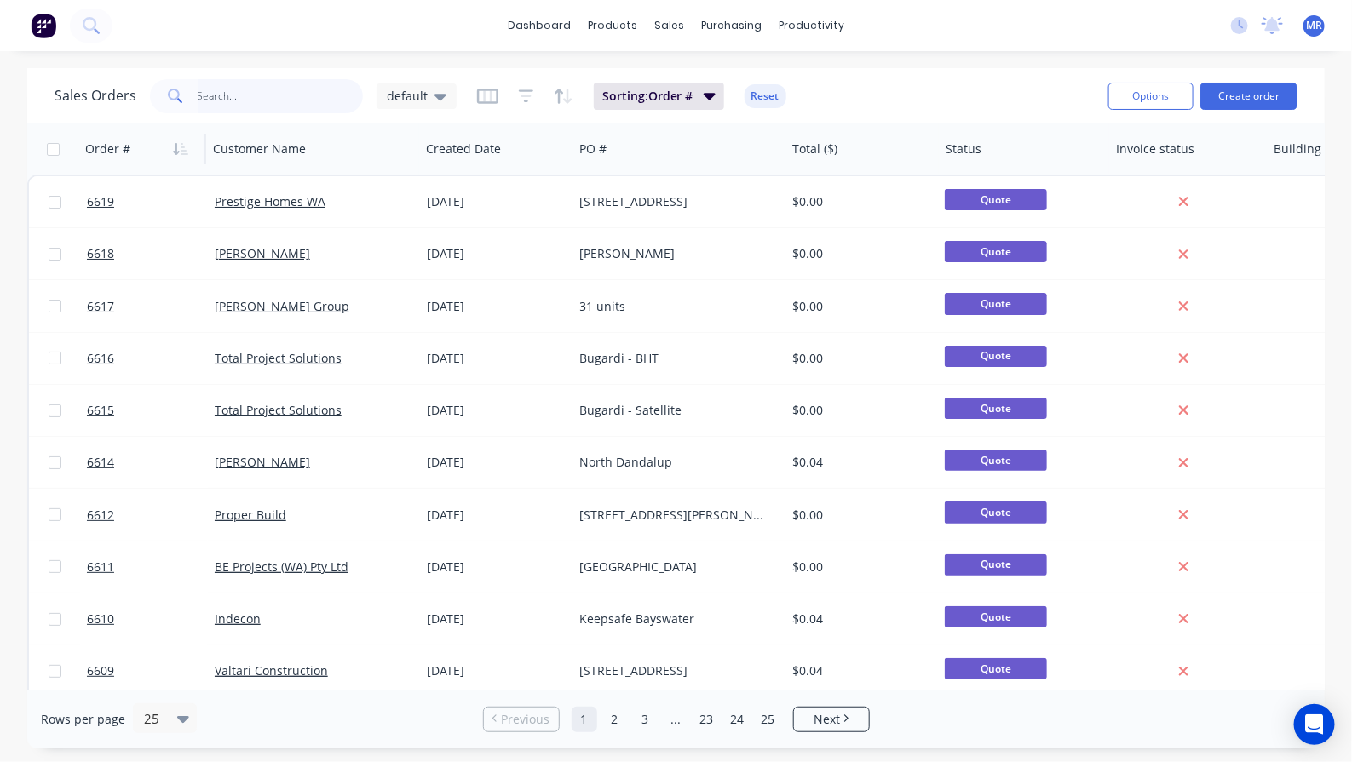
click at [245, 88] on input "text" at bounding box center [281, 96] width 166 height 34
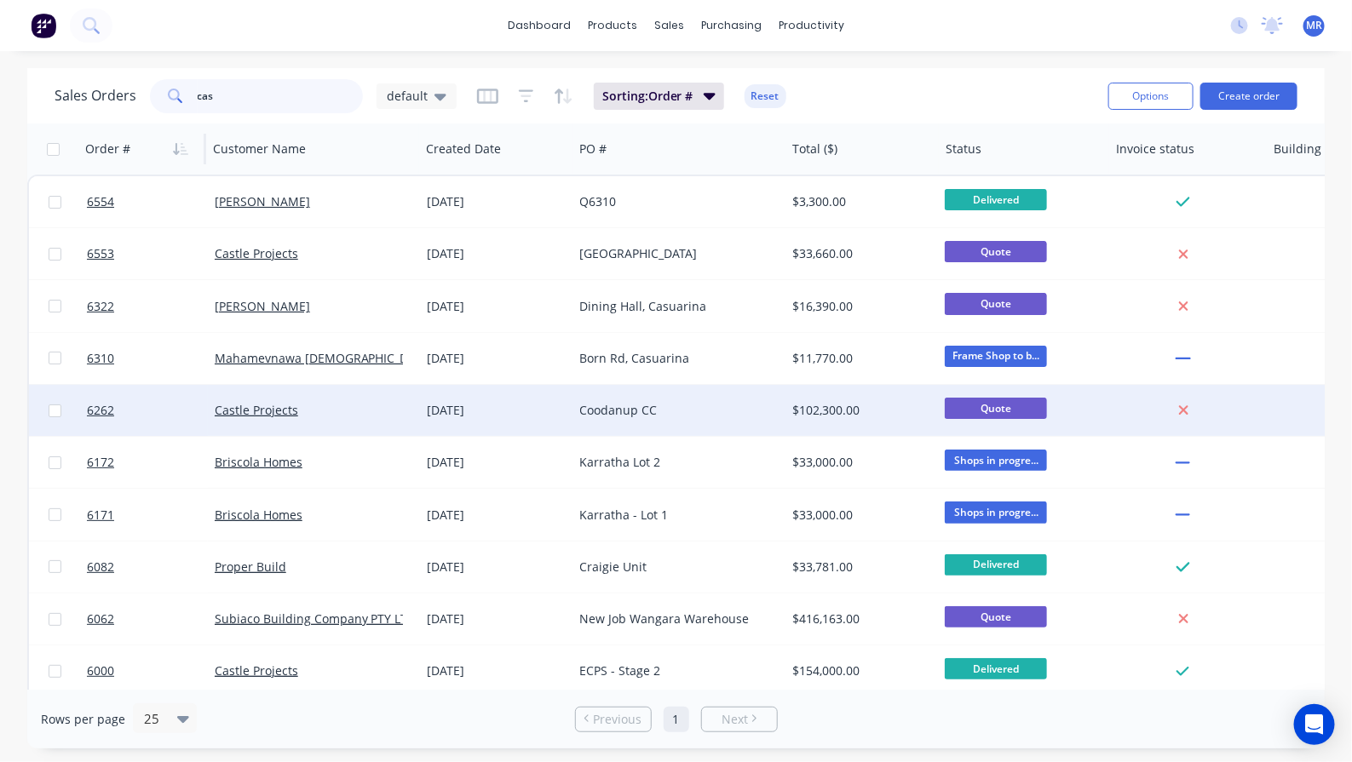
type input "cas"
